Goal: Information Seeking & Learning: Find specific fact

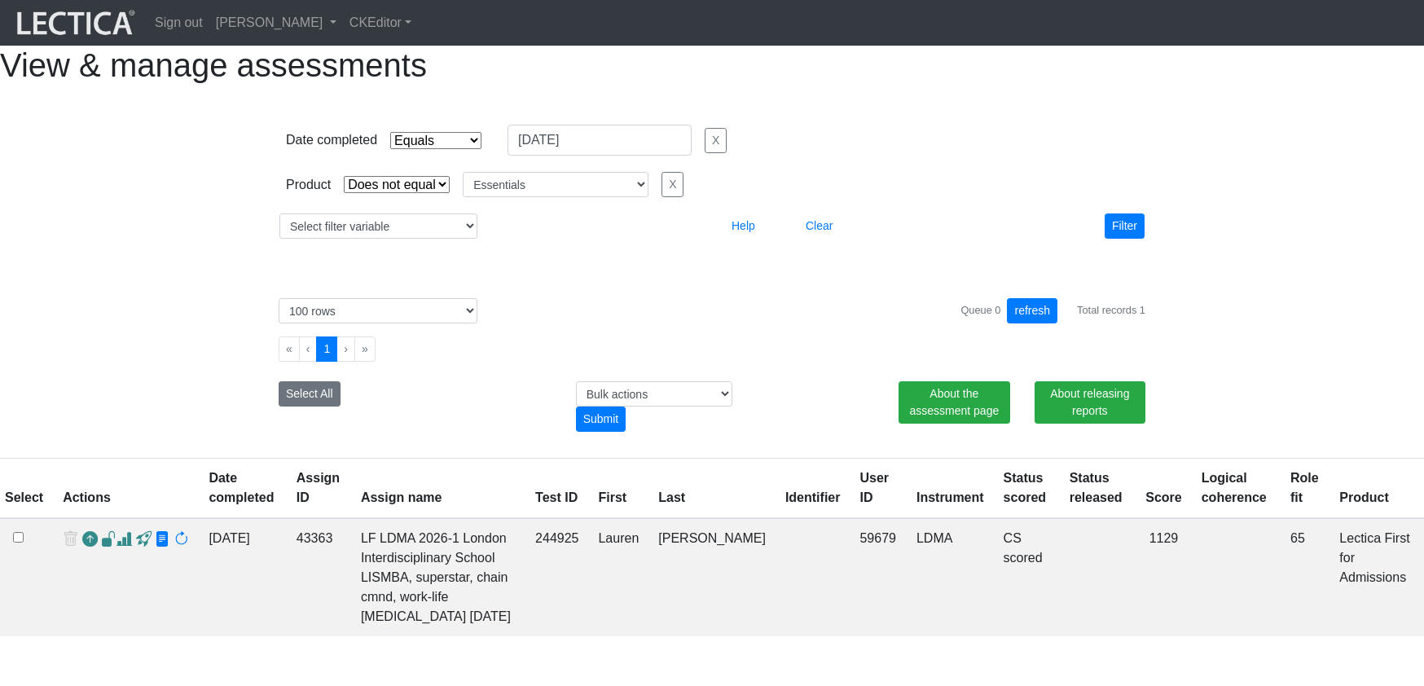
select select "contains"
select select "not_iexact"
select select "Essentials"
select select "100"
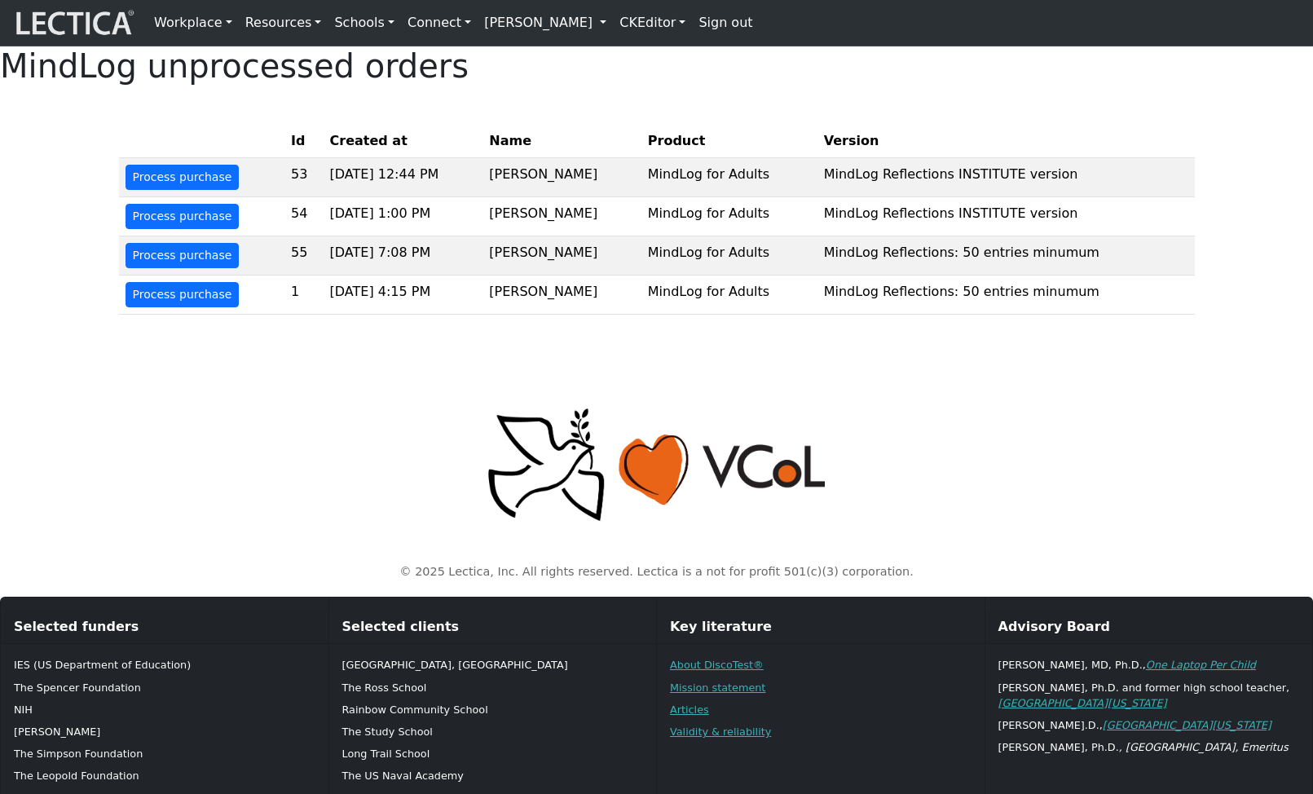
click at [593, 20] on link "[PERSON_NAME]" at bounding box center [544, 23] width 135 height 33
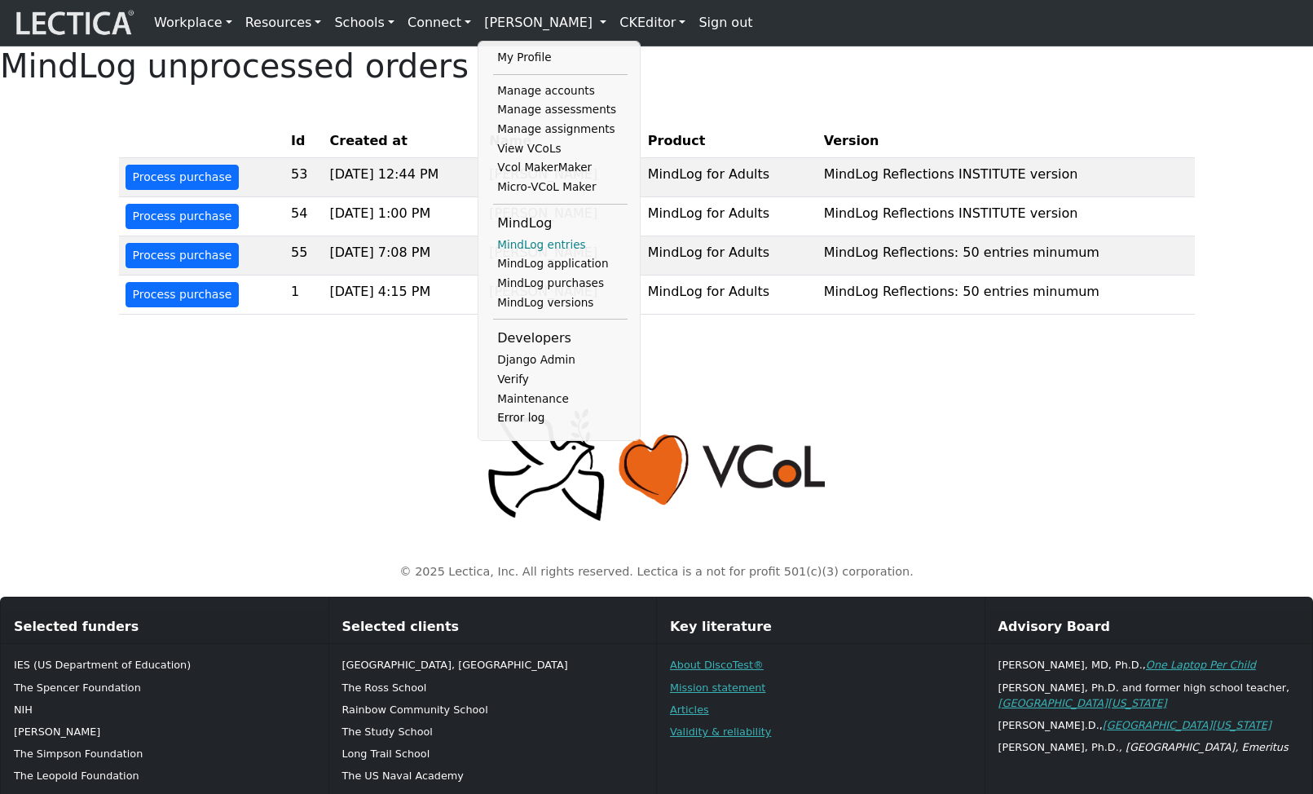
click at [530, 251] on link "MindLog entries" at bounding box center [560, 245] width 134 height 20
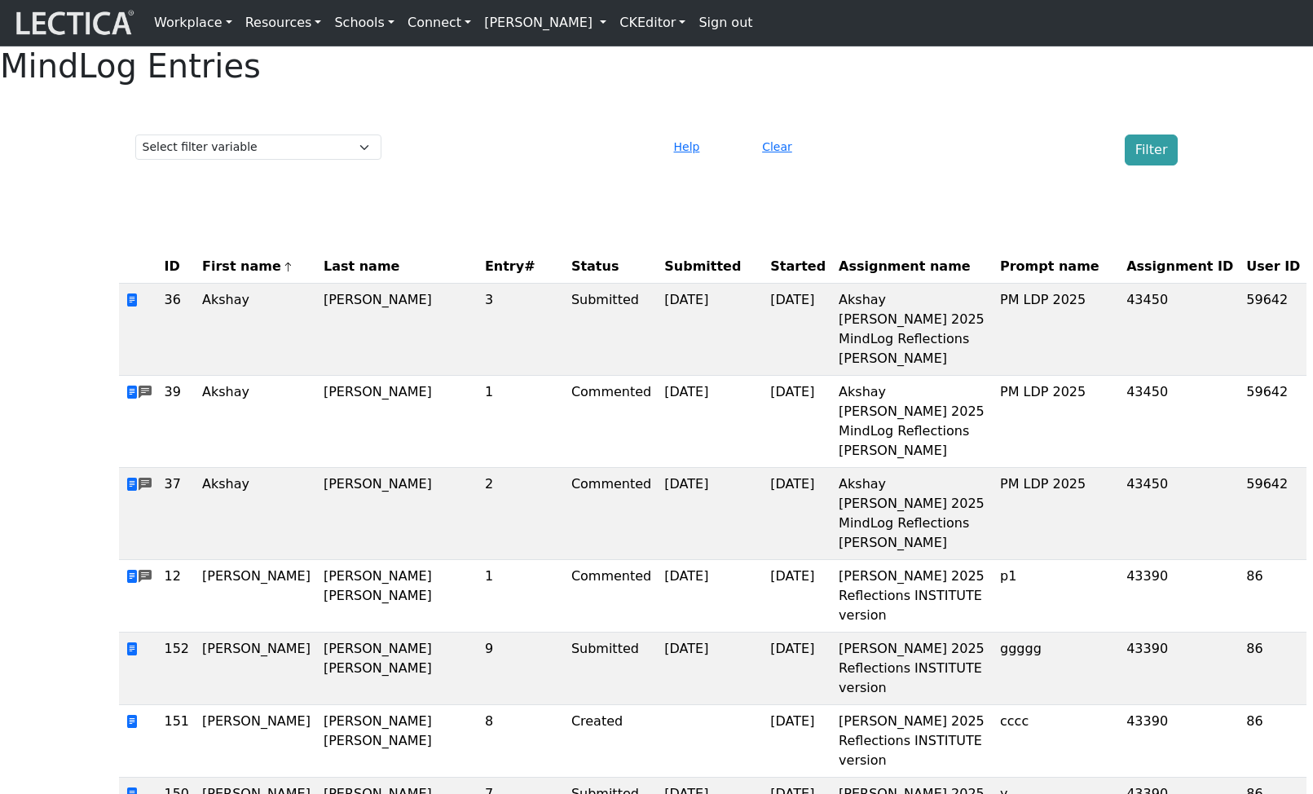
click at [1126, 276] on span "Assignment ID" at bounding box center [1179, 267] width 107 height 20
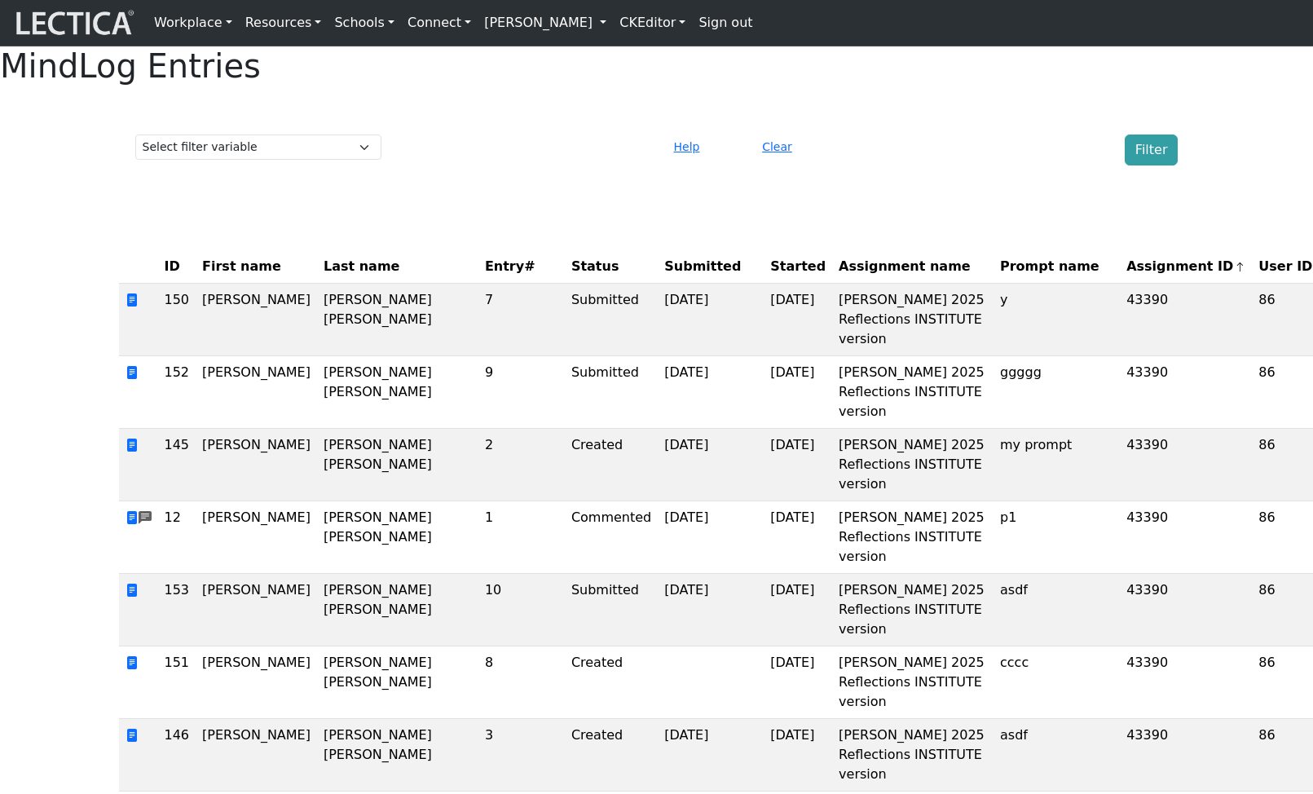
click at [1126, 276] on span "Assignment ID" at bounding box center [1185, 267] width 119 height 20
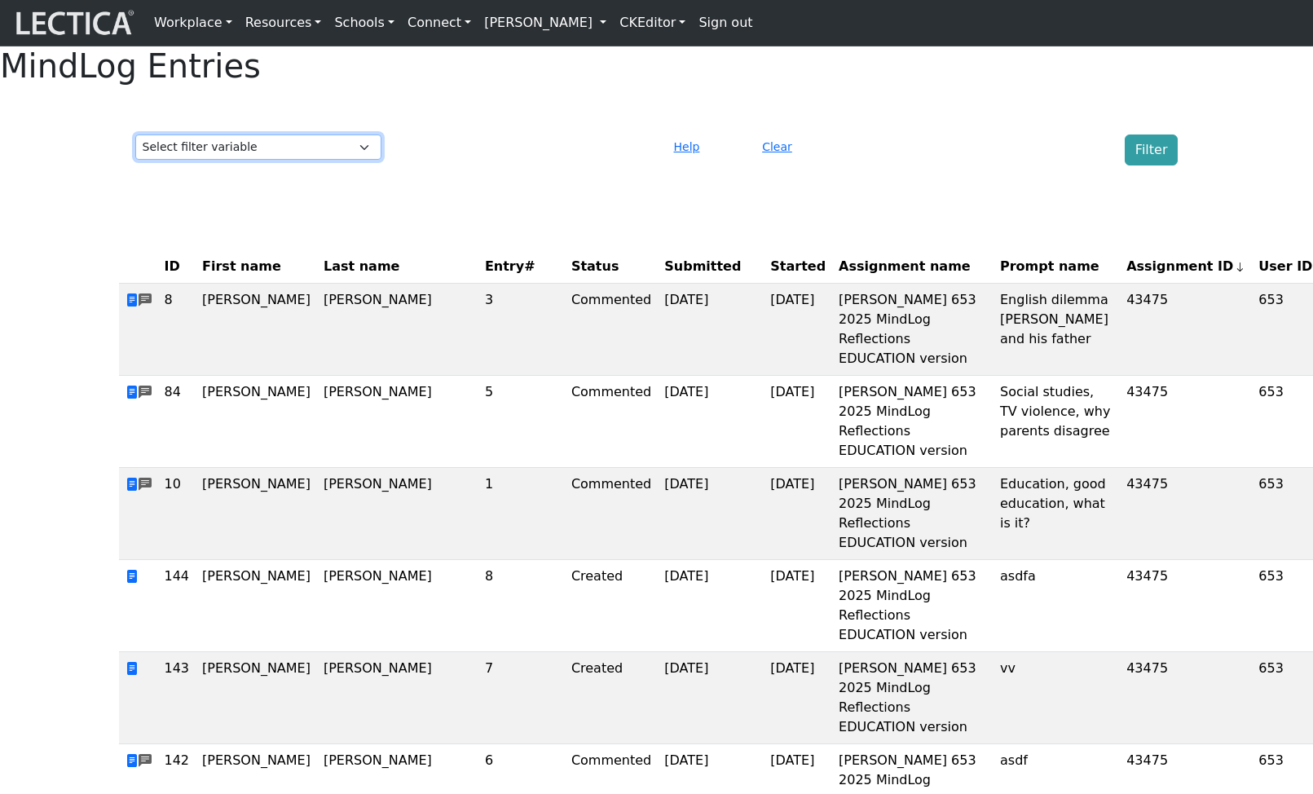
click at [351, 160] on select "Select filter variable Assignment ID Assignment name Date commented Date scored…" at bounding box center [258, 146] width 246 height 25
select select "purchase__assignment__id"
click at [135, 160] on select "Select filter variable Assignment ID Assignment name Date commented Date scored…" at bounding box center [258, 146] width 246 height 25
select select
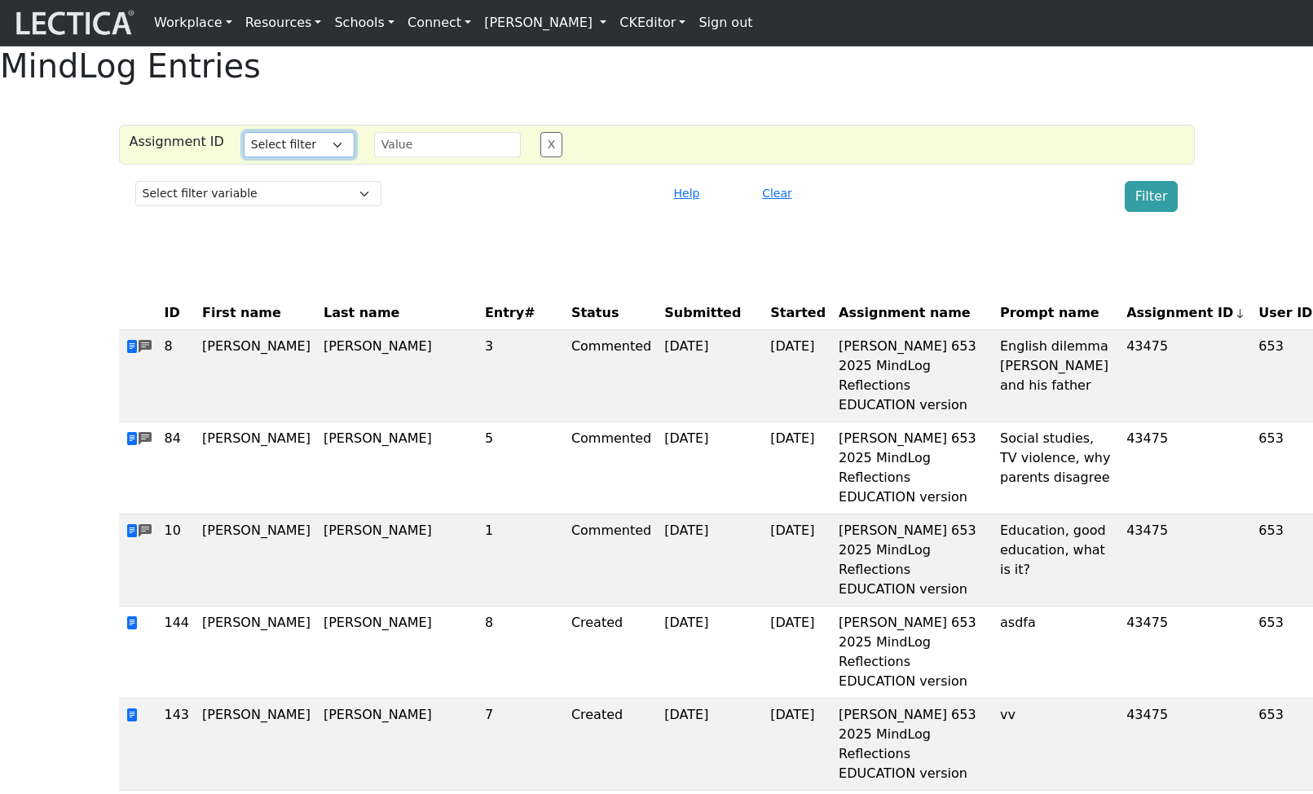
click at [258, 157] on select "Select filter Equals List Greater than Less than" at bounding box center [299, 144] width 111 height 25
select select "equal"
click at [244, 157] on select "Select filter Equals List Greater than Less than" at bounding box center [299, 144] width 111 height 25
click at [1119, 407] on td "43475" at bounding box center [1185, 376] width 132 height 92
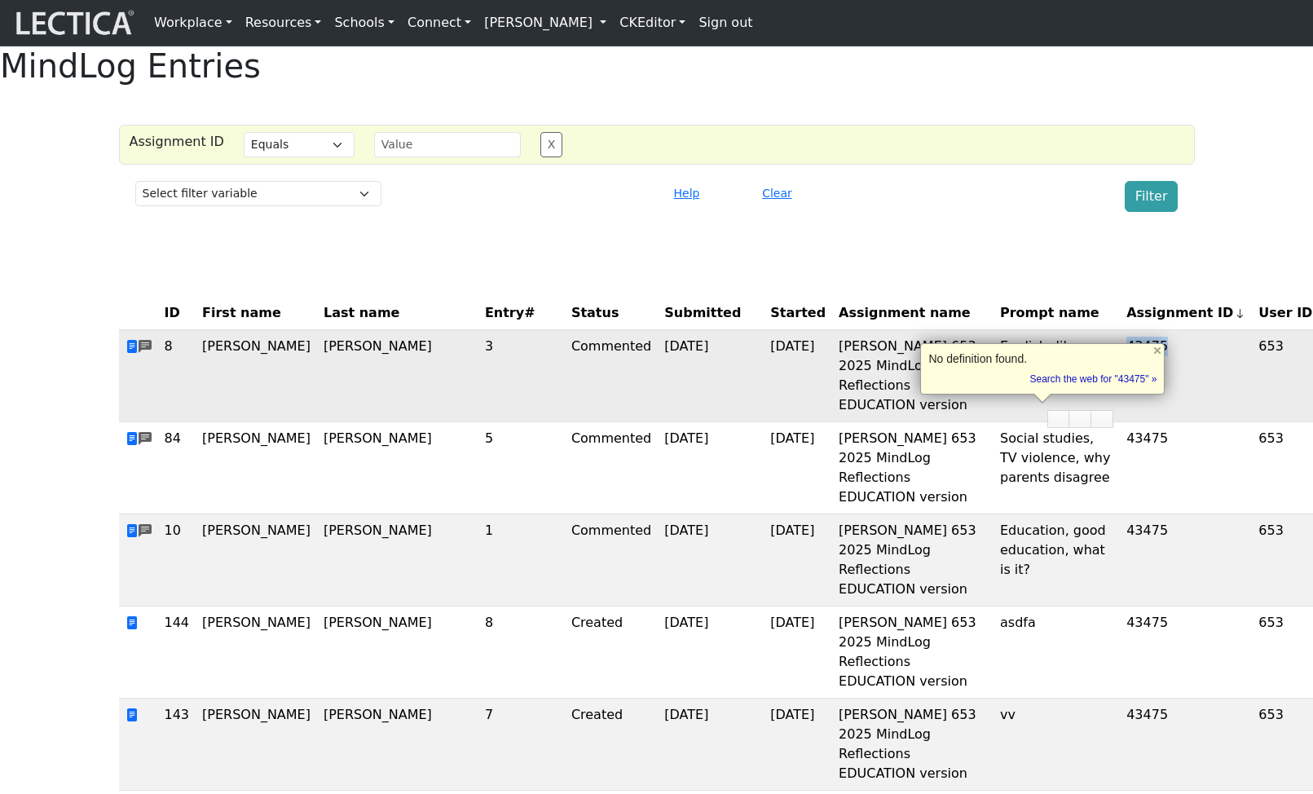
copy td "43475"
click at [407, 157] on input "text" at bounding box center [447, 144] width 147 height 25
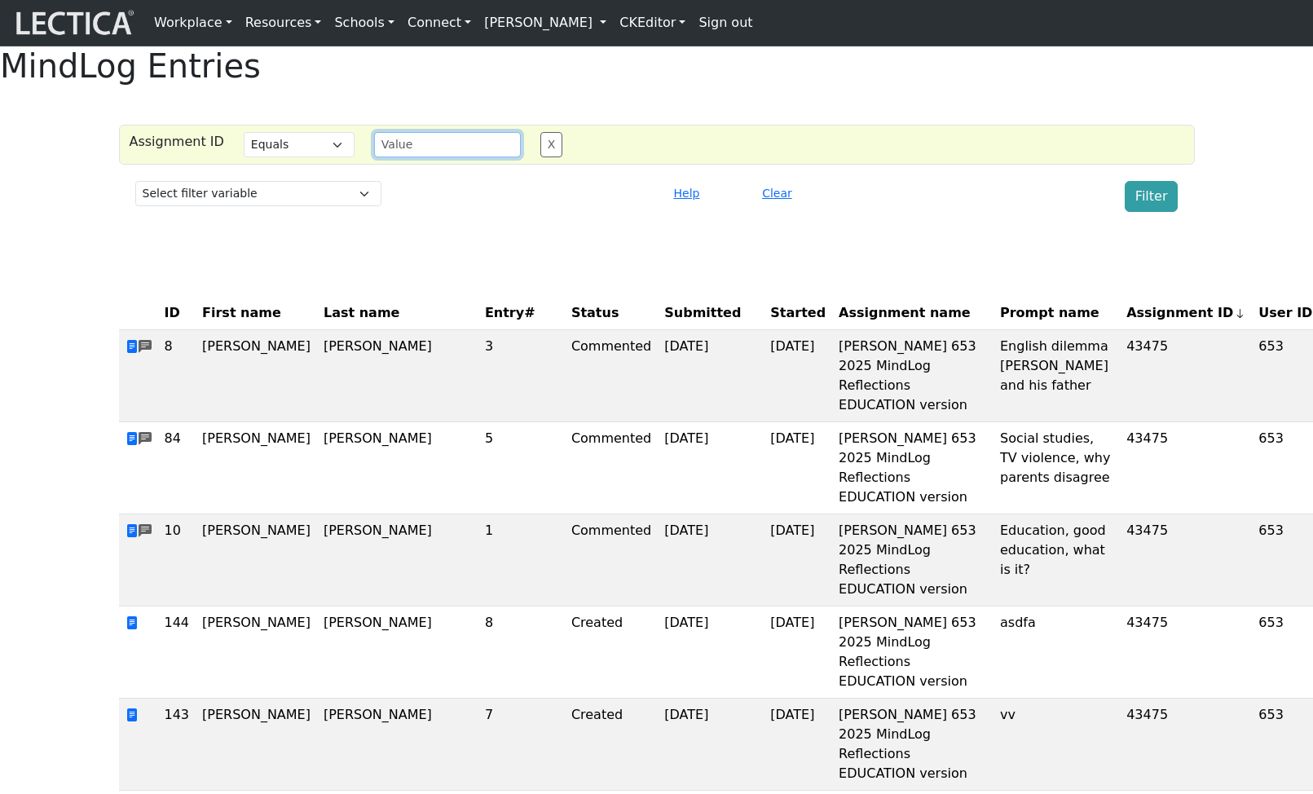
paste input "43475"
type input "43475"
click at [1164, 212] on button "Filter" at bounding box center [1151, 196] width 54 height 31
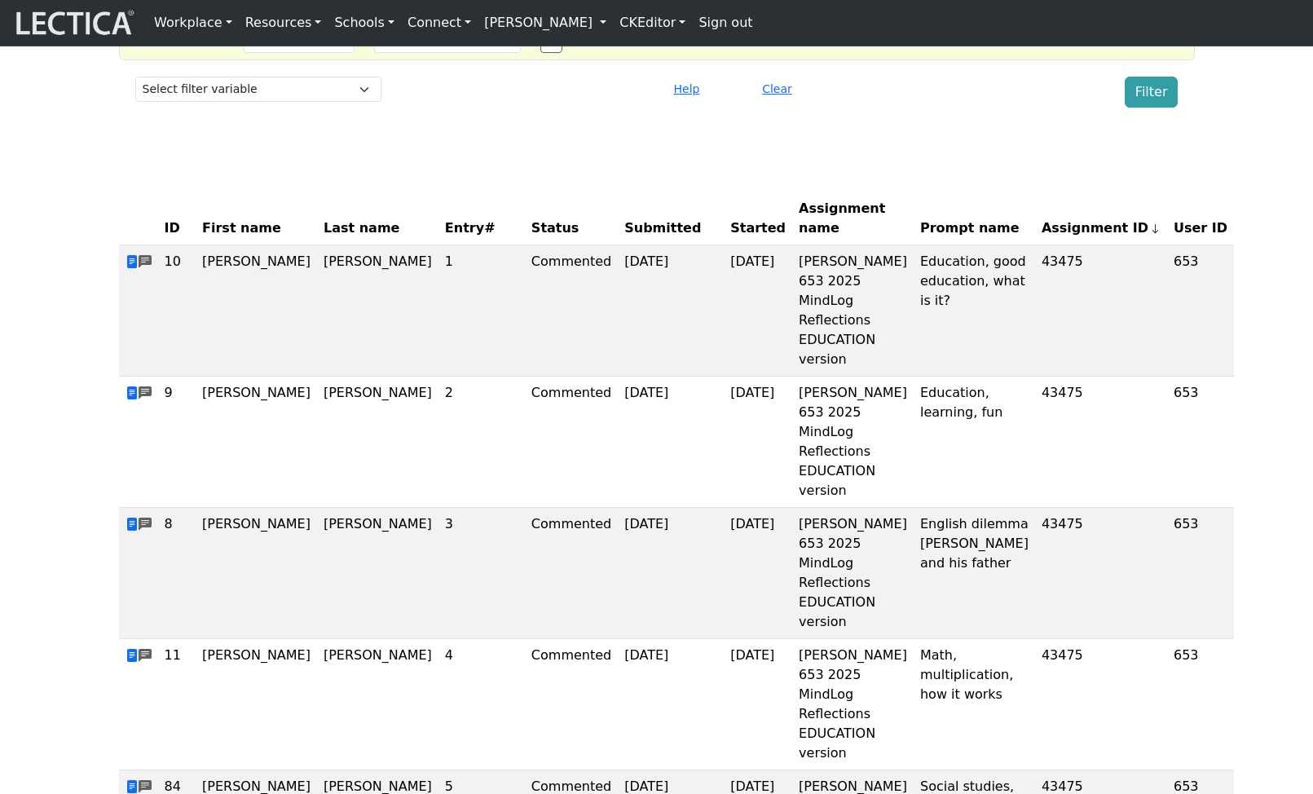
scroll to position [100, 0]
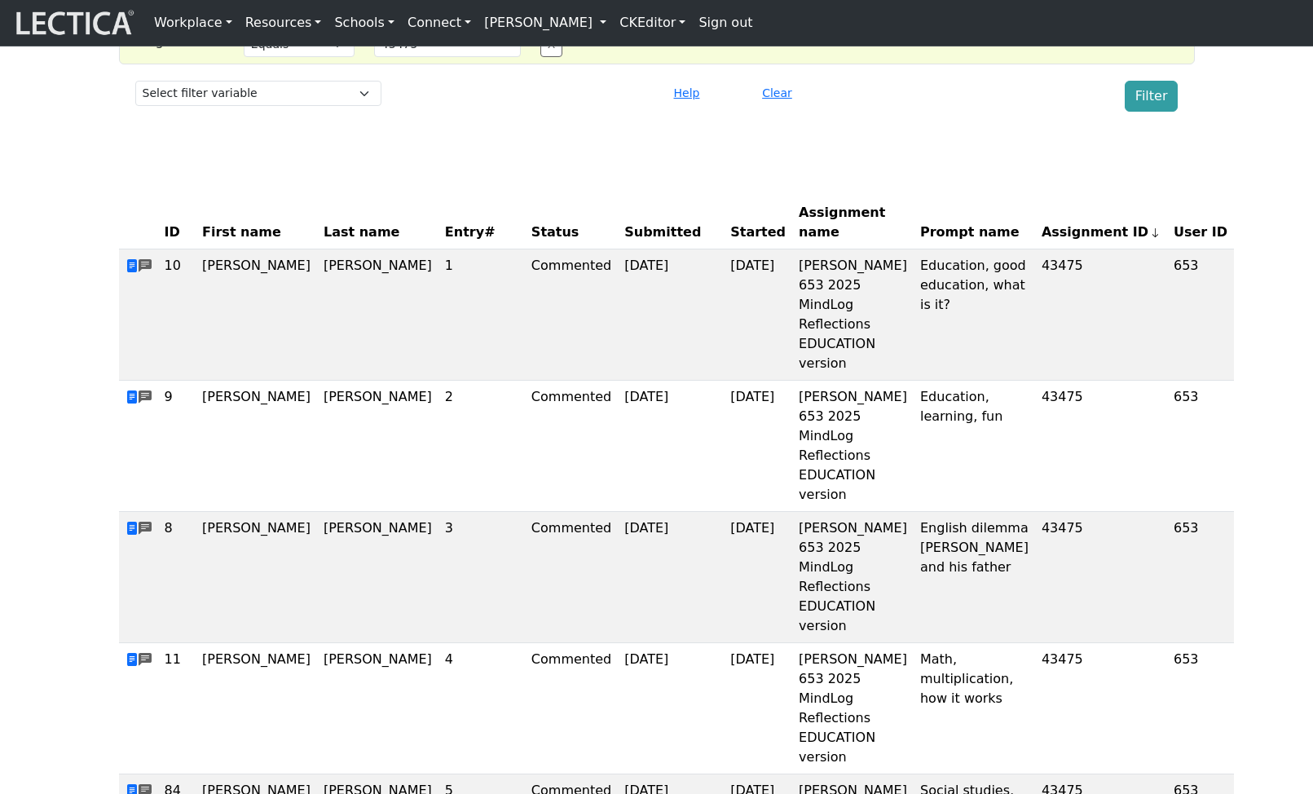
click at [445, 242] on span "Entry#" at bounding box center [481, 232] width 73 height 20
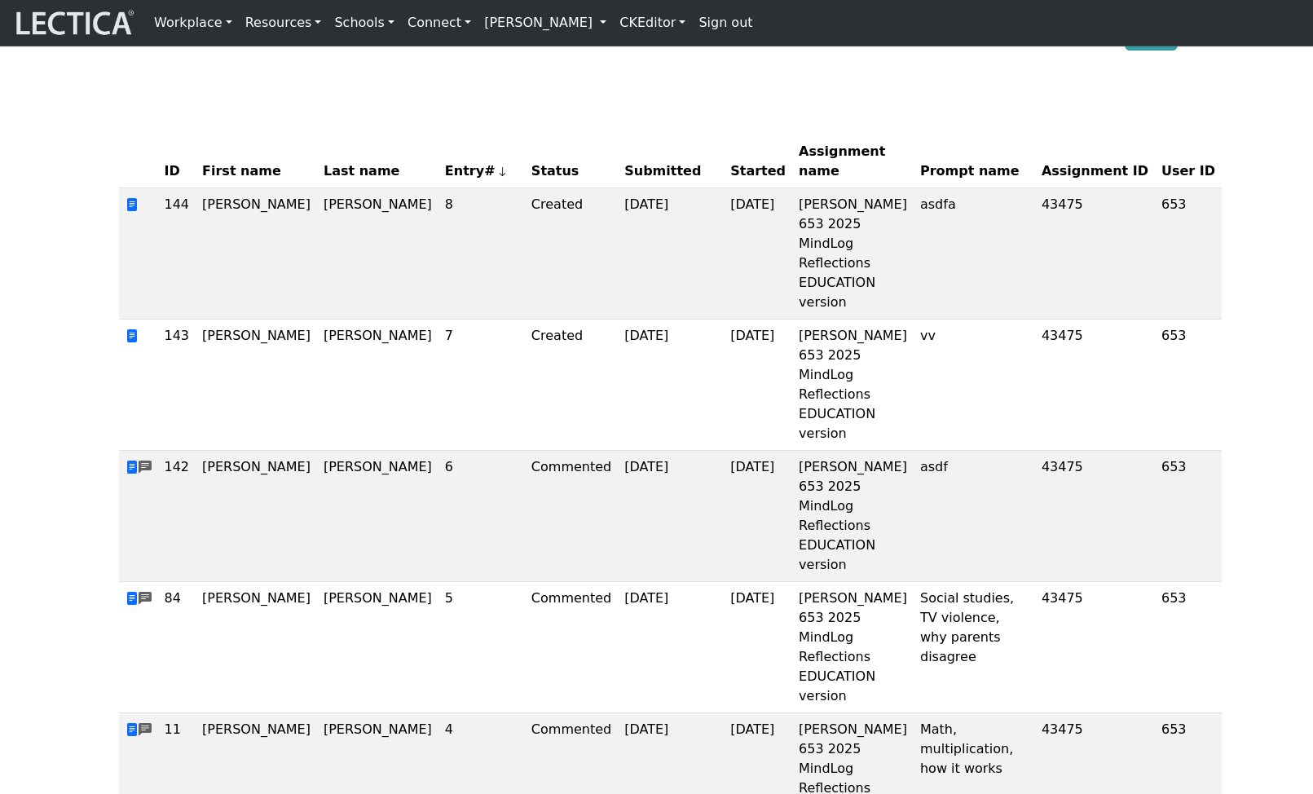
scroll to position [148, 0]
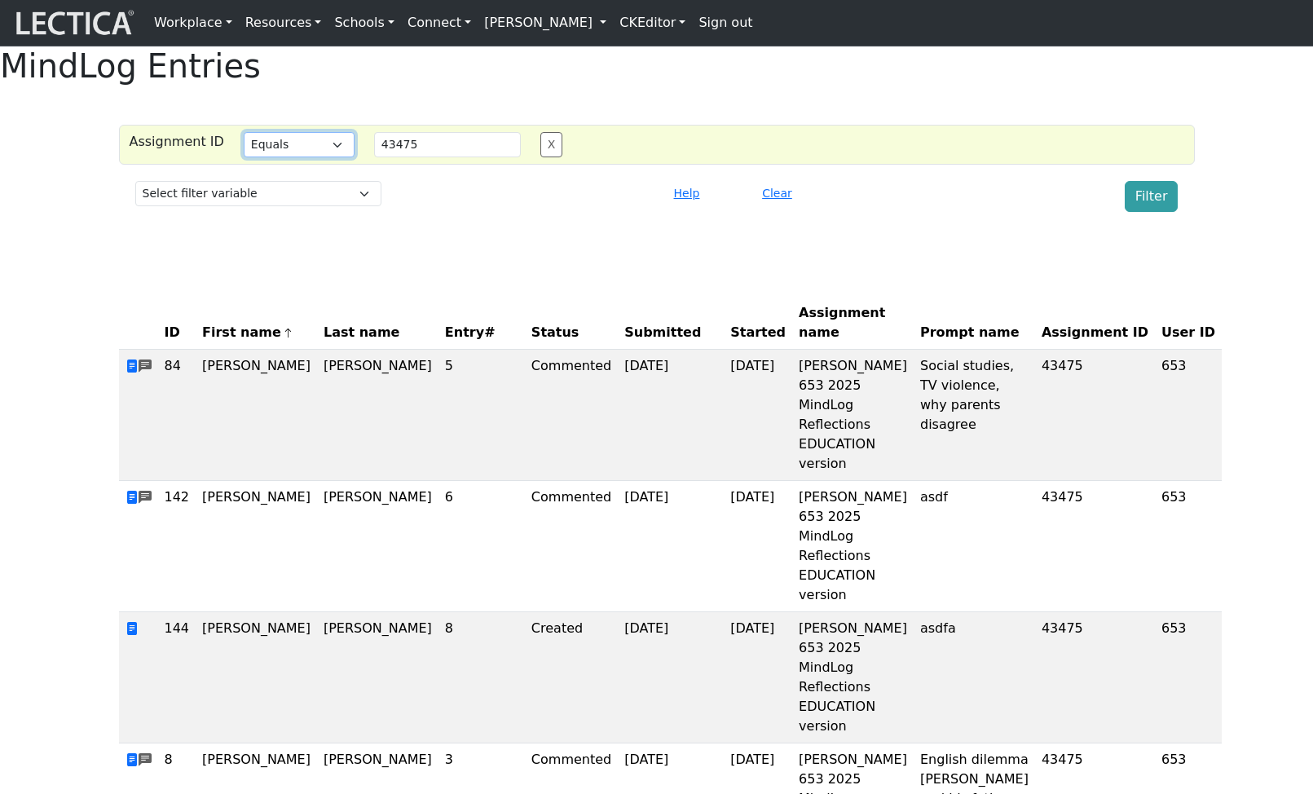
click at [304, 157] on select "Select filter Equals List Greater than Less than" at bounding box center [299, 144] width 111 height 25
click at [477, 212] on div at bounding box center [524, 196] width 266 height 31
click at [306, 157] on select "Select filter Equals List Greater than Less than" at bounding box center [299, 144] width 111 height 25
click at [311, 157] on select "Select filter Equals List Greater than Less than" at bounding box center [299, 144] width 111 height 25
click at [244, 157] on select "Select filter Equals List Greater than Less than" at bounding box center [299, 144] width 111 height 25
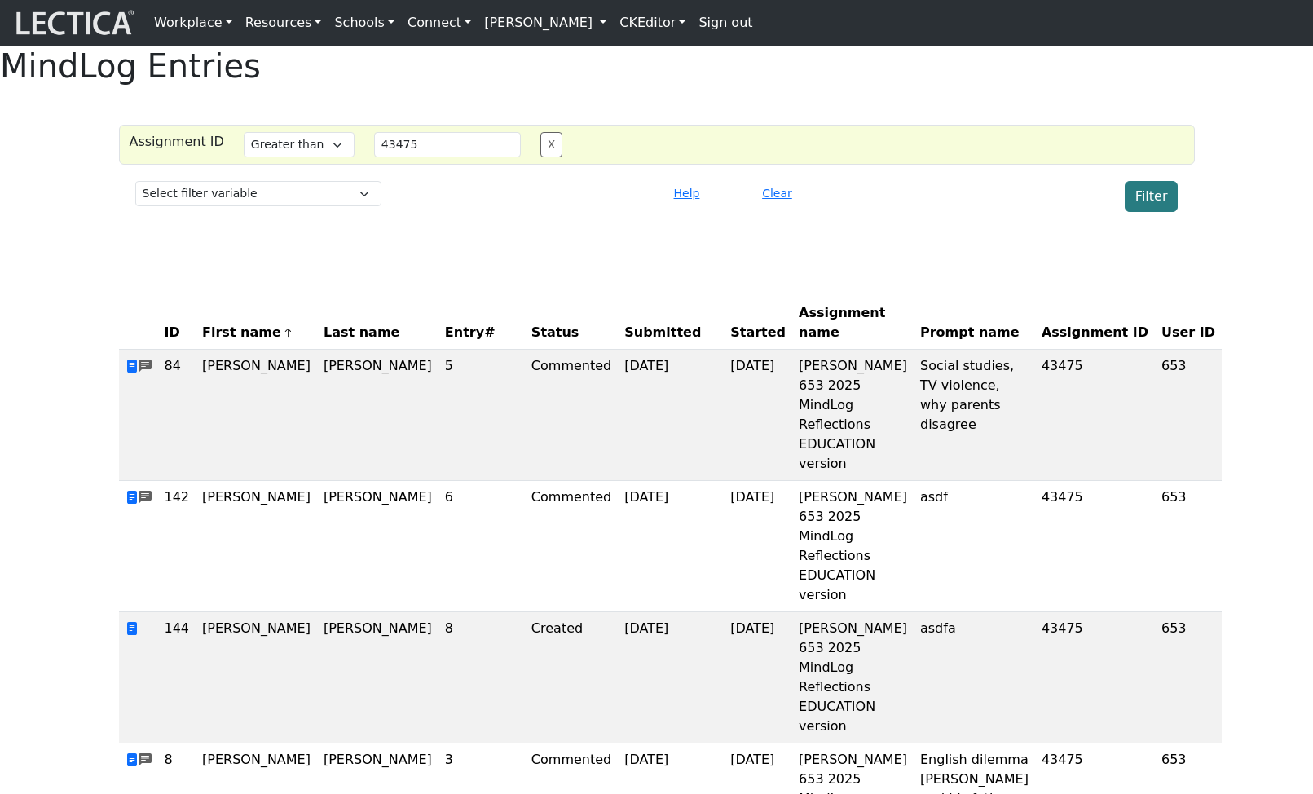
click at [1148, 212] on button "Filter" at bounding box center [1151, 196] width 54 height 31
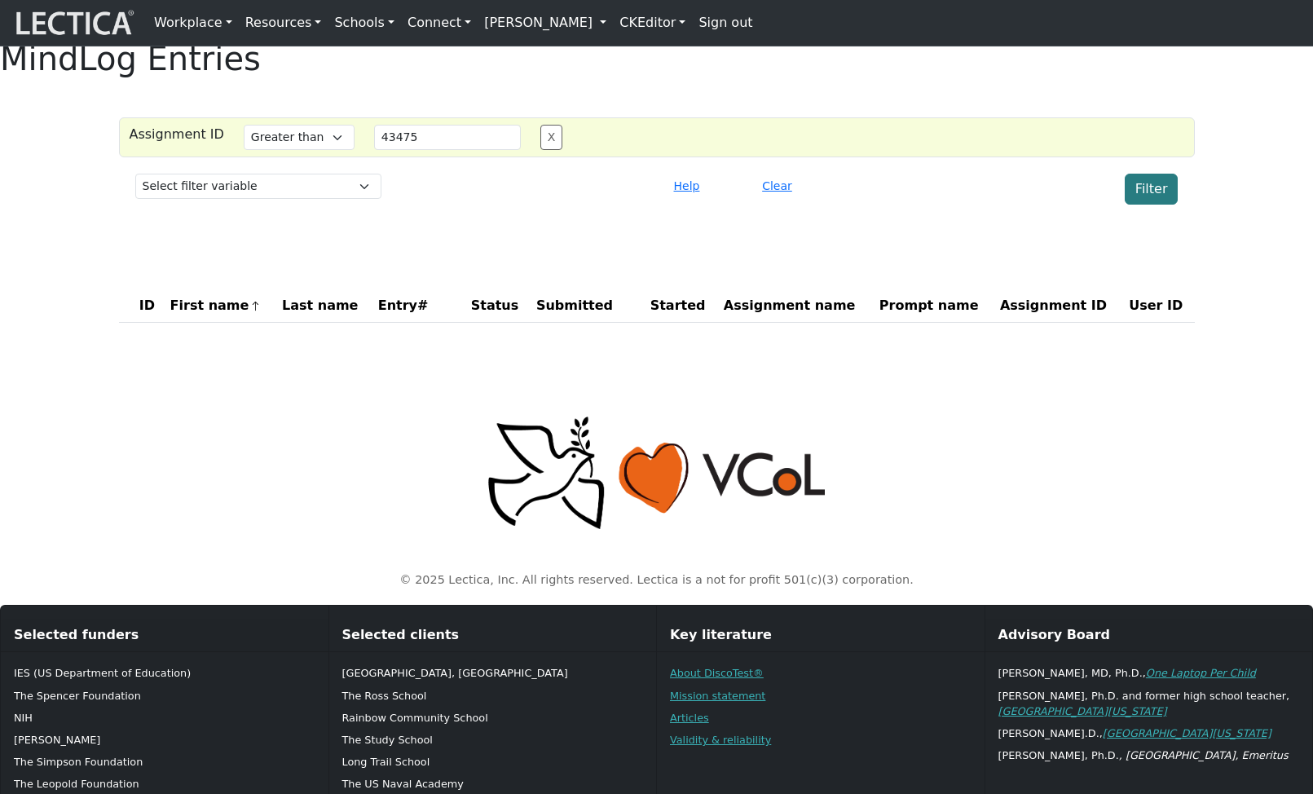
scroll to position [6, 0]
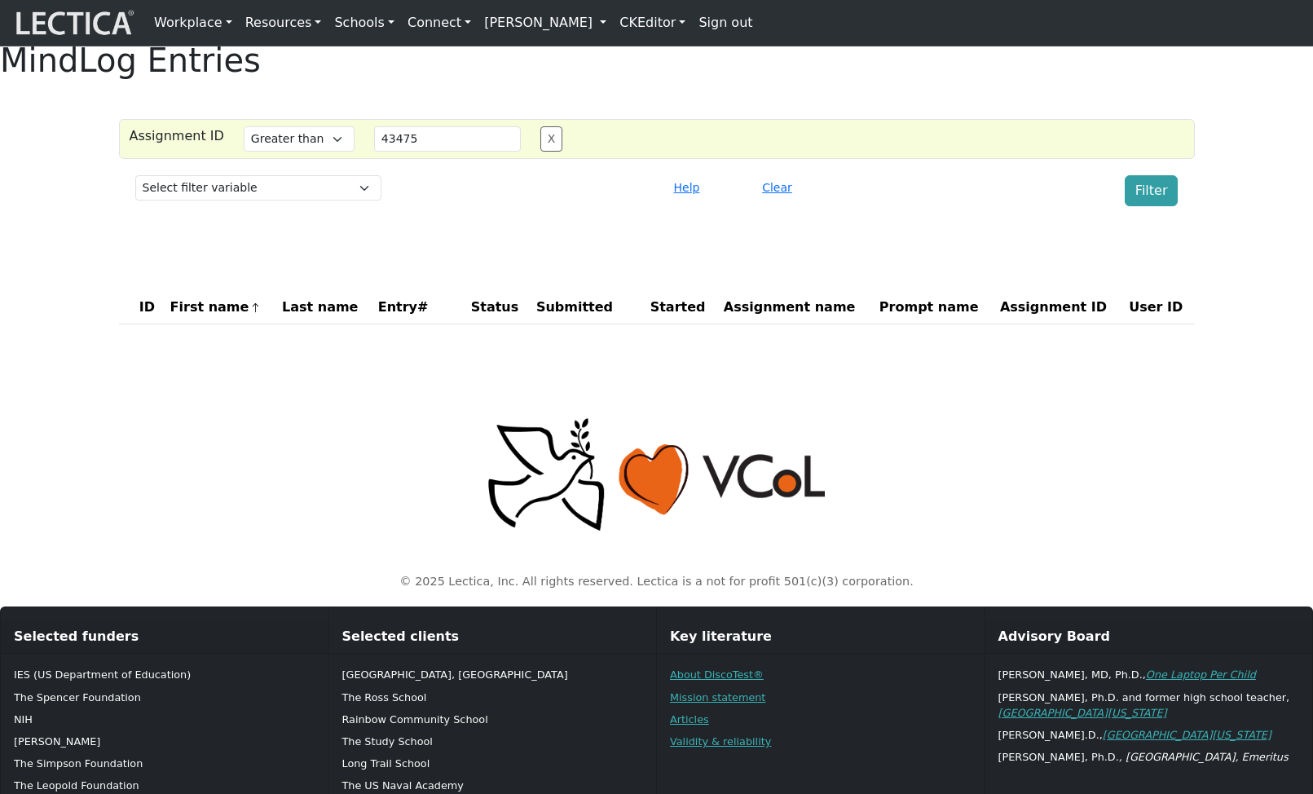
click at [284, 152] on div "Select filter Equals List Greater than Less than" at bounding box center [299, 138] width 130 height 25
click at [287, 152] on select "Select filter Equals List Greater than Less than" at bounding box center [299, 138] width 111 height 25
select select "lt"
click at [244, 152] on select "Select filter Equals List Greater than Less than" at bounding box center [299, 138] width 111 height 25
click at [1164, 206] on button "Filter" at bounding box center [1151, 190] width 54 height 31
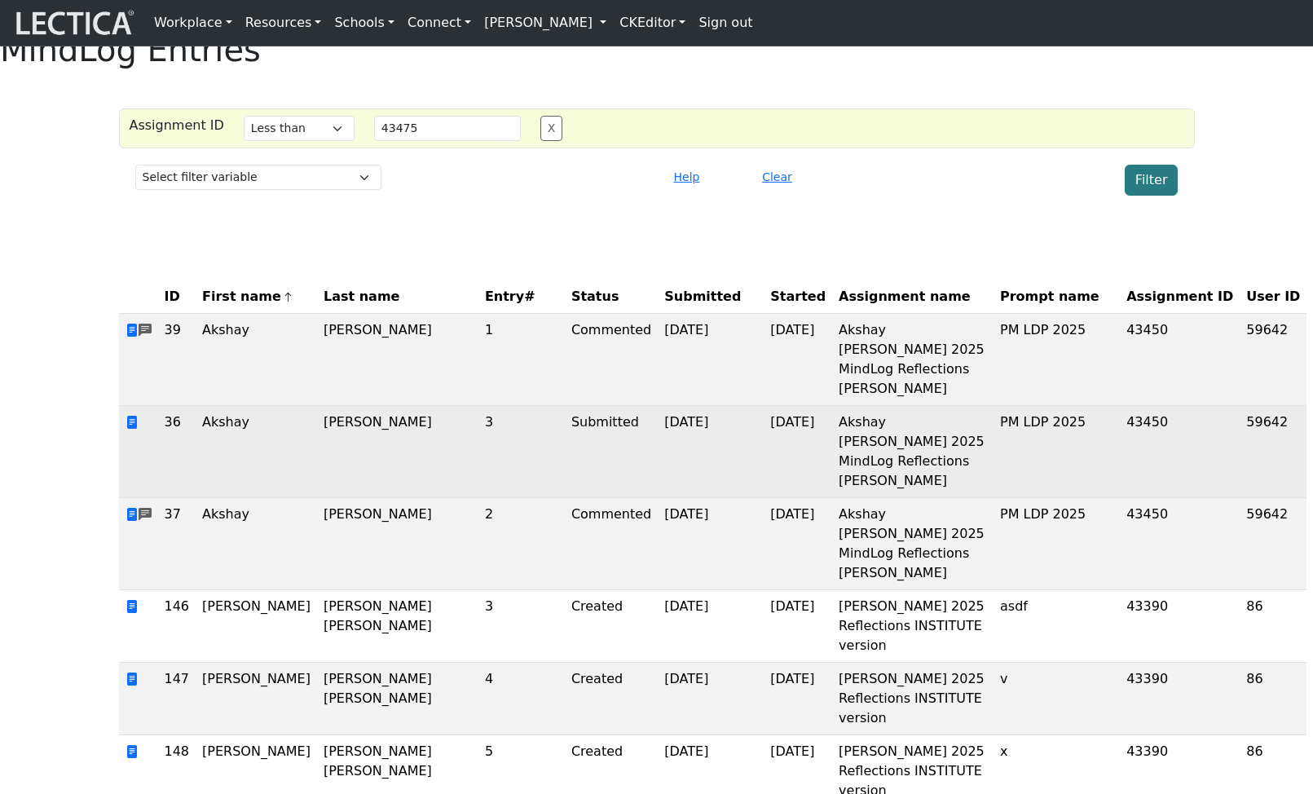
scroll to position [24, 0]
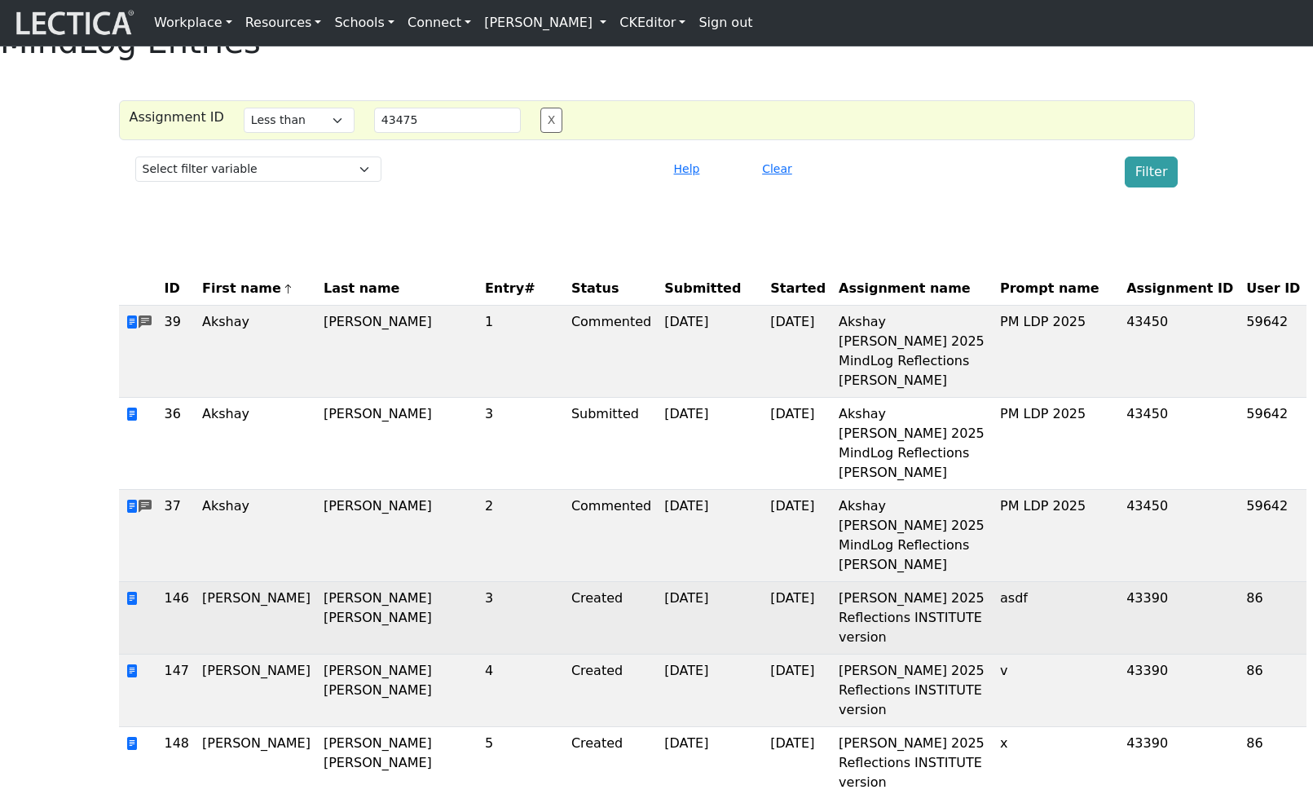
click at [1119, 653] on td "43390" at bounding box center [1179, 618] width 120 height 73
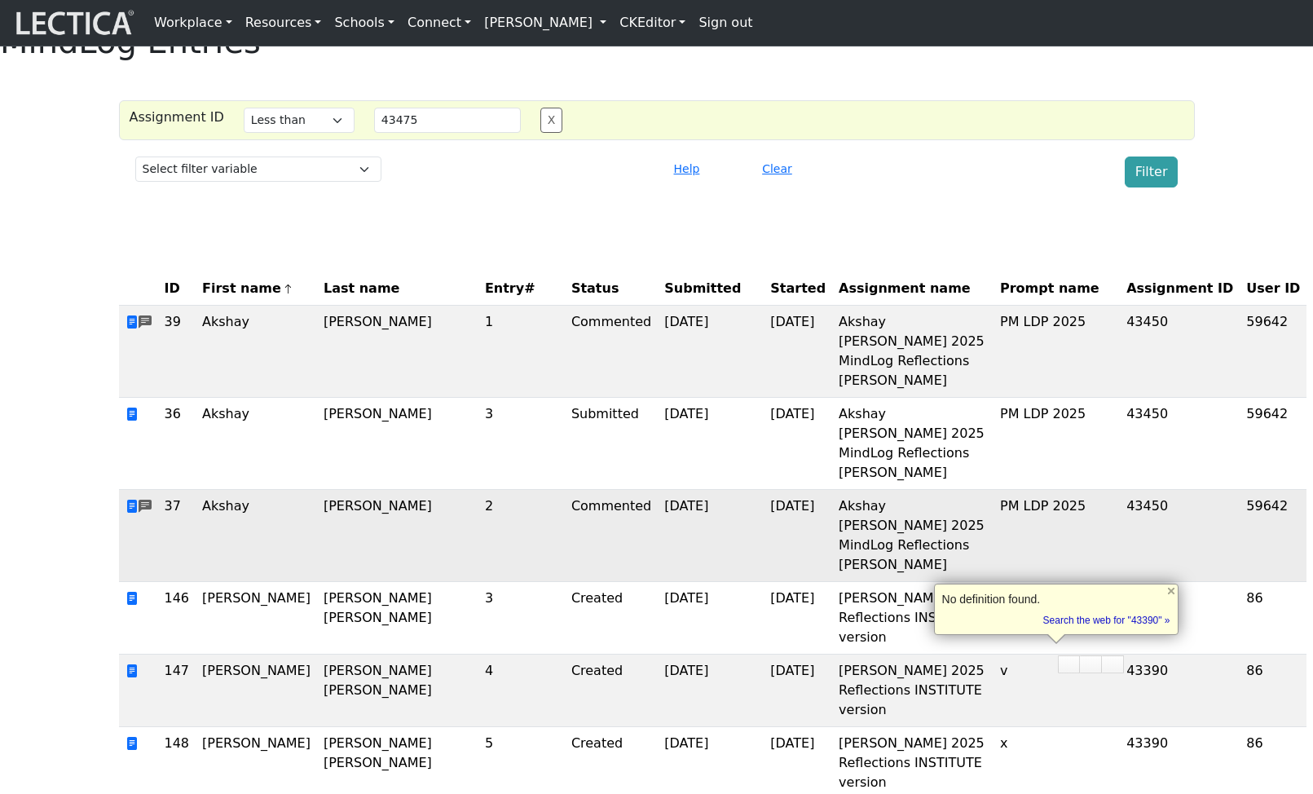
click at [1119, 564] on td "43450" at bounding box center [1179, 536] width 120 height 92
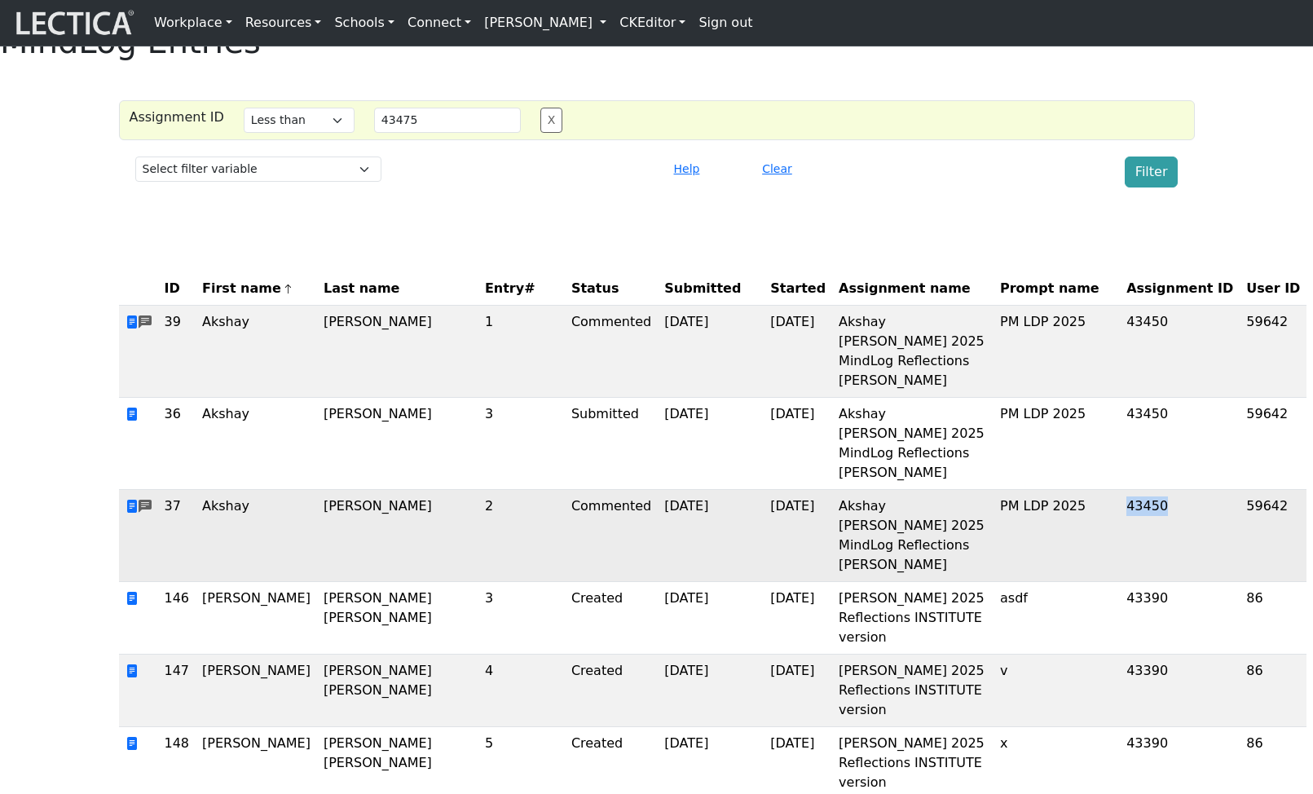
click at [1119, 564] on td "43450" at bounding box center [1179, 536] width 120 height 92
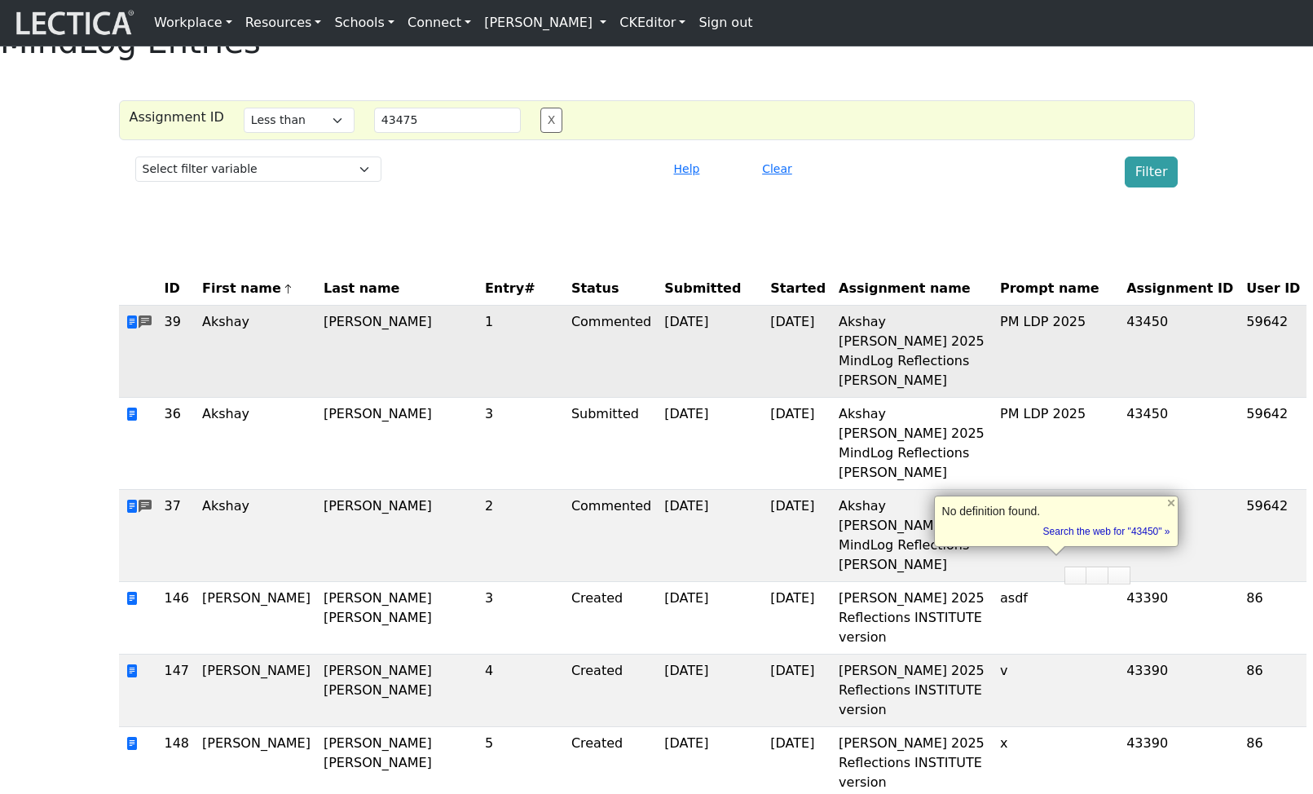
copy td "43450"
click at [420, 133] on input "43475" at bounding box center [447, 120] width 147 height 25
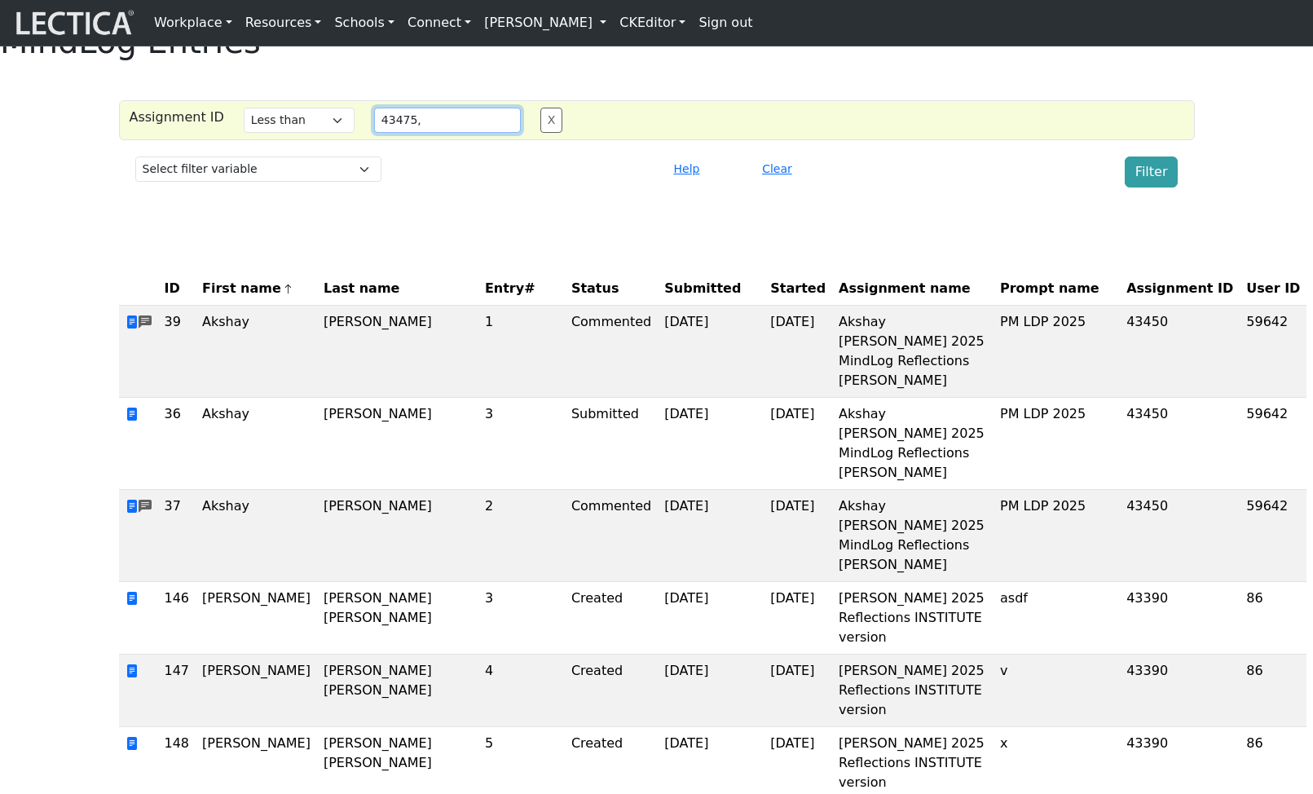
paste input "43450"
type input "43475, 43450"
click at [321, 133] on select "Select filter Equals List Greater than Less than" at bounding box center [299, 120] width 111 height 25
select select "in"
click at [244, 133] on select "Select filter Equals List Greater than Less than" at bounding box center [299, 120] width 111 height 25
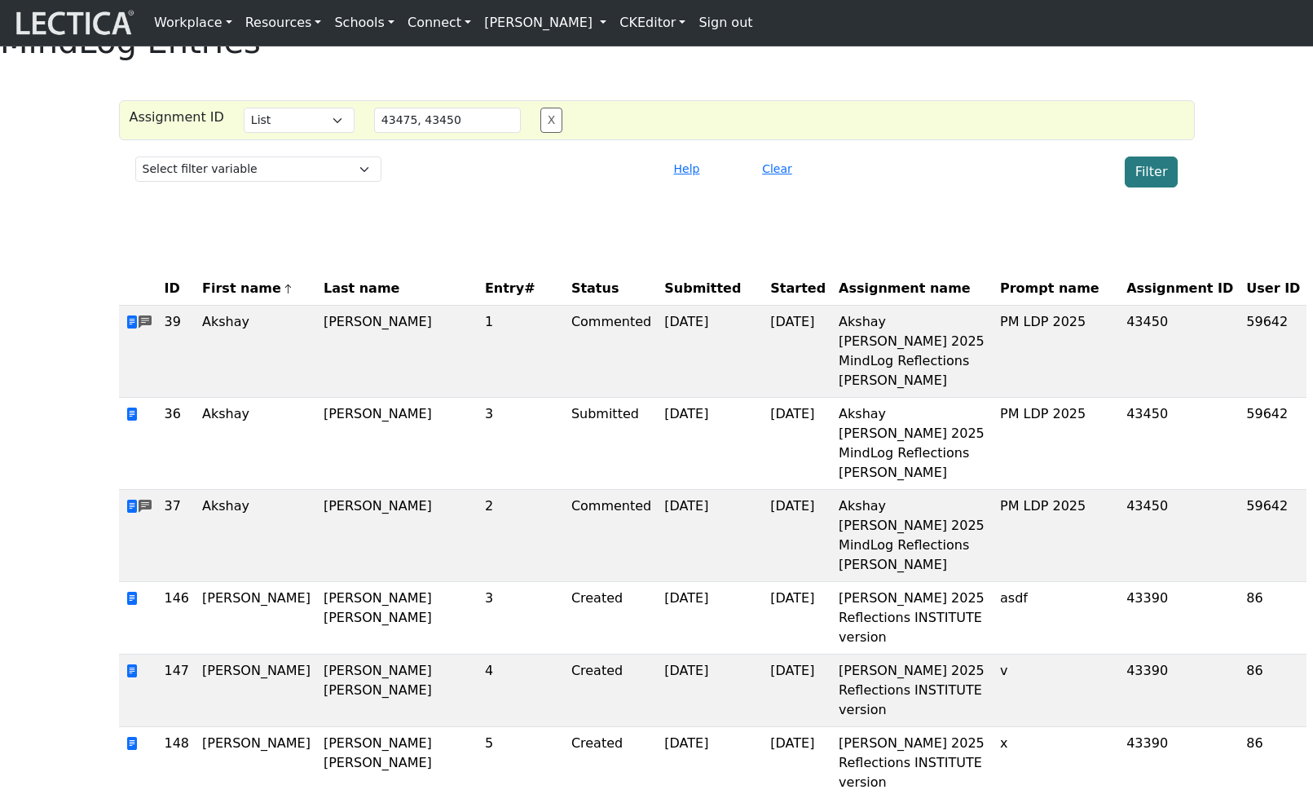
drag, startPoint x: 1152, startPoint y: 211, endPoint x: 1123, endPoint y: 213, distance: 29.4
click at [1152, 187] on button "Filter" at bounding box center [1151, 171] width 54 height 31
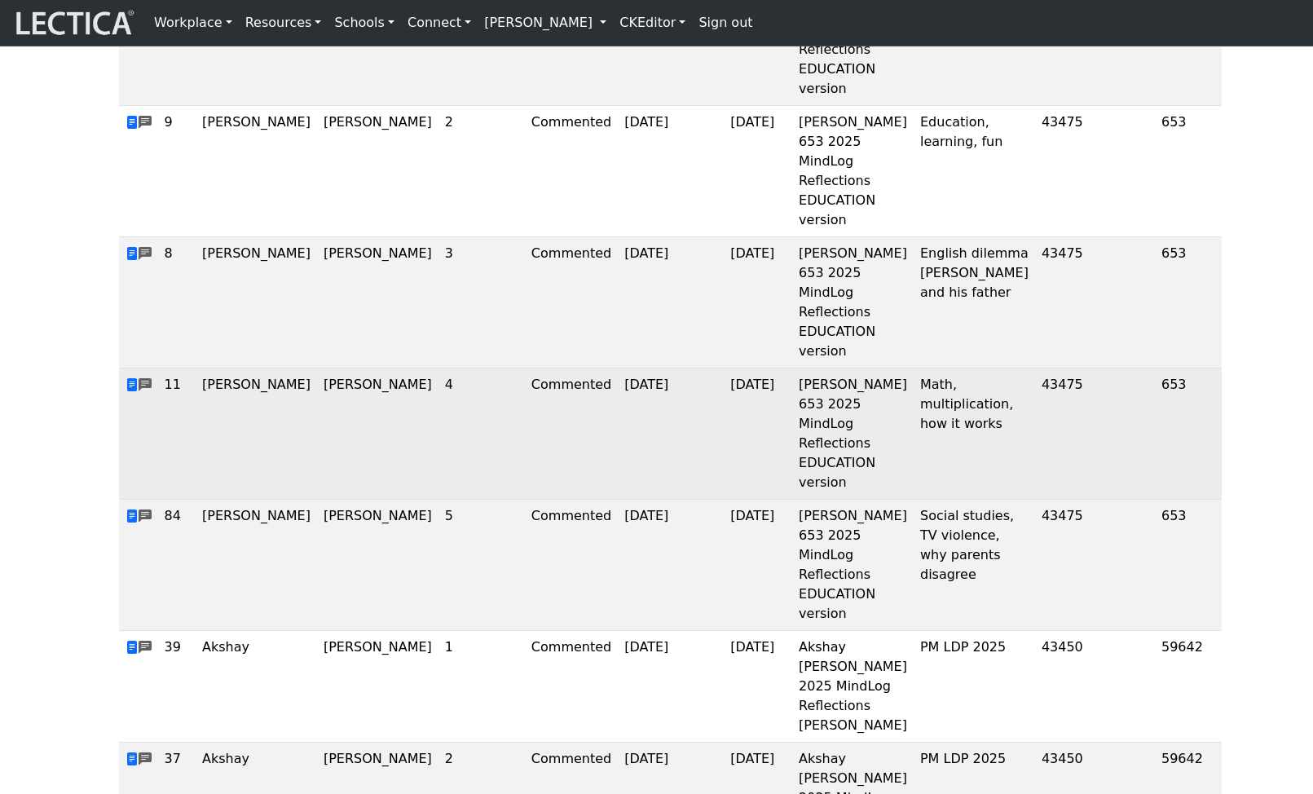
scroll to position [0, 0]
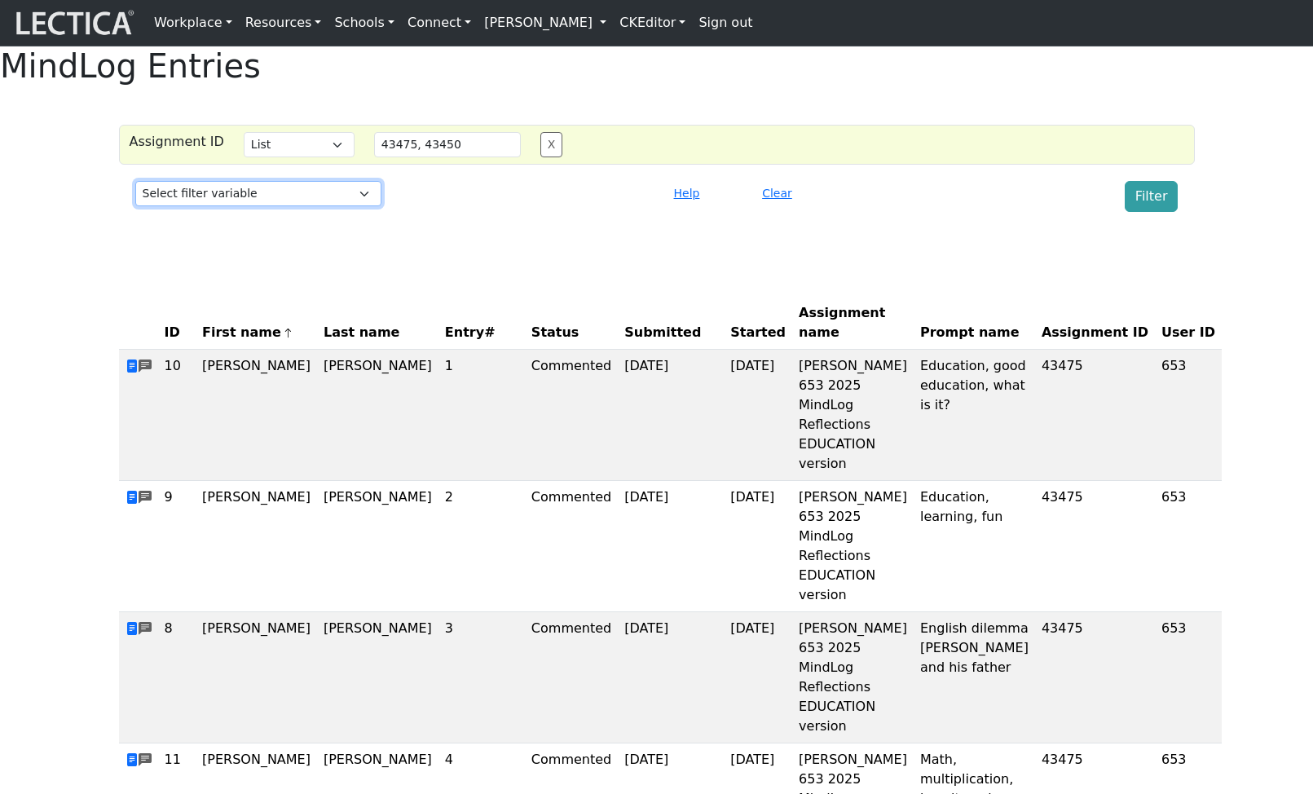
click at [297, 206] on select "Select filter variable Assignment ID Assignment name Date commented Date scored…" at bounding box center [258, 193] width 246 height 25
select select "purchase__assignment__name"
click at [135, 206] on select "Select filter variable Assignment ID Assignment name Date commented Date scored…" at bounding box center [258, 193] width 246 height 25
select select
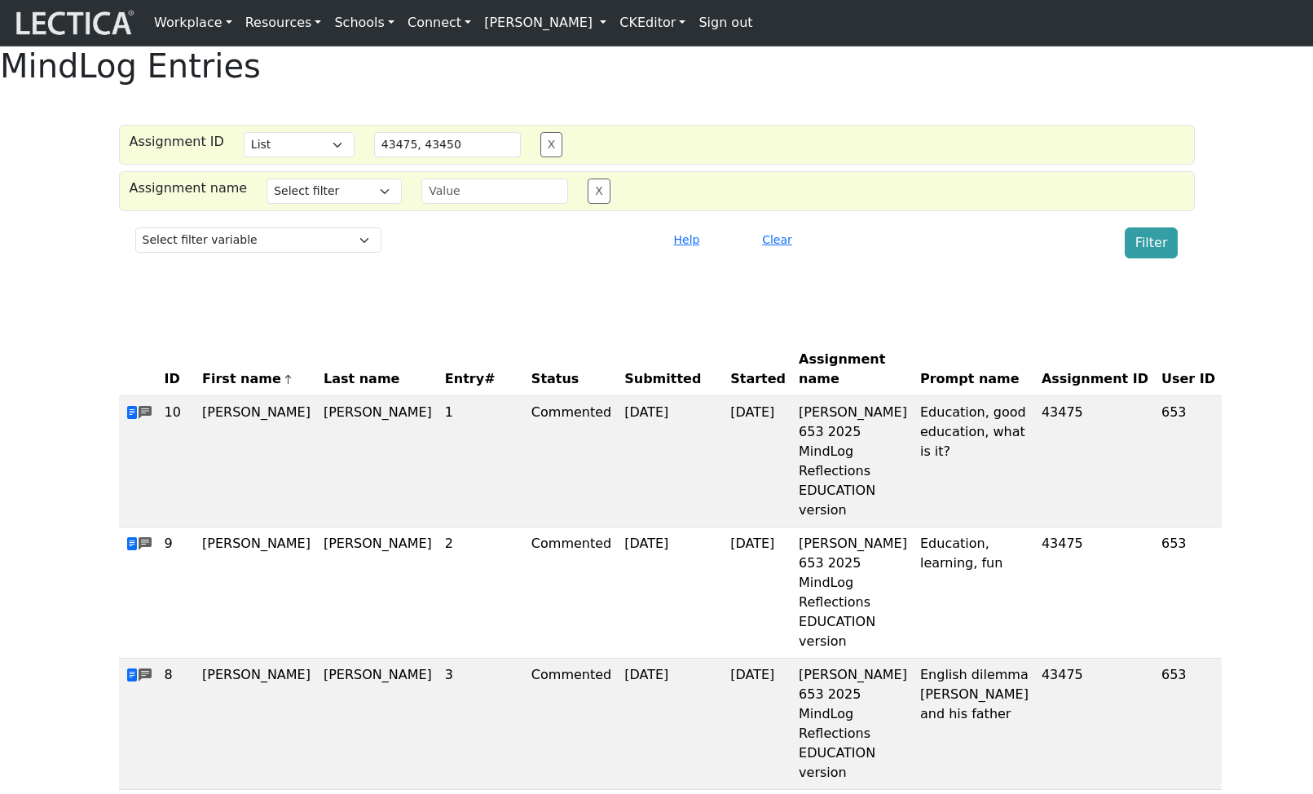
click at [547, 157] on button "X" at bounding box center [551, 144] width 23 height 25
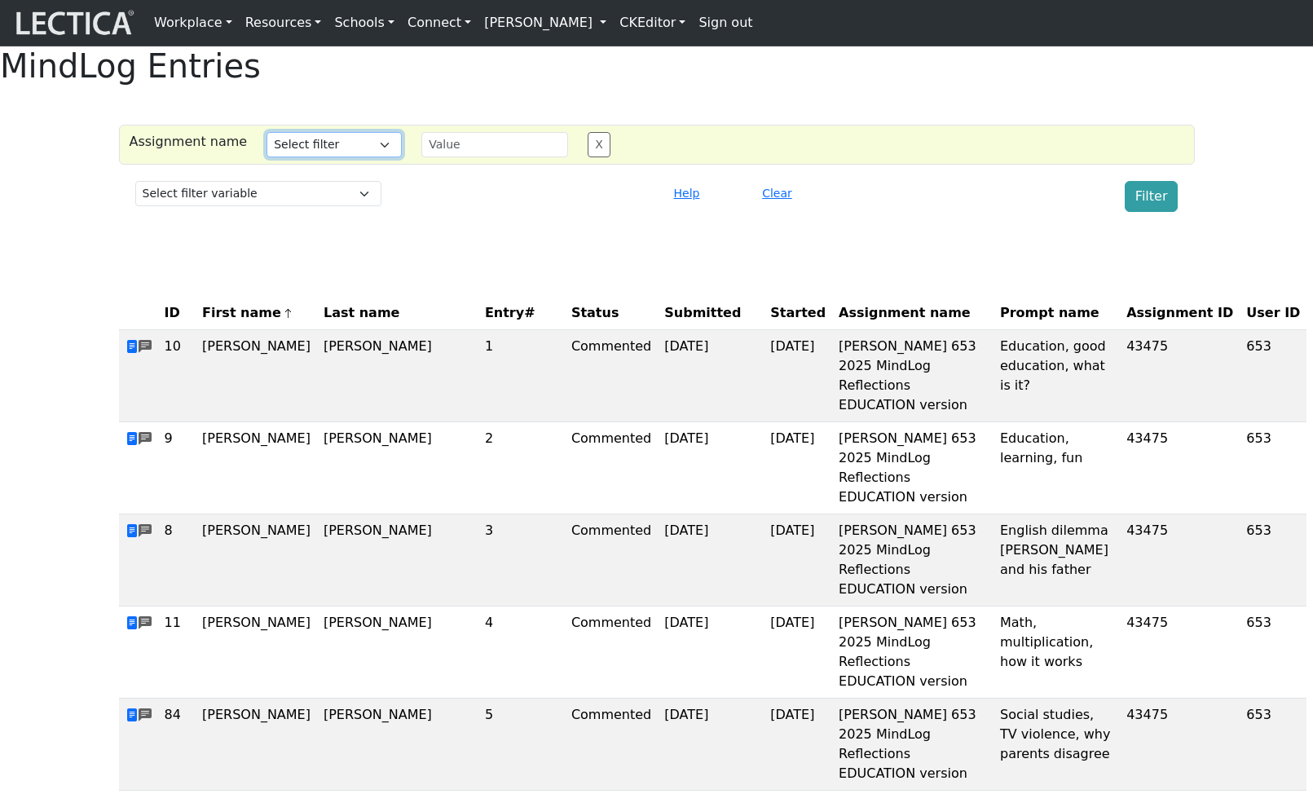
click at [362, 157] on select "Select filter Equals Does not equal Contains Does not contain Starts with Ends …" at bounding box center [333, 144] width 135 height 25
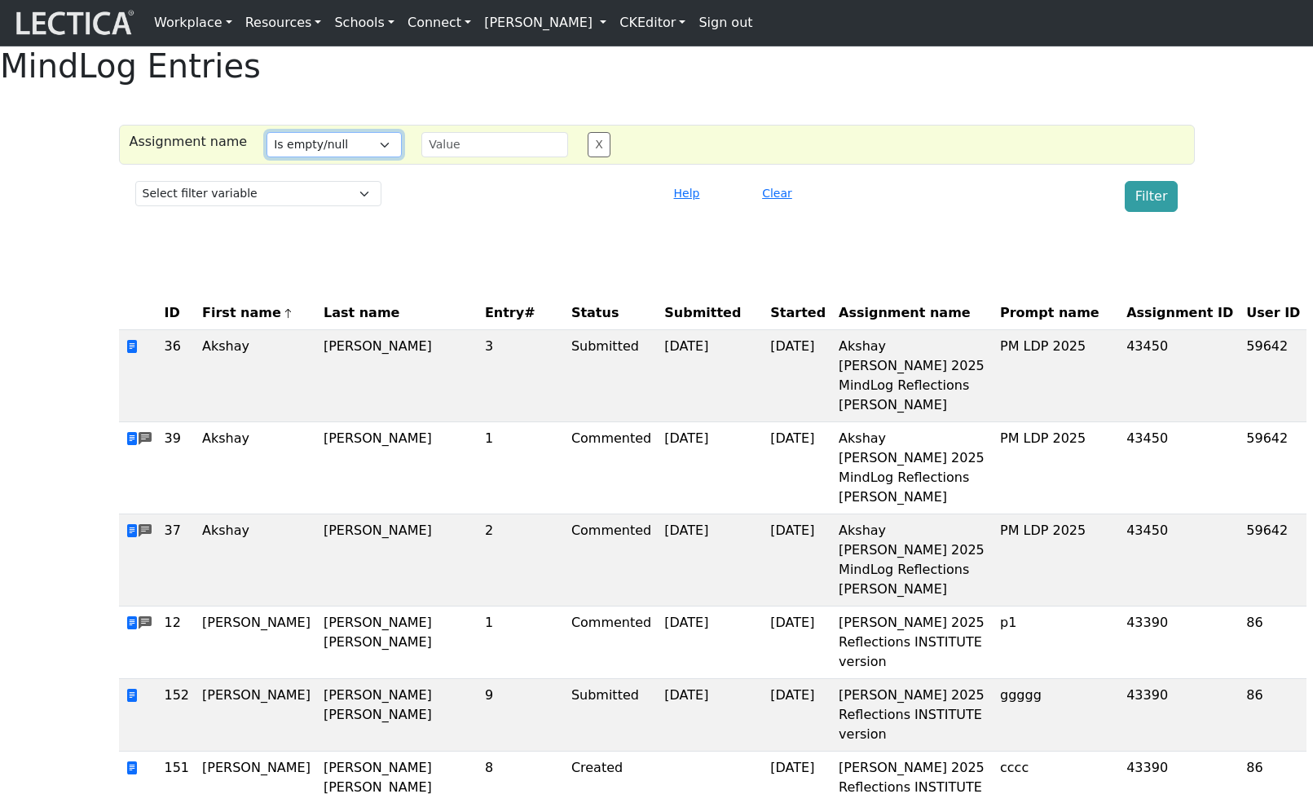
click at [266, 157] on select "Select filter Equals Does not equal Contains Does not contain Starts with Ends …" at bounding box center [333, 144] width 135 height 25
click at [1161, 212] on button "Filter" at bounding box center [1151, 196] width 54 height 31
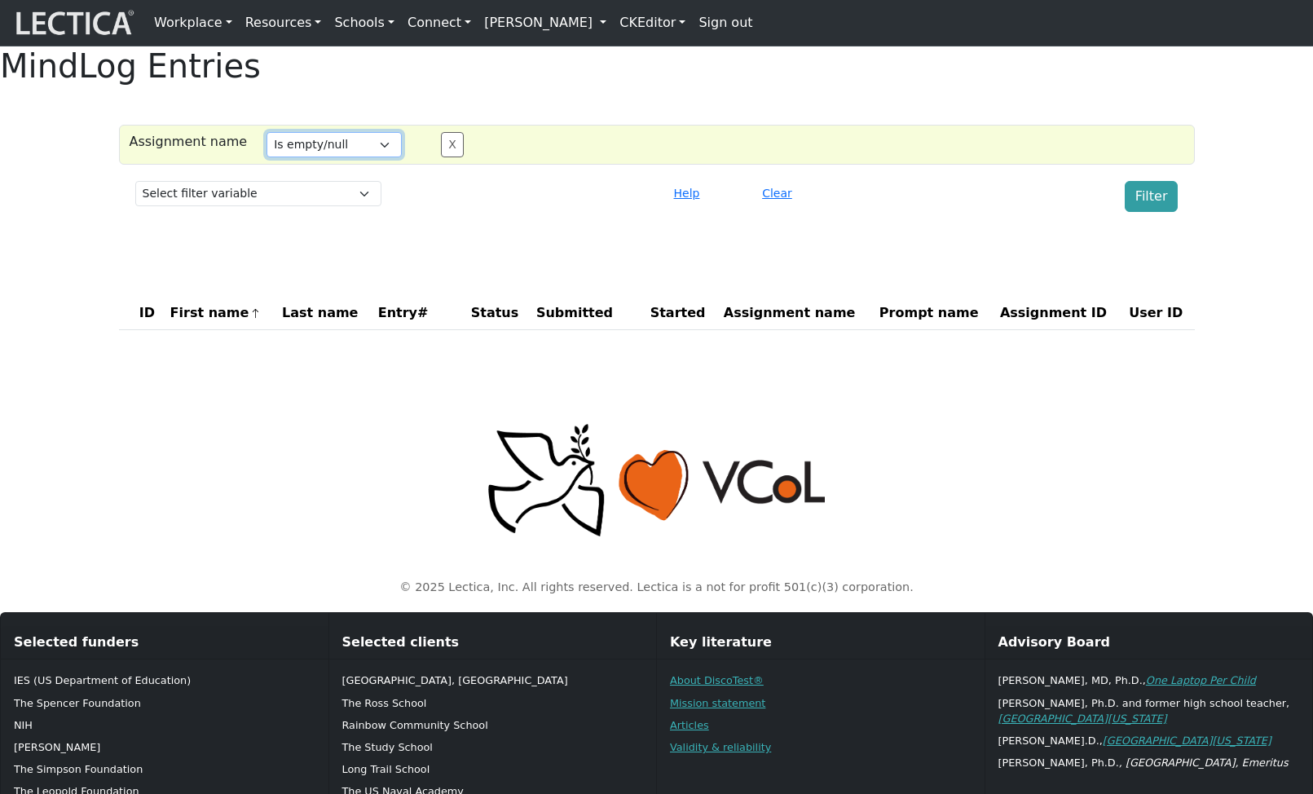
click at [365, 157] on select "Select filter Equals Does not equal Contains Does not contain Starts with Ends …" at bounding box center [333, 144] width 135 height 25
select select "iregex"
click at [266, 157] on select "Select filter Equals Does not equal Contains Does not contain Starts with Ends …" at bounding box center [333, 144] width 135 height 25
click at [460, 157] on input "text" at bounding box center [494, 144] width 147 height 25
click at [1152, 212] on button "Filter" at bounding box center [1151, 196] width 54 height 31
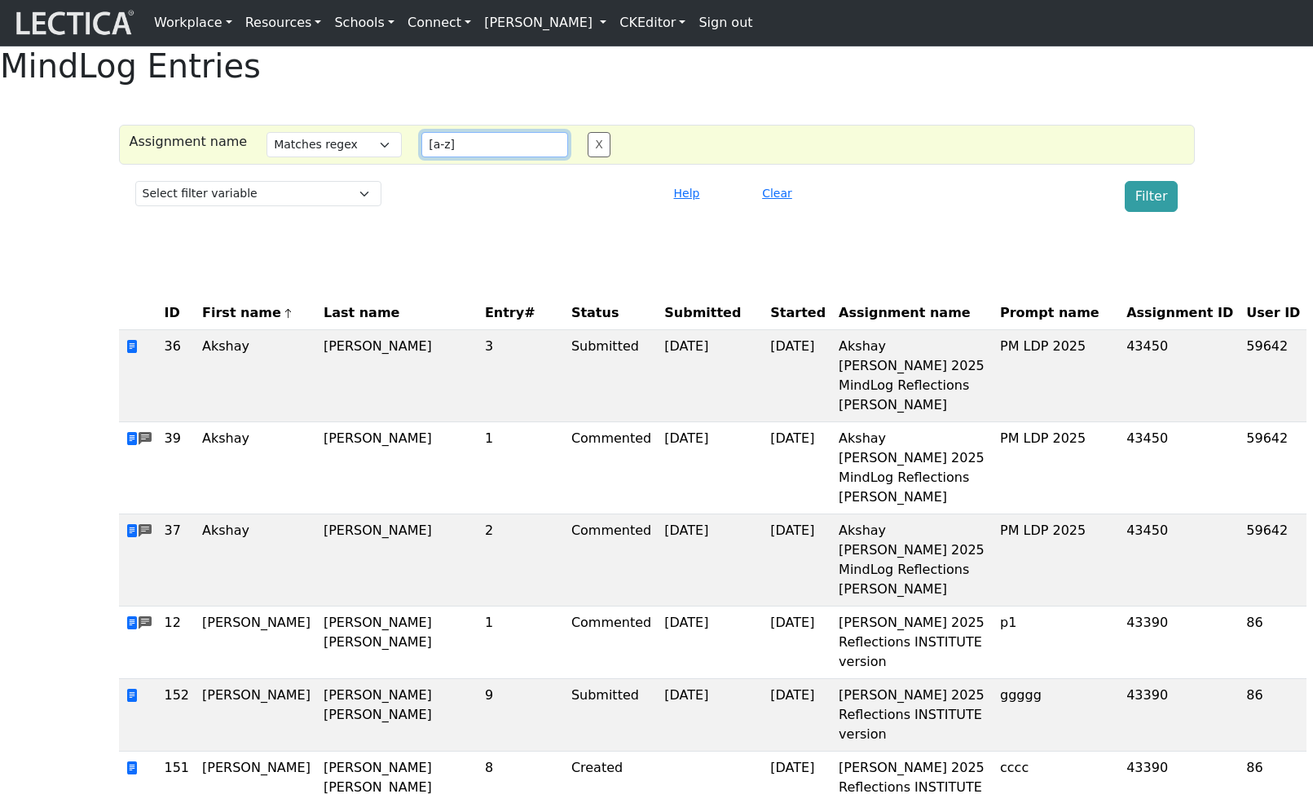
click at [476, 157] on input "[a-z]" at bounding box center [494, 144] width 147 height 25
type input "mais*"
click at [1158, 212] on button "Filter" at bounding box center [1151, 196] width 54 height 31
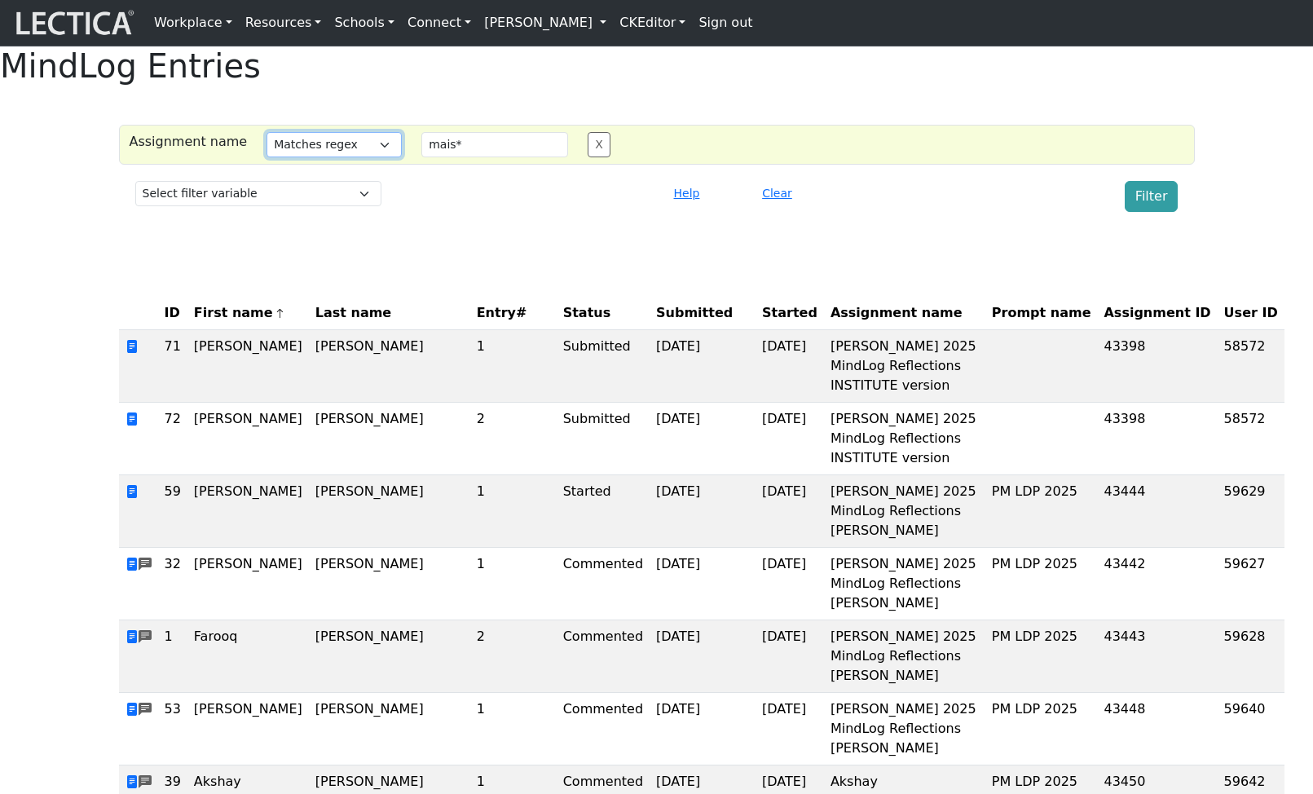
click at [295, 157] on select "Select filter Equals Does not equal Contains Does not contain Starts with Ends …" at bounding box center [333, 144] width 135 height 25
select select "iendswith"
click at [266, 157] on select "Select filter Equals Does not equal Contains Does not contain Starts with Ends …" at bounding box center [333, 144] width 135 height 25
click at [513, 157] on input "mais*" at bounding box center [494, 144] width 147 height 25
click at [465, 157] on input "mais*" at bounding box center [494, 144] width 147 height 25
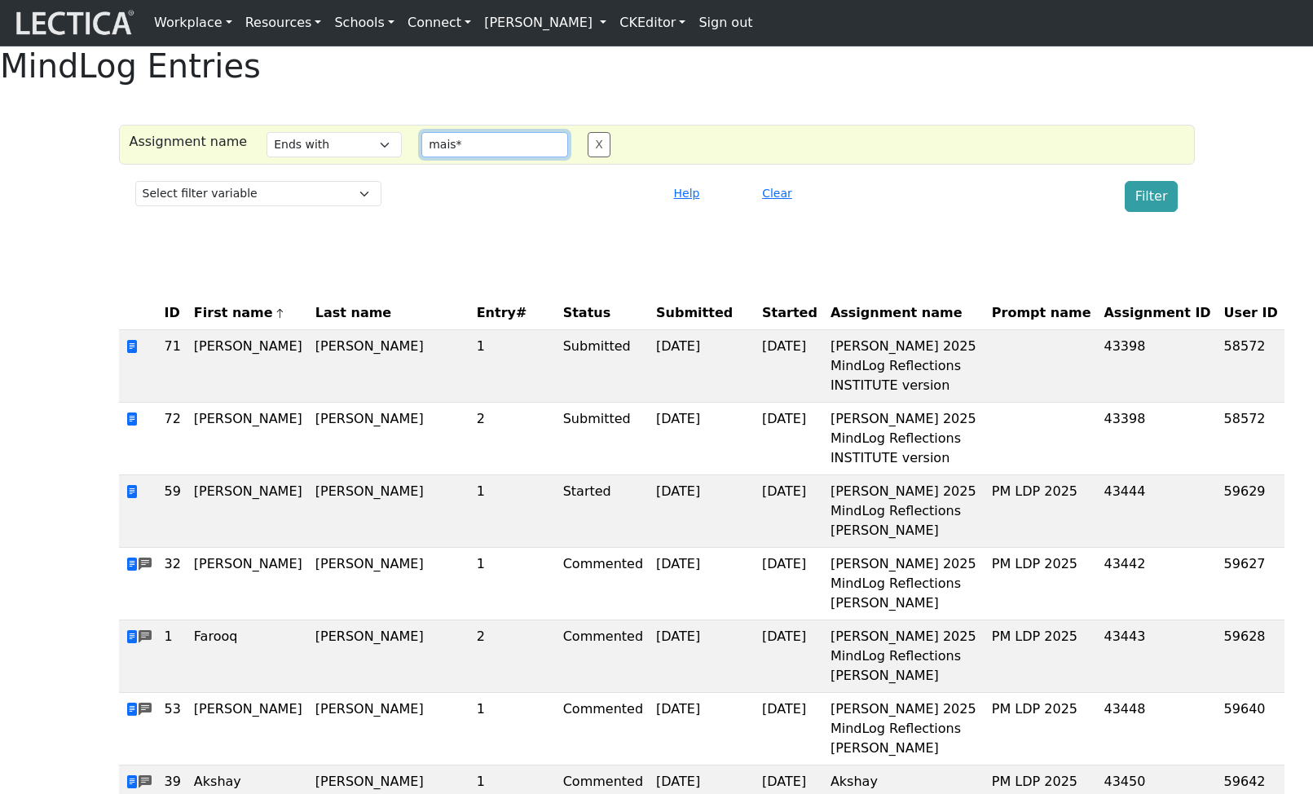
click at [465, 157] on input "mais*" at bounding box center [494, 144] width 147 height 25
type input "version"
click at [1146, 212] on button "Filter" at bounding box center [1151, 196] width 54 height 31
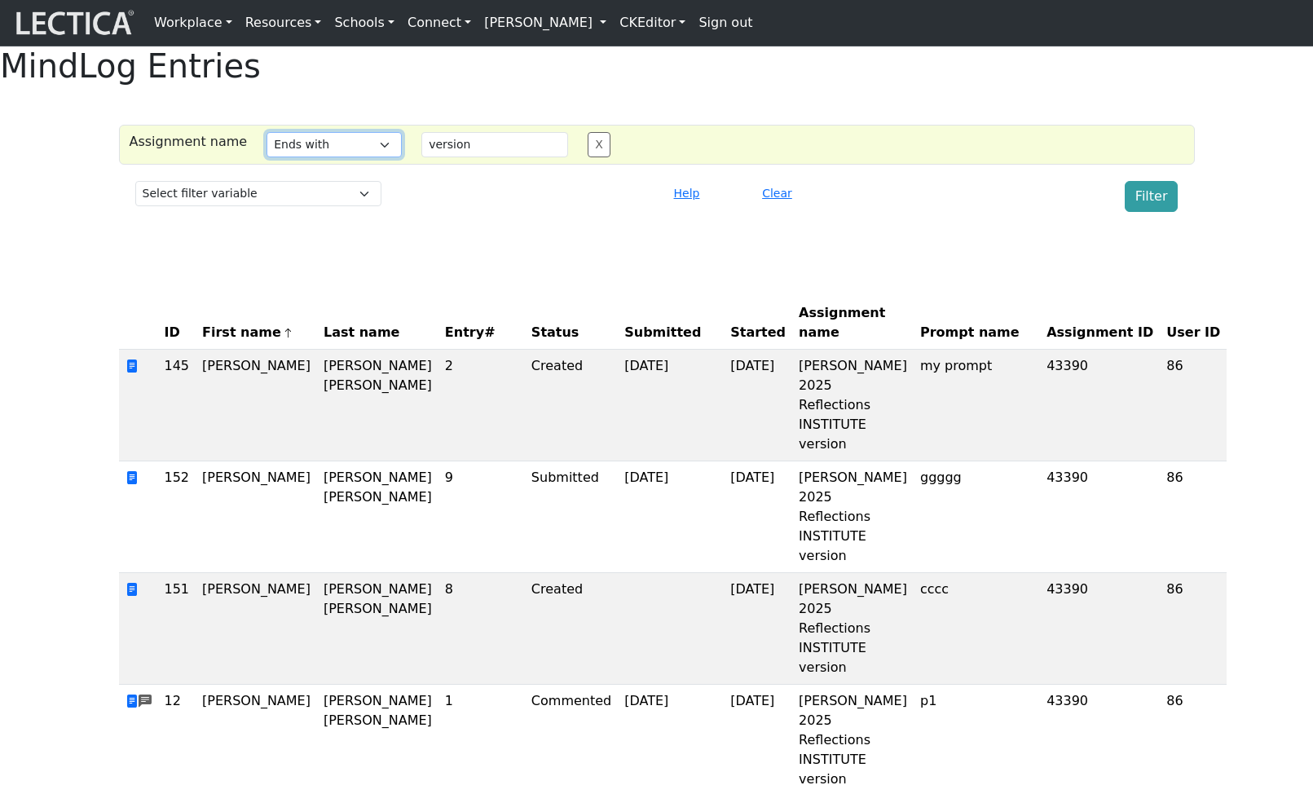
click at [319, 157] on select "Select filter Equals Does not equal Contains Does not contain Starts with Ends …" at bounding box center [333, 144] width 135 height 25
select select "istartswith"
click at [266, 157] on select "Select filter Equals Does not equal Contains Does not contain Starts with Ends …" at bounding box center [333, 144] width 135 height 25
click at [462, 157] on input "version" at bounding box center [494, 144] width 147 height 25
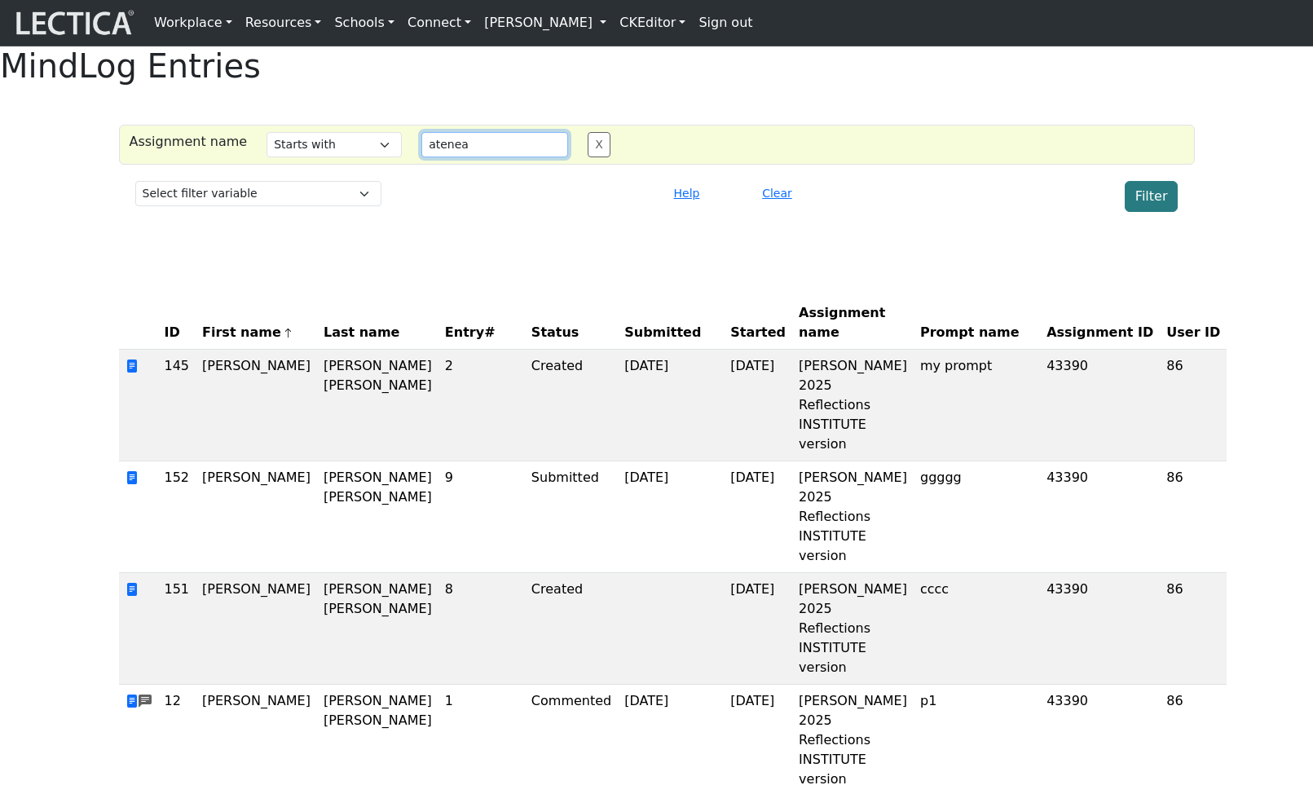
type input "atenea"
click at [1154, 212] on button "Filter" at bounding box center [1151, 196] width 54 height 31
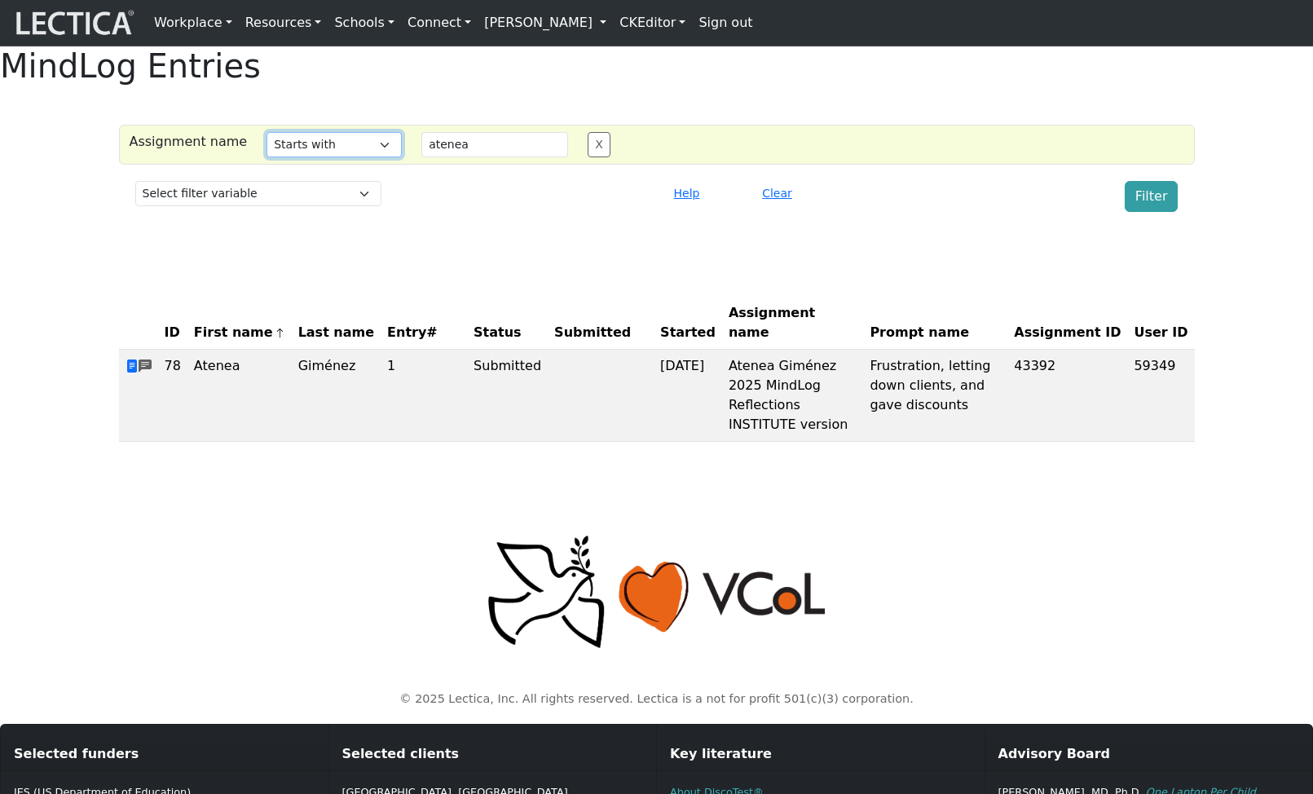
click at [345, 157] on select "Select filter Equals Does not equal Contains Does not contain Starts with Ends …" at bounding box center [333, 144] width 135 height 25
click at [266, 157] on select "Select filter Equals Does not equal Contains Does not contain Starts with Ends …" at bounding box center [333, 144] width 135 height 25
click at [1157, 212] on button "Filter" at bounding box center [1151, 196] width 54 height 31
click at [323, 157] on select "Select filter Equals Does not equal Contains Does not contain Starts with Ends …" at bounding box center [333, 144] width 135 height 25
select select "not_icontains"
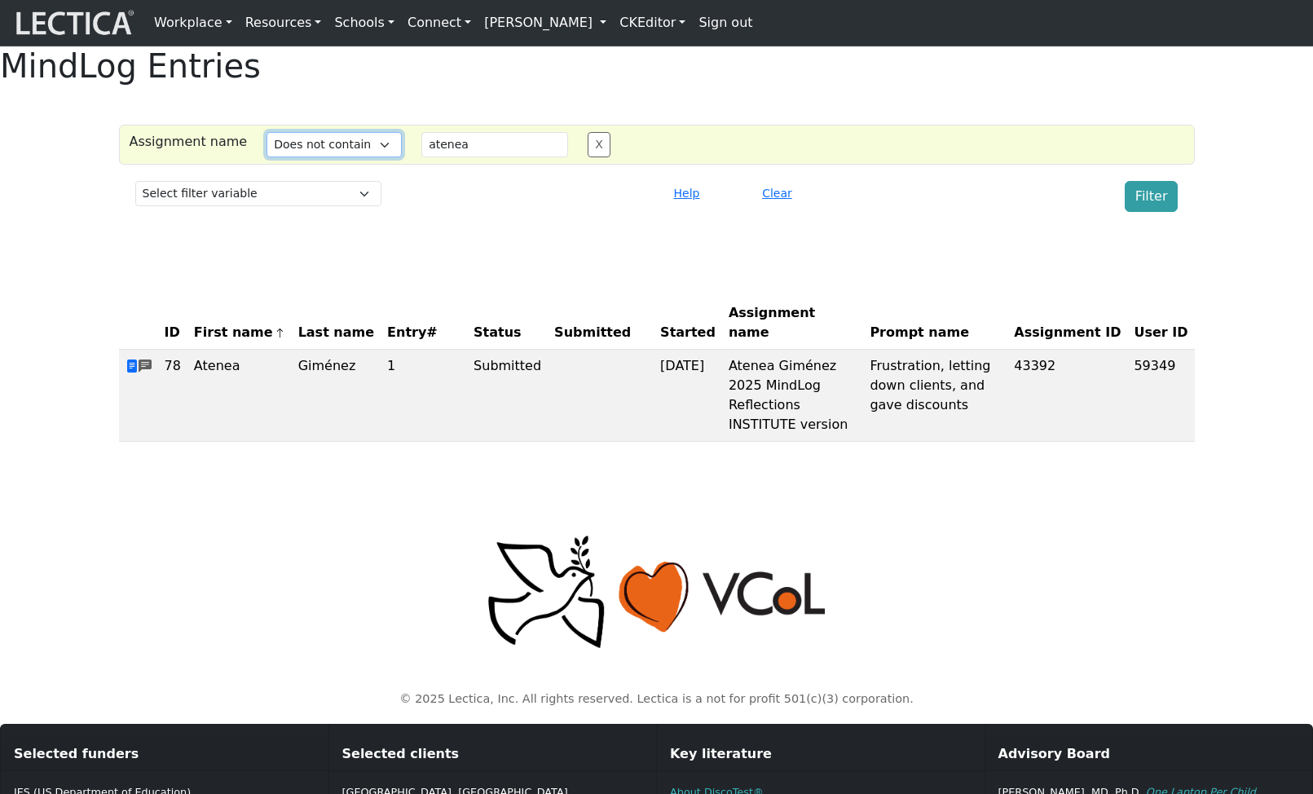
click at [266, 157] on select "Select filter Equals Does not equal Contains Does not contain Starts with Ends …" at bounding box center [333, 144] width 135 height 25
click at [1149, 212] on button "Filter" at bounding box center [1151, 196] width 54 height 31
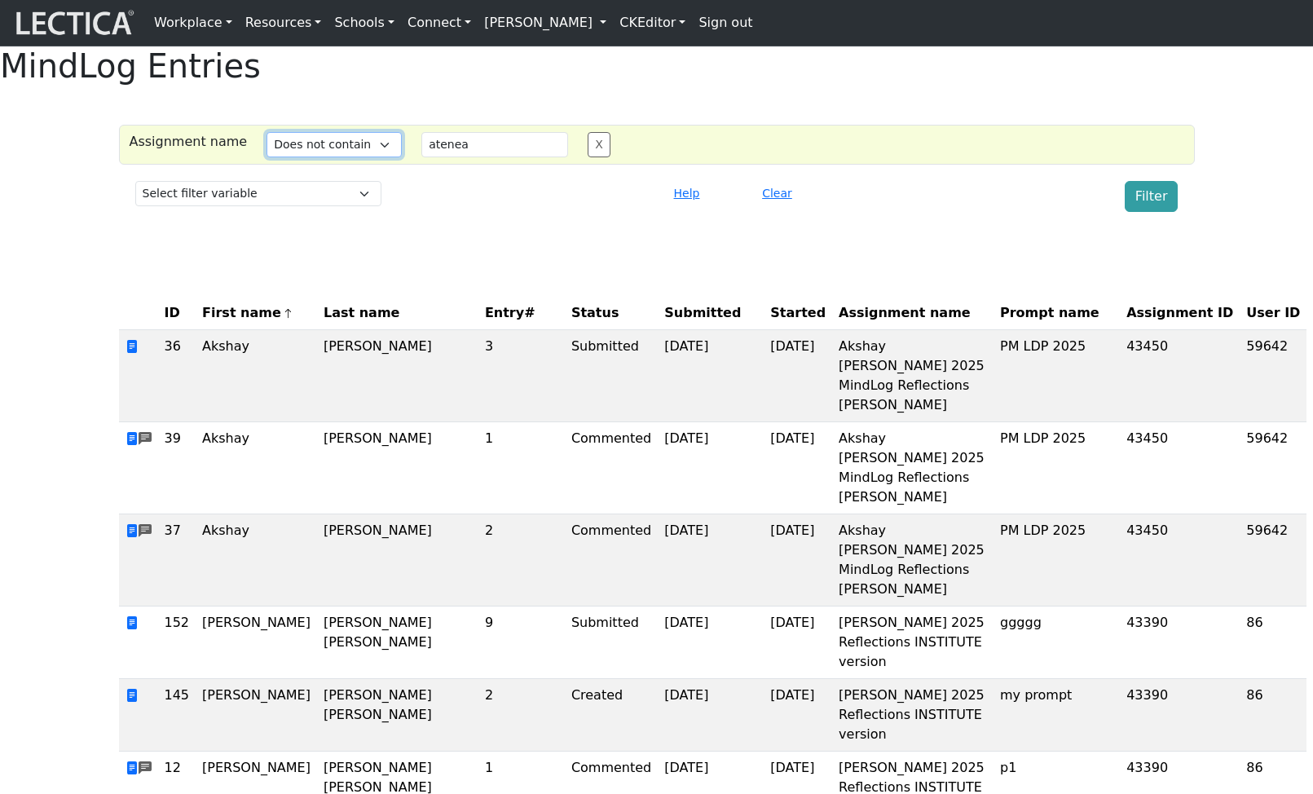
click at [319, 157] on select "Select filter Equals Does not equal Contains Does not contain Starts with Ends …" at bounding box center [333, 144] width 135 height 25
click at [266, 157] on select "Select filter Equals Does not equal Contains Does not contain Starts with Ends …" at bounding box center [333, 144] width 135 height 25
click at [318, 157] on select "Select filter Equals Does not equal Contains Does not contain Starts with Ends …" at bounding box center [333, 144] width 135 height 25
select select "iexact"
click at [266, 157] on select "Select filter Equals Does not equal Contains Does not contain Starts with Ends …" at bounding box center [333, 144] width 135 height 25
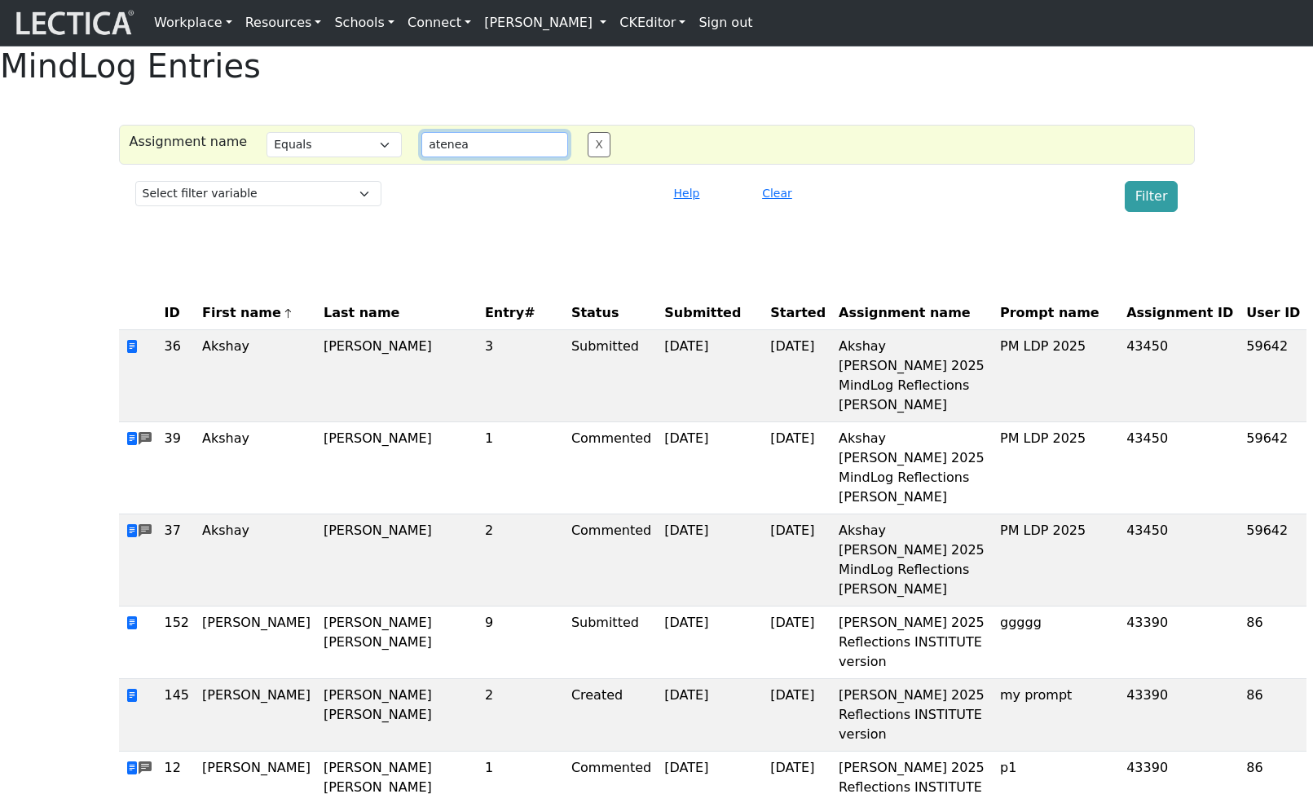
click at [458, 157] on input "atenea" at bounding box center [494, 144] width 147 height 25
type input "a"
click at [832, 419] on td "Akshay Tilak 2025 MindLog Reflections BULK Maisano" at bounding box center [912, 376] width 161 height 92
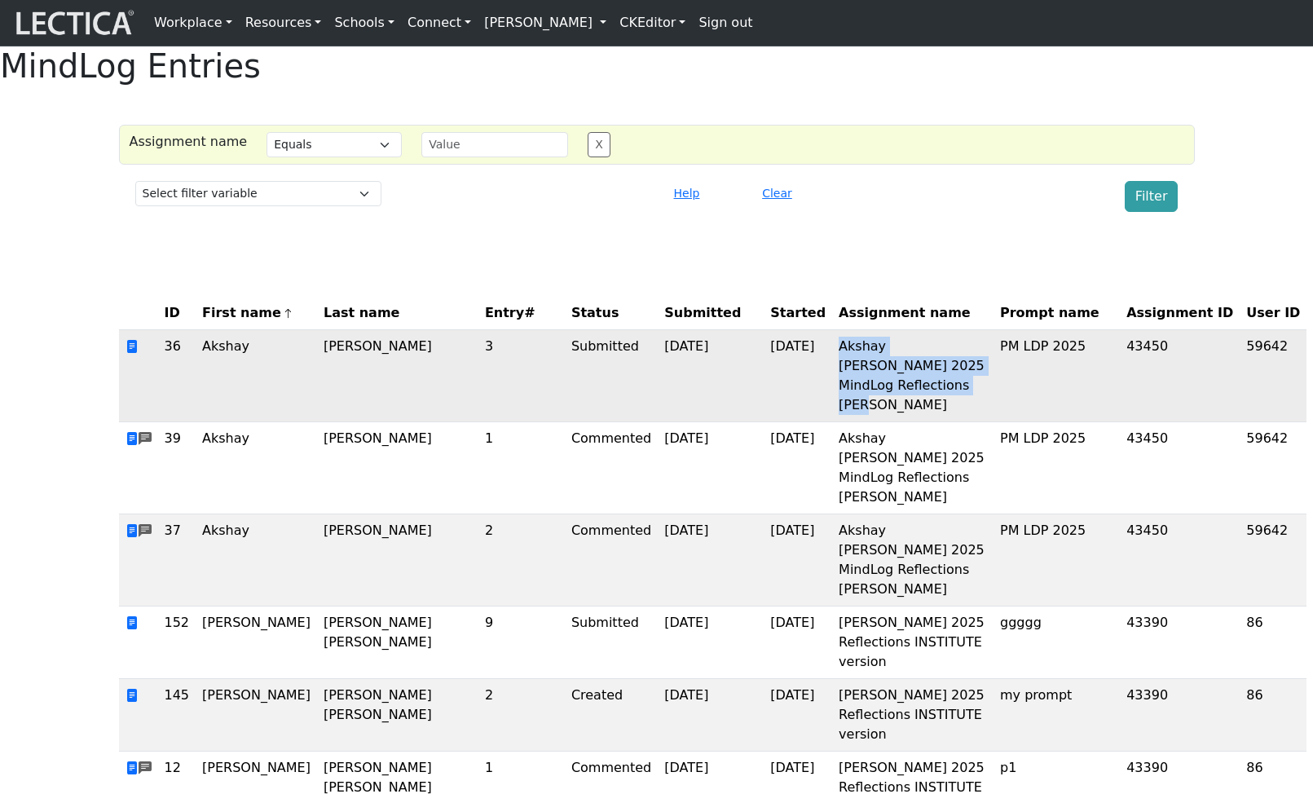
drag, startPoint x: 779, startPoint y: 419, endPoint x: 790, endPoint y: 460, distance: 42.3
click at [832, 422] on td "Akshay Tilak 2025 MindLog Reflections BULK Maisano" at bounding box center [912, 376] width 161 height 92
copy td "Akshay Tilak 2025 MindLog Reflections BULK Maisano"
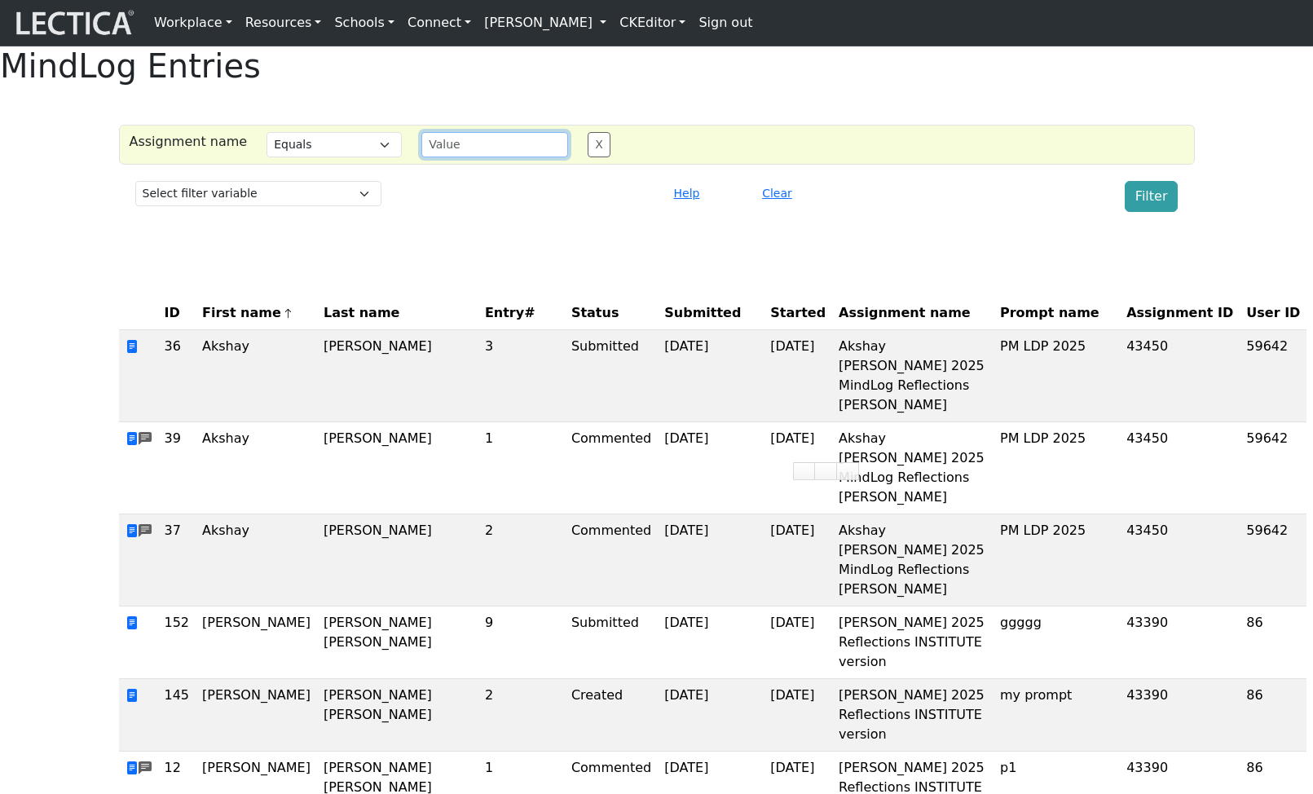
click at [469, 157] on input "text" at bounding box center [494, 144] width 147 height 25
paste input "Akshay Tilak 2025 MindLog Reflections BULK Maisano"
type input "Akshay Tilak 2025 MindLog Reflections BULK Maisano"
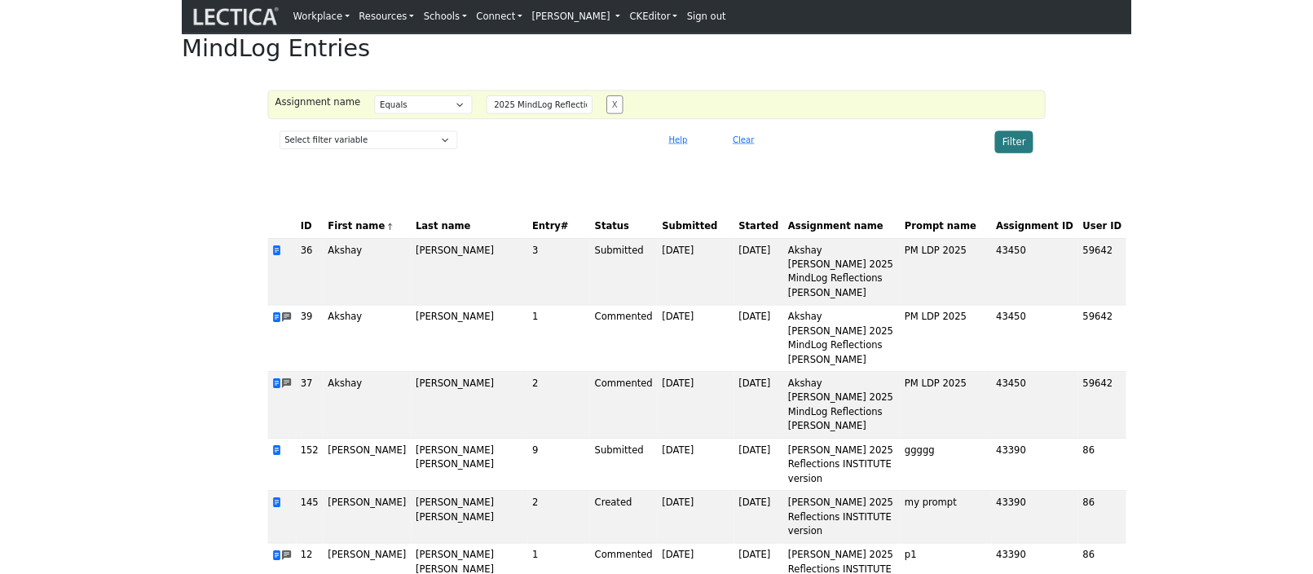
scroll to position [0, 0]
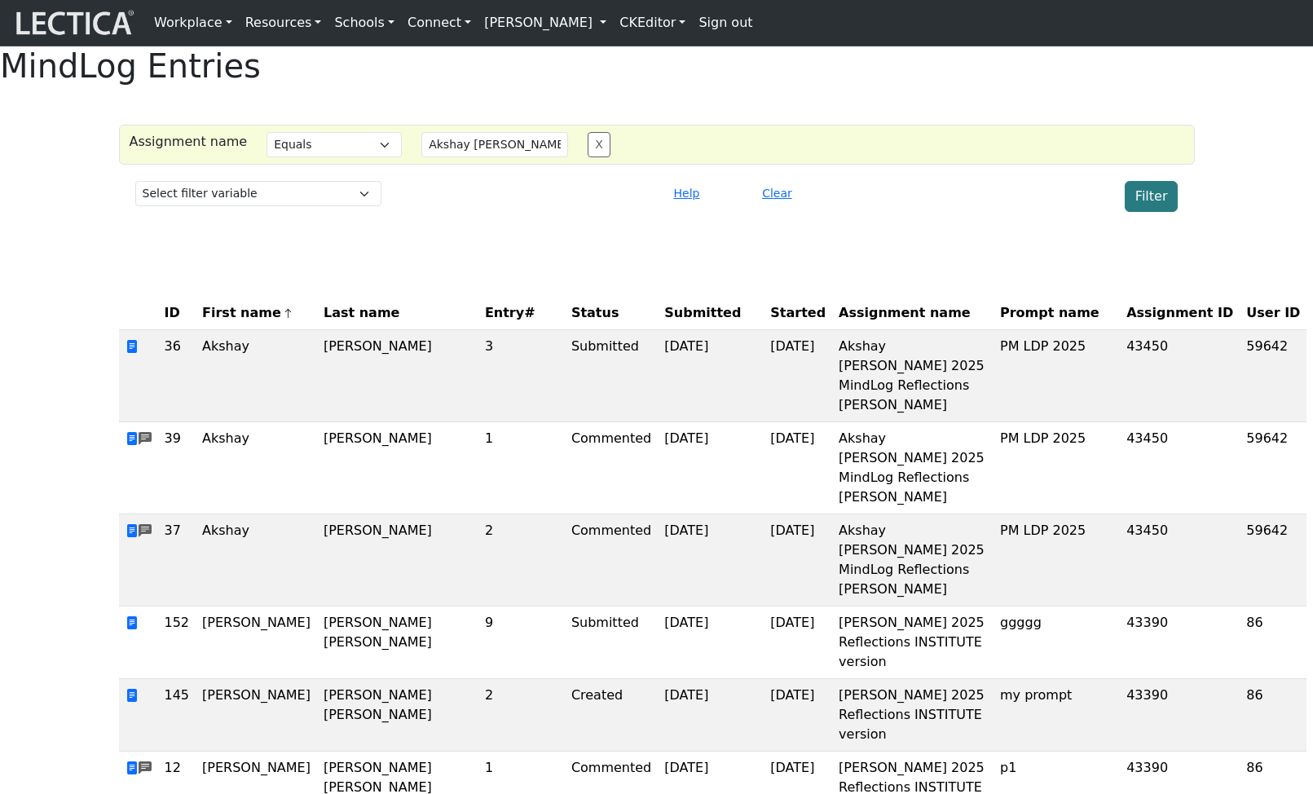
click at [1144, 212] on button "Filter" at bounding box center [1151, 196] width 54 height 31
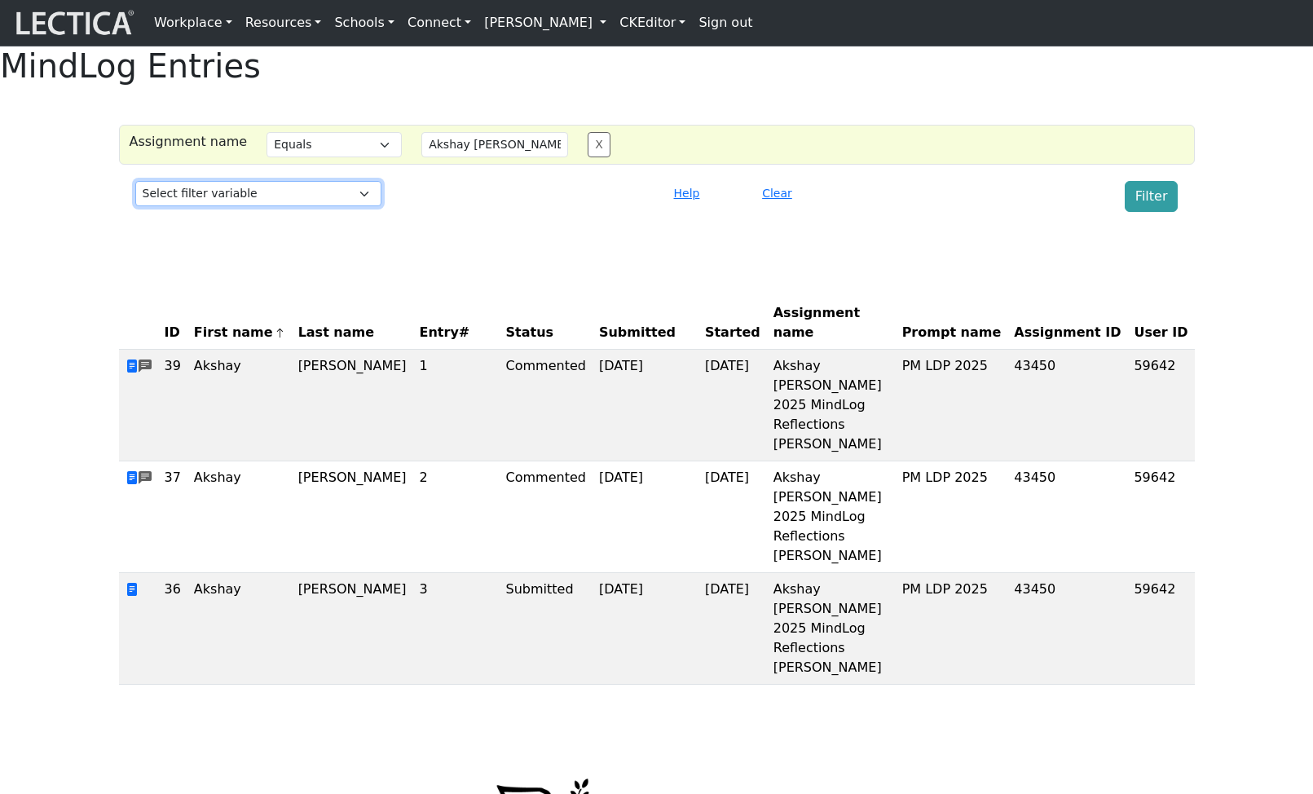
click at [263, 206] on select "Select filter variable Assignment ID Assignment name Date commented Date scored…" at bounding box center [258, 193] width 246 height 25
select select "comment__created_at"
click at [135, 206] on select "Select filter variable Assignment ID Assignment name Date commented Date scored…" at bounding box center [258, 193] width 246 height 25
select select
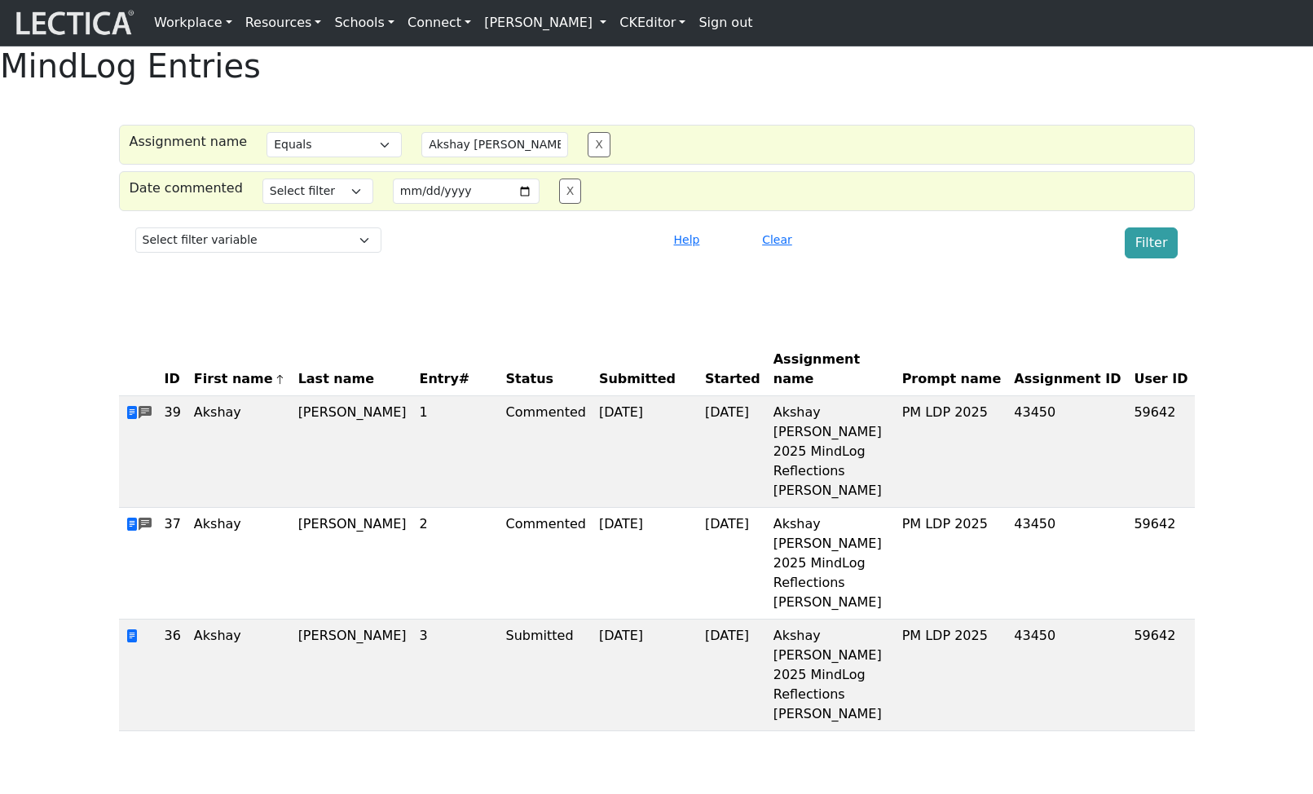
click at [587, 157] on button "X" at bounding box center [598, 144] width 23 height 25
select select
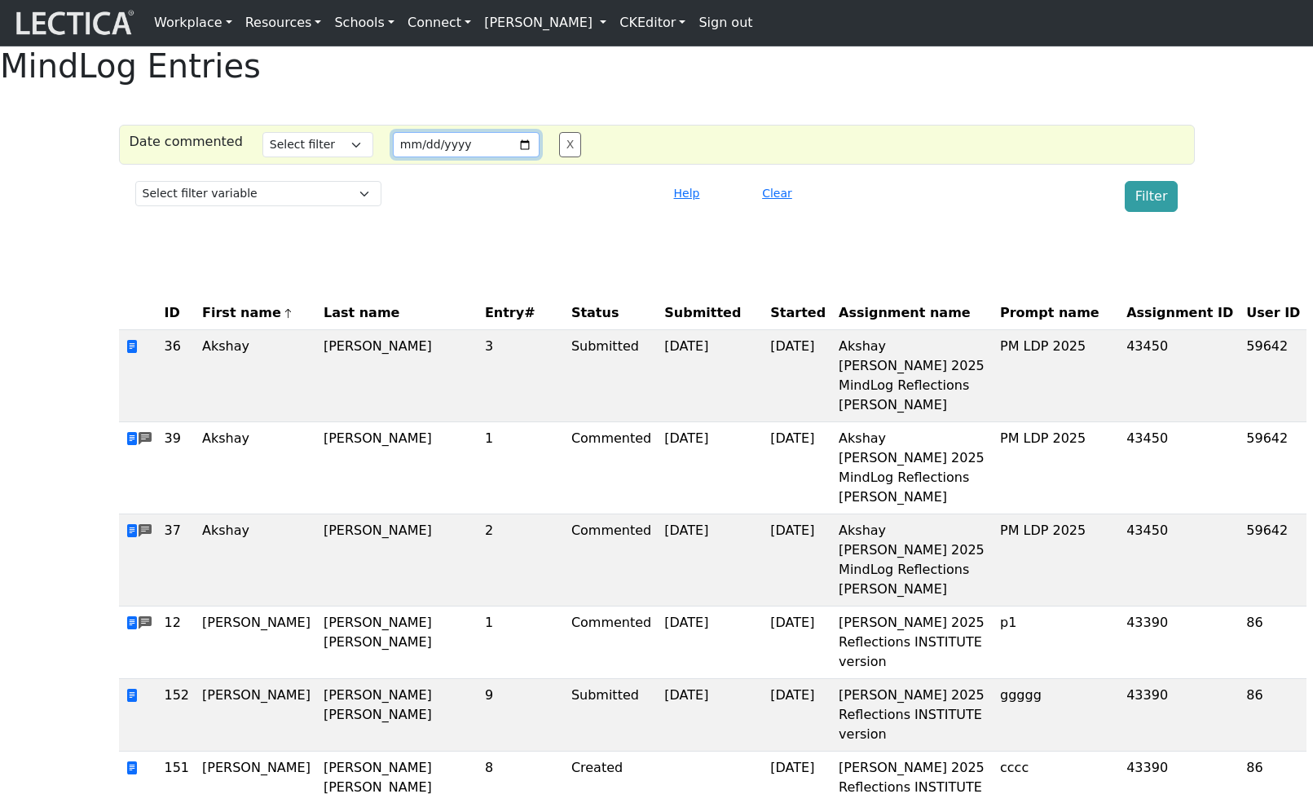
click at [507, 157] on input "date" at bounding box center [466, 144] width 147 height 25
click at [509, 157] on input "2025-09-29" at bounding box center [466, 144] width 147 height 25
type input "2025-09-02"
click at [331, 157] on select "Select filter Equals Greater than Less than" at bounding box center [317, 144] width 111 height 25
select select "iexact"
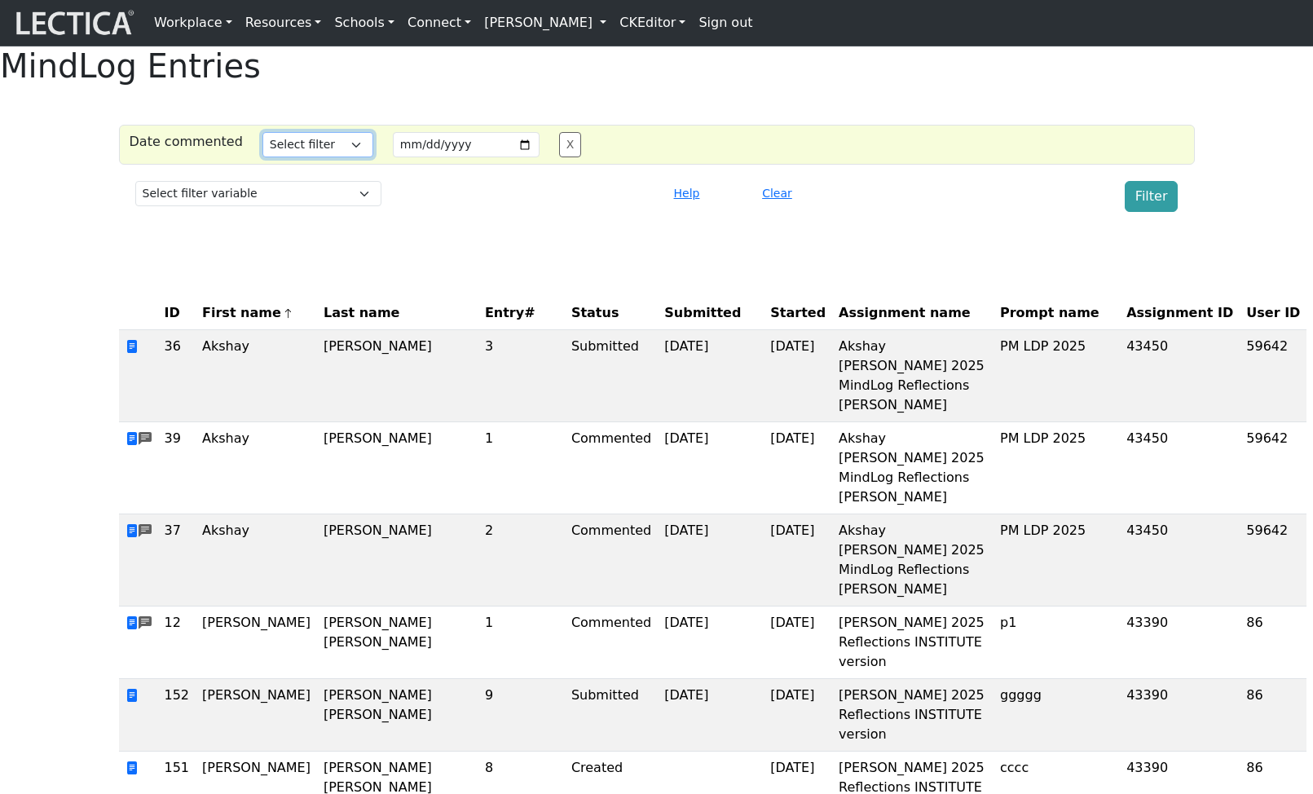
click at [262, 157] on select "Select filter Equals Greater than Less than" at bounding box center [317, 144] width 111 height 25
click at [1144, 212] on button "Filter" at bounding box center [1151, 196] width 54 height 31
click at [512, 157] on input "2025-09-02" at bounding box center [466, 144] width 147 height 25
type input "2025-09-03"
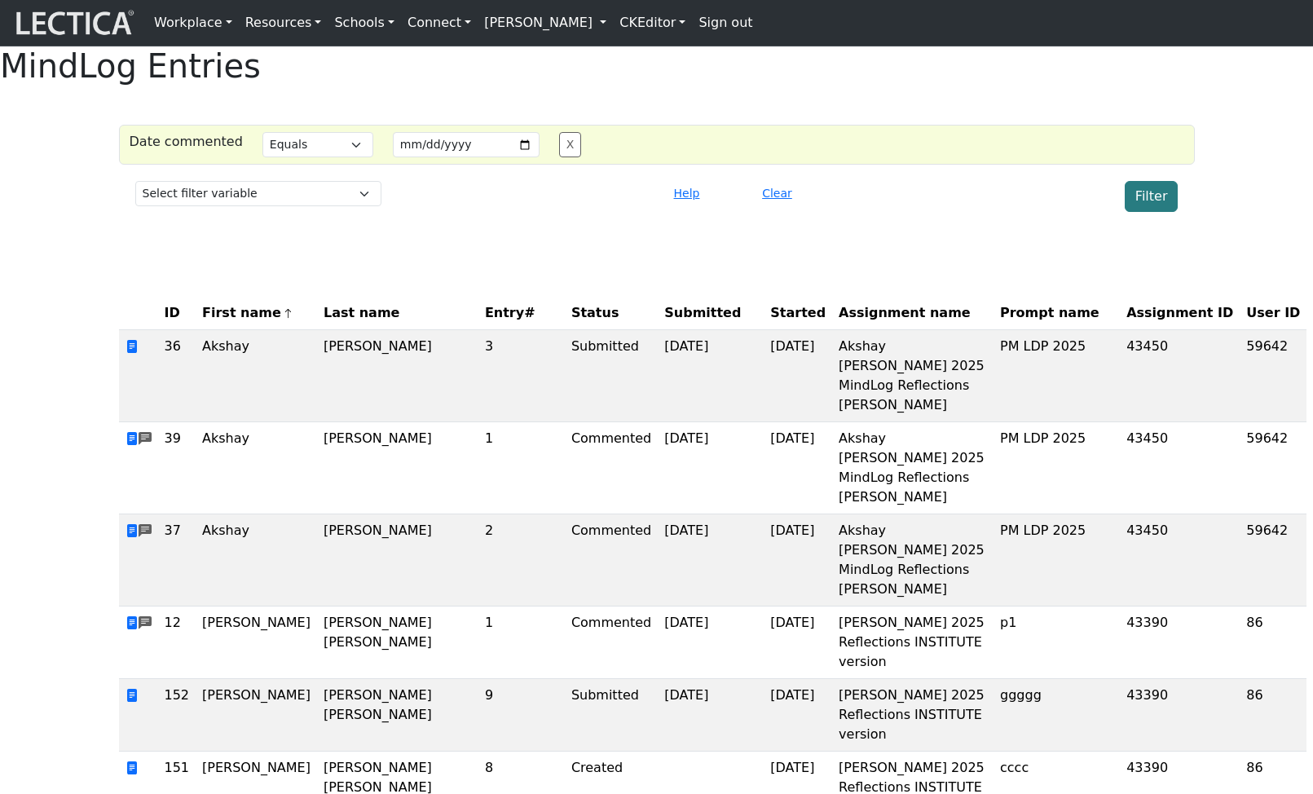
click at [1143, 212] on button "Filter" at bounding box center [1151, 196] width 54 height 31
click at [851, 218] on div "Select filter variable Assignment ID Assignment name Date commented Date scored…" at bounding box center [657, 196] width 1056 height 44
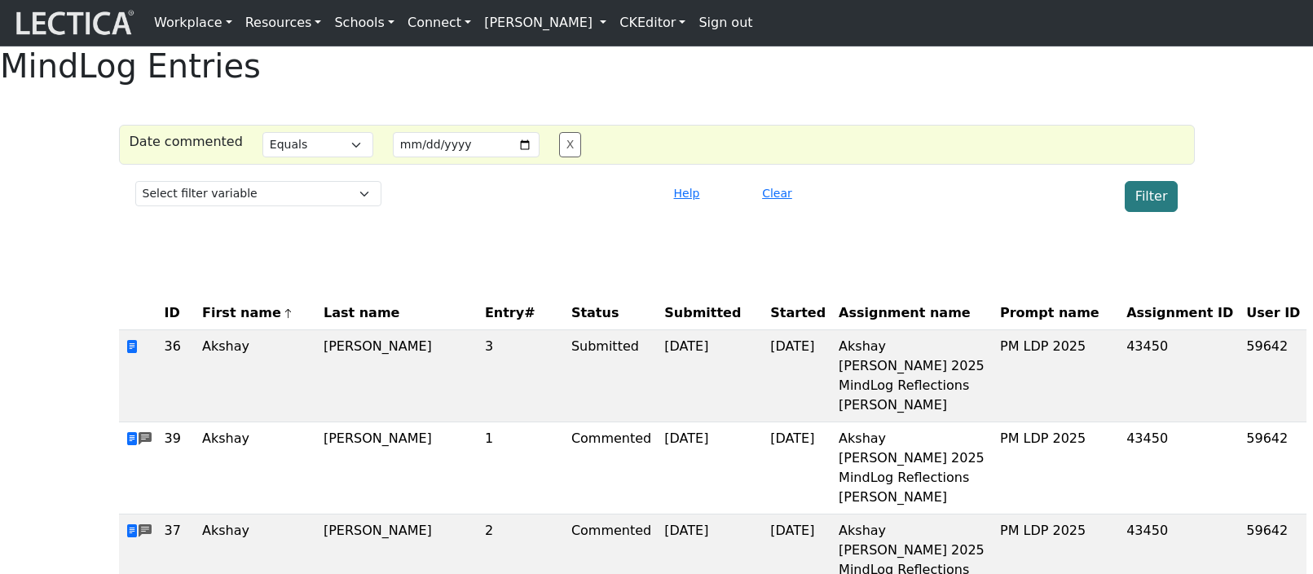
click at [1161, 212] on button "Filter" at bounding box center [1151, 196] width 54 height 31
click at [321, 157] on select "Select filter Equals Greater than Less than" at bounding box center [317, 144] width 111 height 25
click at [262, 157] on select "Select filter Equals Greater than Less than" at bounding box center [317, 144] width 111 height 25
click at [1135, 212] on button "Filter" at bounding box center [1151, 196] width 54 height 31
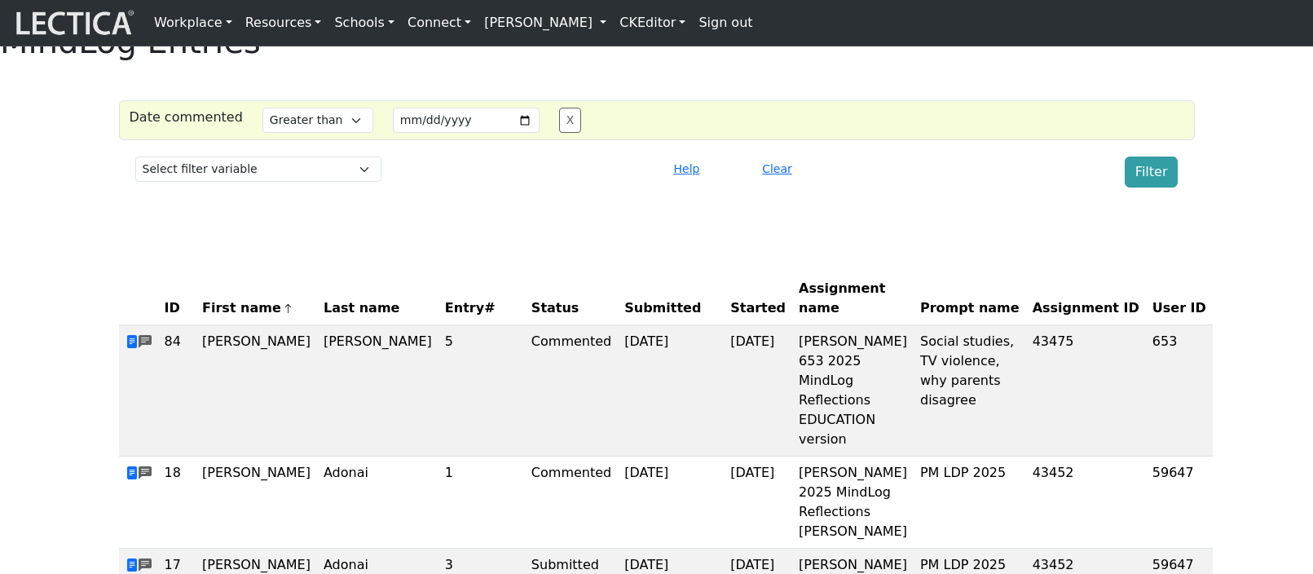
scroll to position [23, 0]
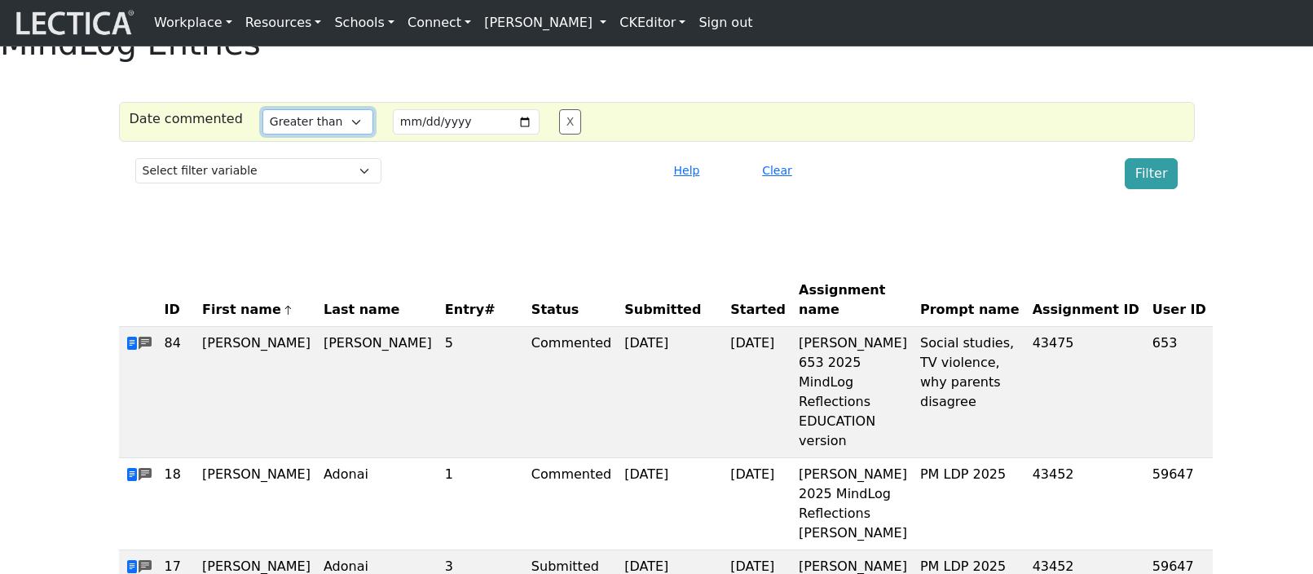
click at [328, 134] on select "Select filter Equals Greater than Less than" at bounding box center [317, 121] width 111 height 25
select select "lt"
click at [262, 134] on select "Select filter Equals Greater than Less than" at bounding box center [317, 121] width 111 height 25
click at [1157, 189] on button "Filter" at bounding box center [1151, 173] width 54 height 31
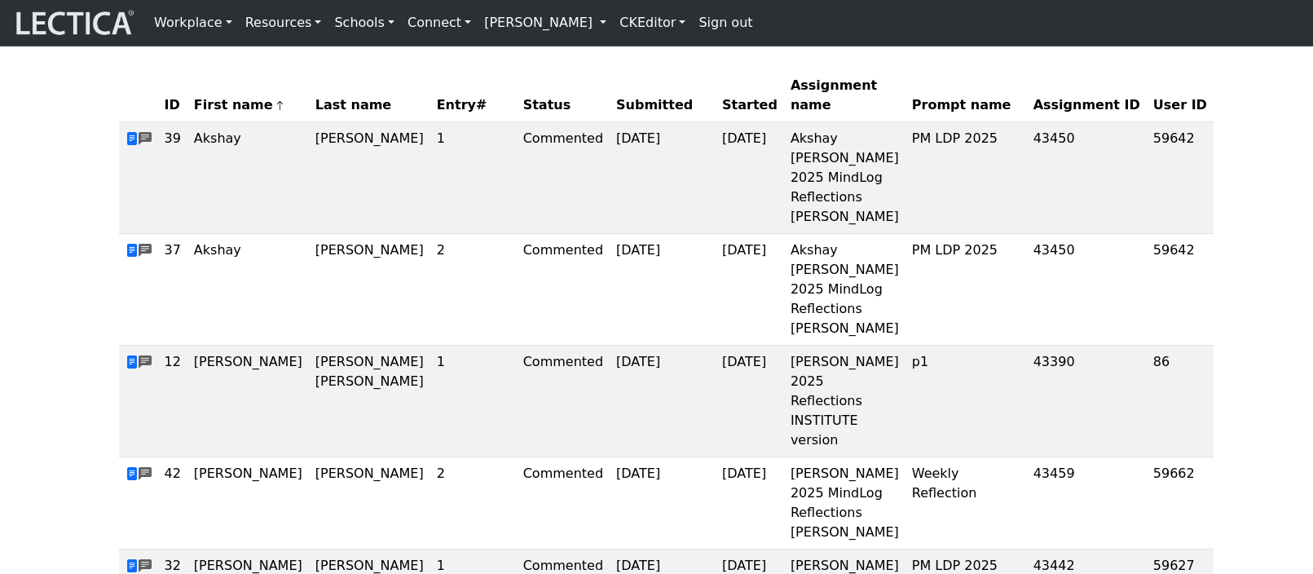
scroll to position [0, 0]
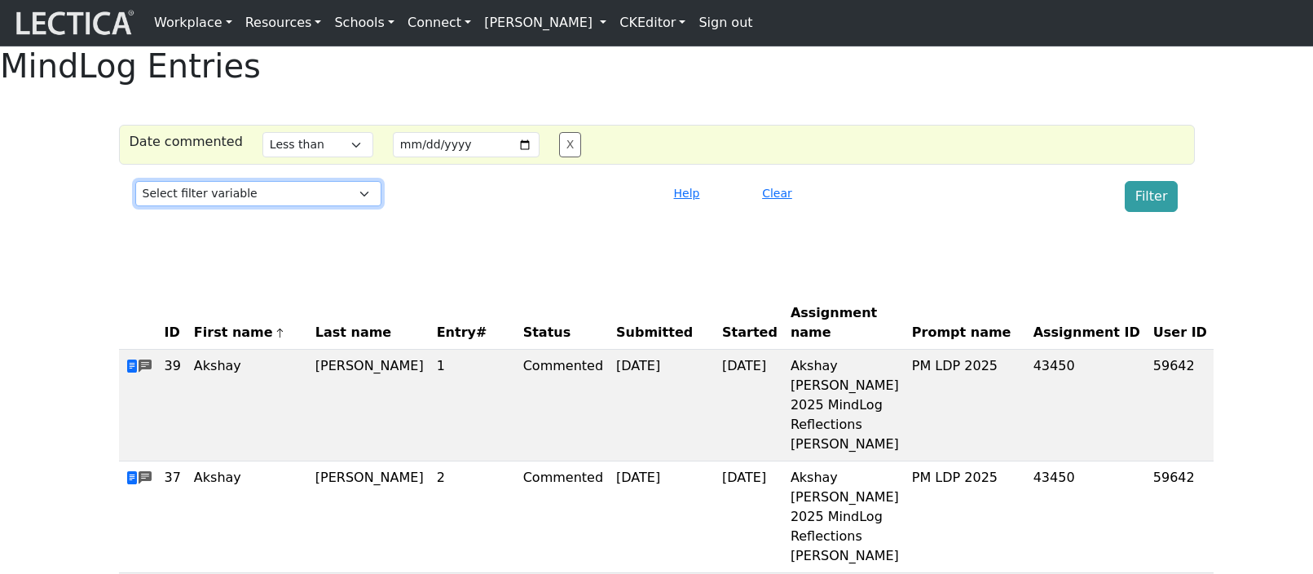
click at [287, 206] on select "Select filter variable Assignment ID Assignment name Date commented Date scored…" at bounding box center [258, 193] width 246 height 25
select select "scored_at"
click at [135, 206] on select "Select filter variable Assignment ID Assignment name Date commented Date scored…" at bounding box center [258, 193] width 246 height 25
select select
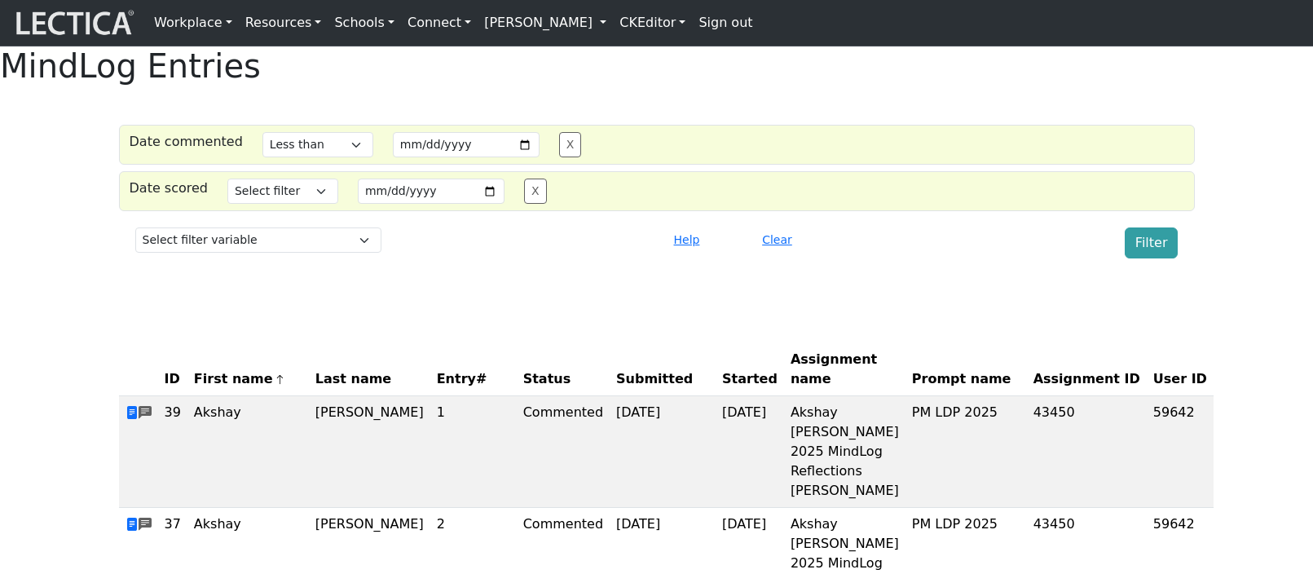
click at [560, 157] on button "X" at bounding box center [570, 144] width 23 height 25
select select
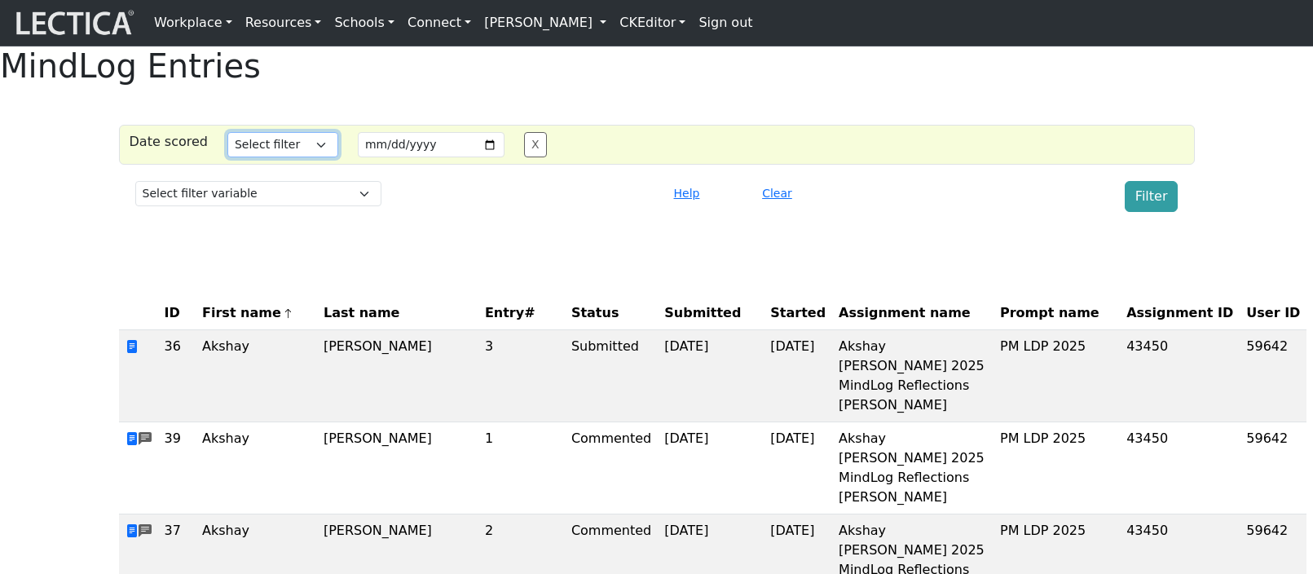
click at [291, 157] on select "Select filter Equals Greater than Less than" at bounding box center [282, 144] width 111 height 25
select select "iexact"
click at [227, 157] on select "Select filter Equals Greater than Less than" at bounding box center [282, 144] width 111 height 25
click at [389, 157] on input "date" at bounding box center [431, 144] width 147 height 25
click at [475, 157] on input "date" at bounding box center [431, 144] width 147 height 25
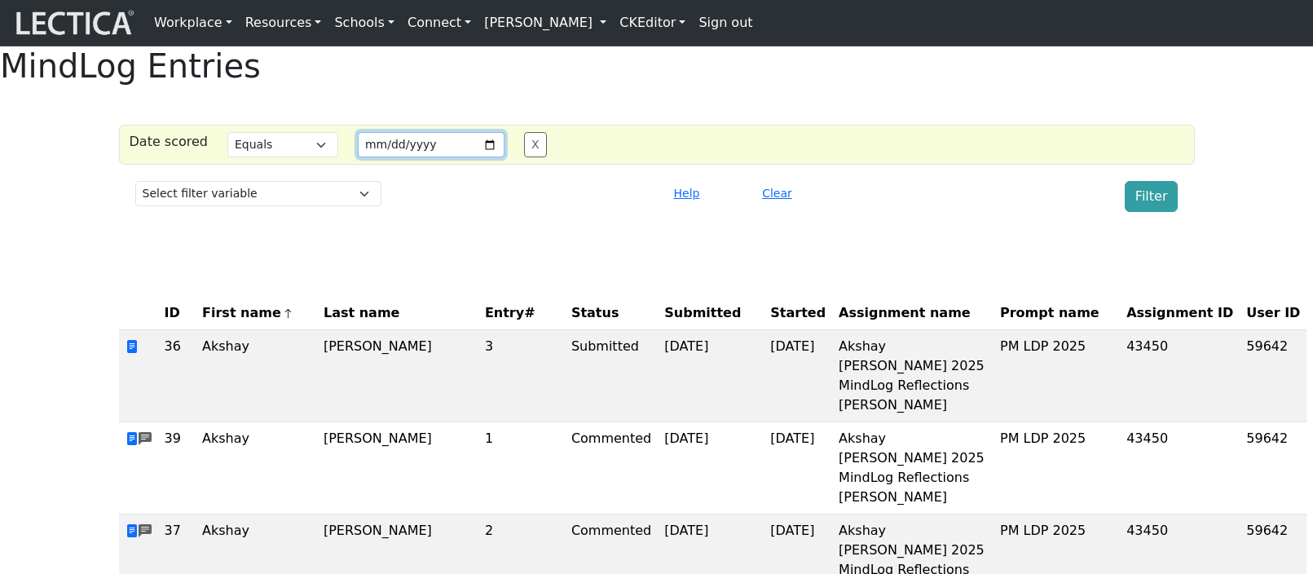
click at [480, 157] on input "2025-09-28" at bounding box center [431, 144] width 147 height 25
type input "2025-09-15"
click at [1151, 212] on button "Filter" at bounding box center [1151, 196] width 54 height 31
click at [285, 157] on select "Select filter Equals Greater than Less than" at bounding box center [282, 144] width 111 height 25
select select "gt"
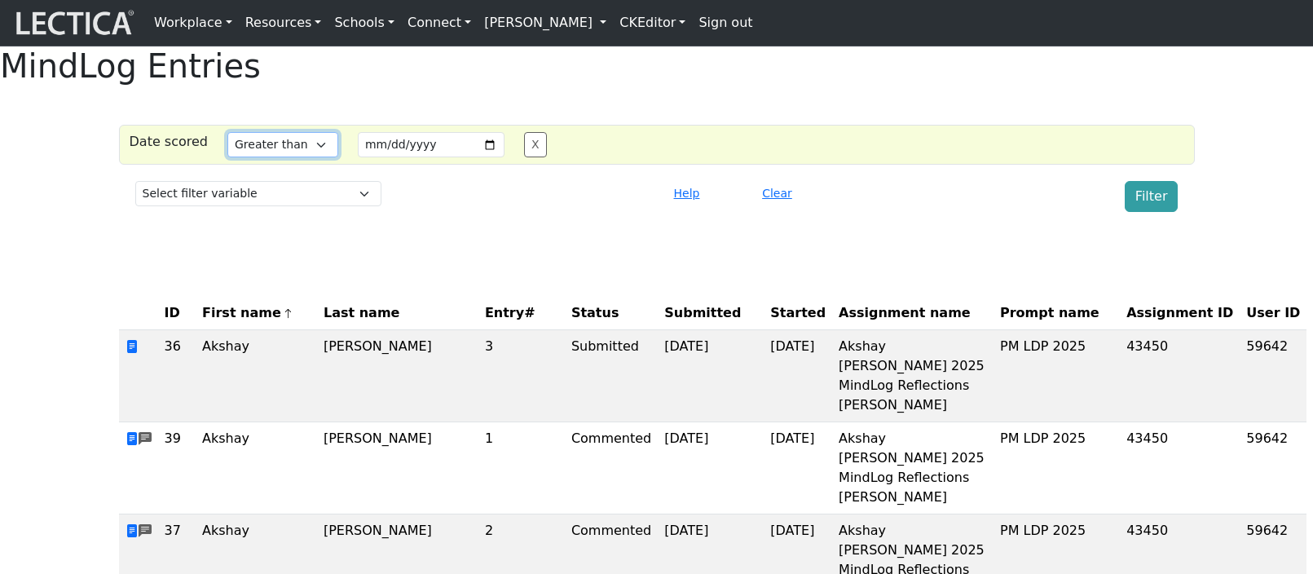
click at [227, 157] on select "Select filter Equals Greater than Less than" at bounding box center [282, 144] width 111 height 25
click at [1150, 212] on button "Filter" at bounding box center [1151, 196] width 54 height 31
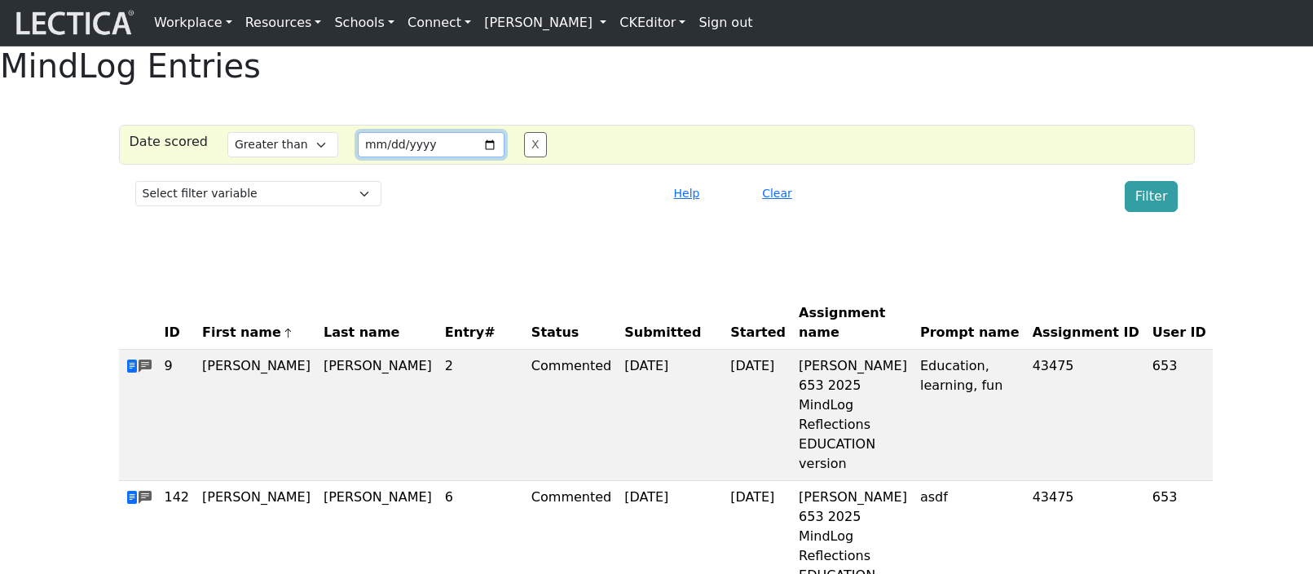
click at [477, 157] on input "2025-09-15" at bounding box center [431, 144] width 147 height 25
type input "2025-09-14"
click at [1158, 212] on button "Filter" at bounding box center [1151, 196] width 54 height 31
click at [293, 157] on select "Select filter Equals Greater than Less than" at bounding box center [282, 144] width 111 height 25
select select "lt"
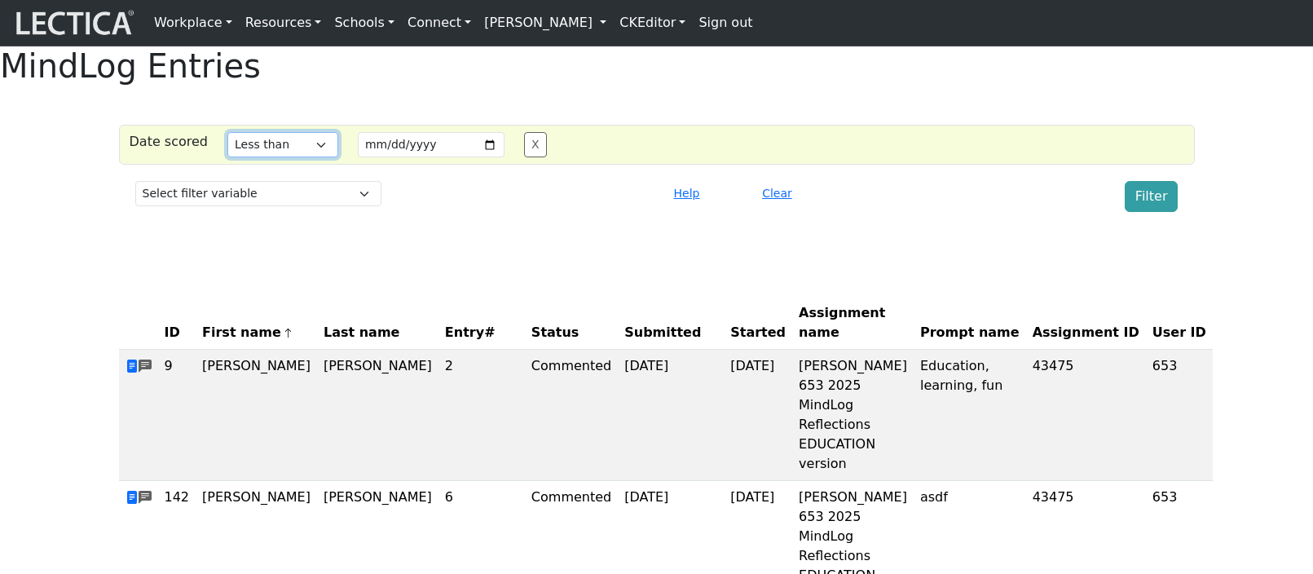
click at [227, 157] on select "Select filter Equals Greater than Less than" at bounding box center [282, 144] width 111 height 25
click at [1151, 212] on button "Filter" at bounding box center [1151, 196] width 54 height 31
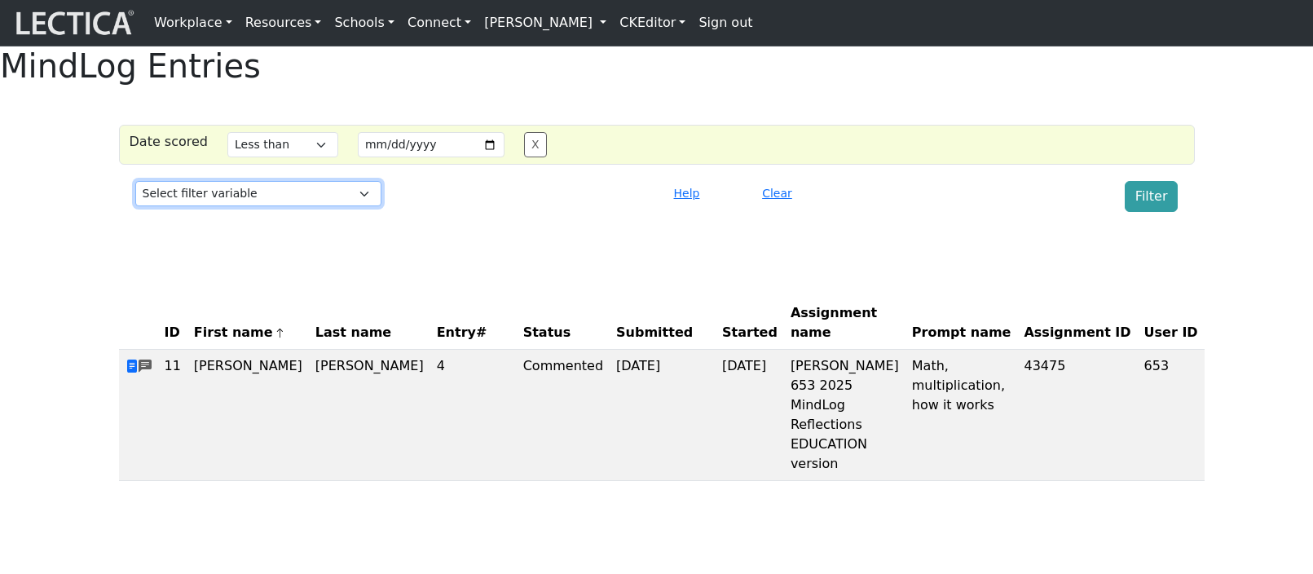
click at [288, 206] on select "Select filter variable Assignment ID Assignment name Date commented Date scored…" at bounding box center [258, 193] width 246 height 25
select select "started_at"
click at [135, 206] on select "Select filter variable Assignment ID Assignment name Date commented Date scored…" at bounding box center [258, 193] width 246 height 25
select select
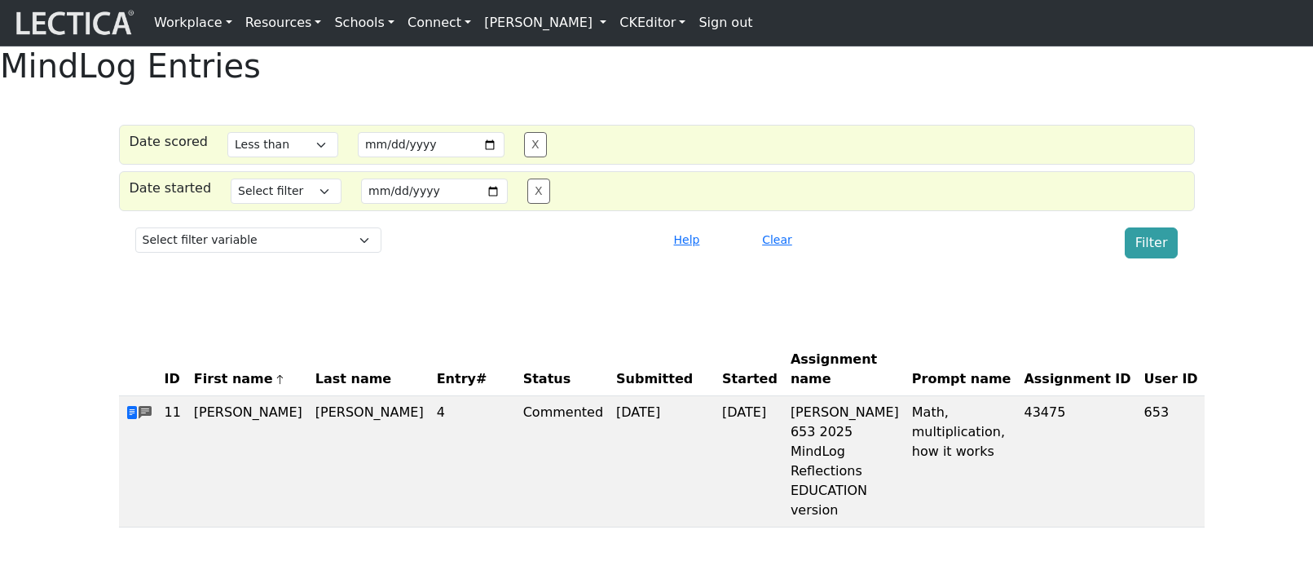
click at [526, 157] on button "X" at bounding box center [535, 144] width 23 height 25
select select
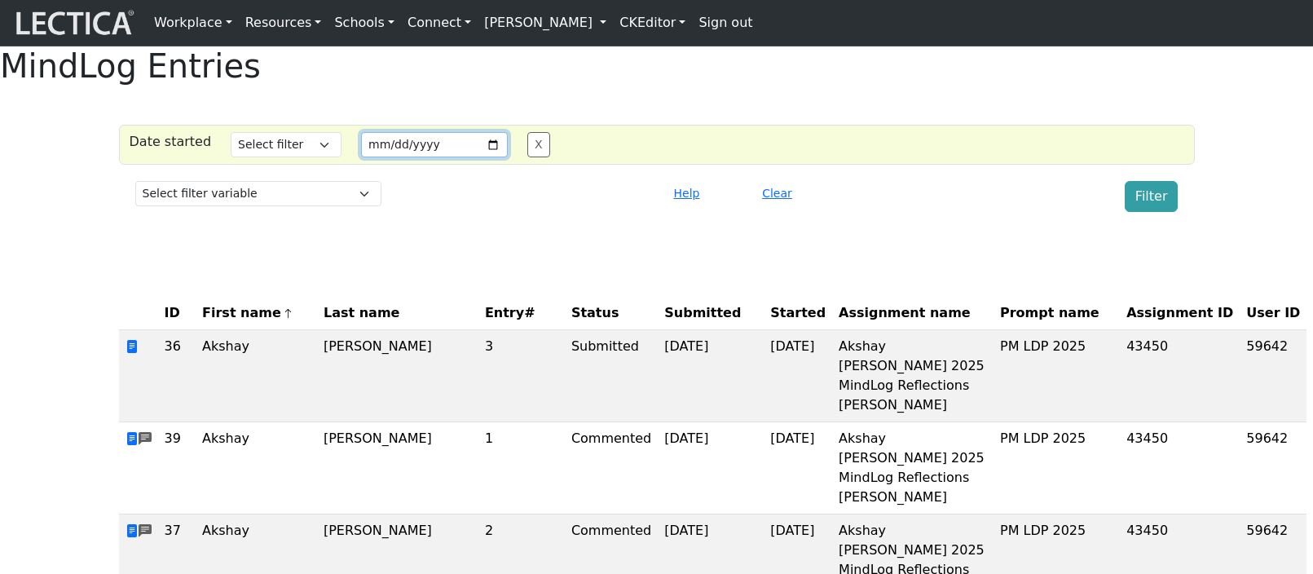
click at [480, 157] on input "date" at bounding box center [434, 144] width 147 height 25
click at [482, 157] on input "2025-09-29" at bounding box center [434, 144] width 147 height 25
type input "2025-09-25"
click at [293, 157] on select "Select filter Equals Greater than Less than" at bounding box center [286, 144] width 111 height 25
click at [231, 157] on select "Select filter Equals Greater than Less than" at bounding box center [286, 144] width 111 height 25
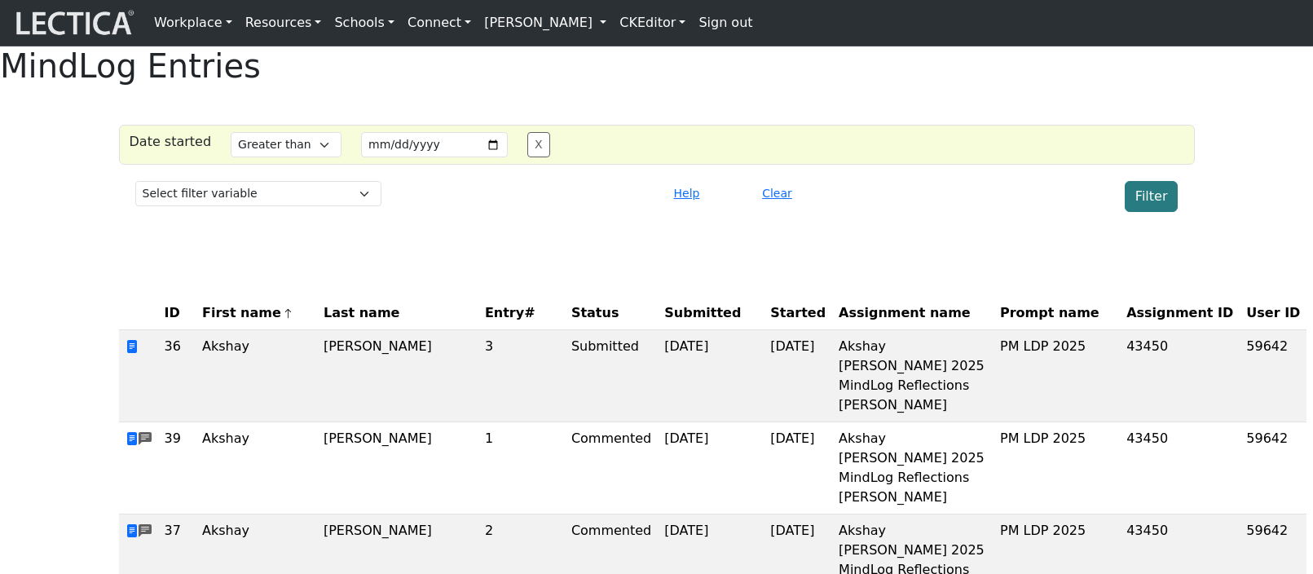
click at [1143, 212] on button "Filter" at bounding box center [1151, 196] width 54 height 31
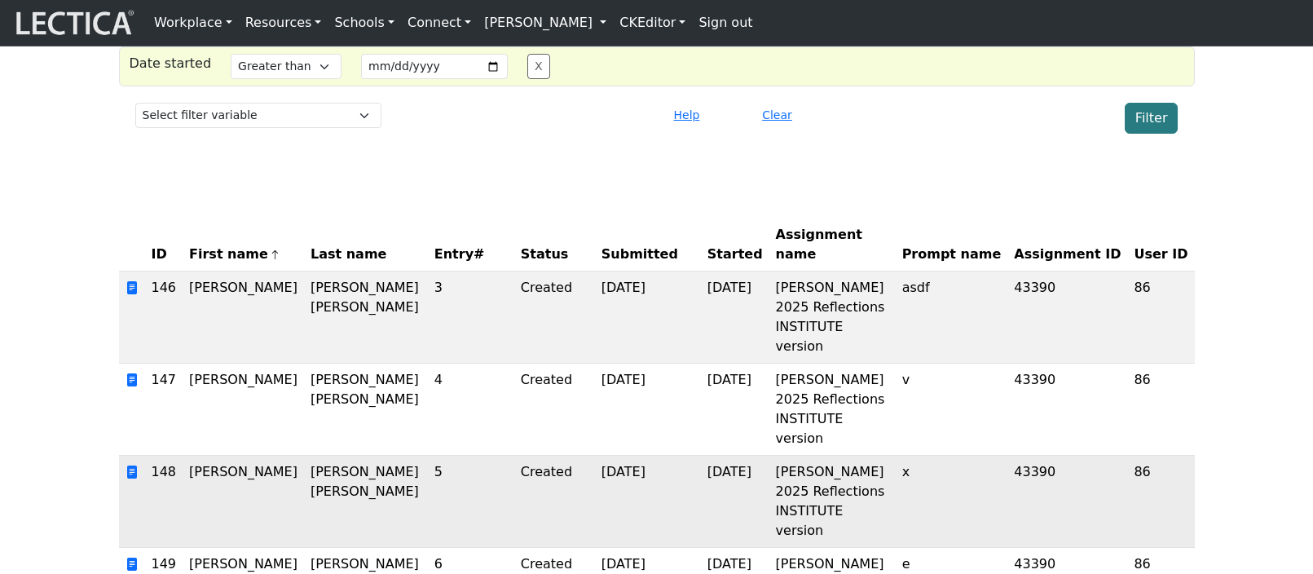
scroll to position [77, 0]
click at [301, 80] on select "Select filter Equals Greater than Less than" at bounding box center [286, 67] width 111 height 25
select select "iexact"
click at [231, 80] on select "Select filter Equals Greater than Less than" at bounding box center [286, 67] width 111 height 25
click at [483, 80] on input "2025-09-25" at bounding box center [434, 67] width 147 height 25
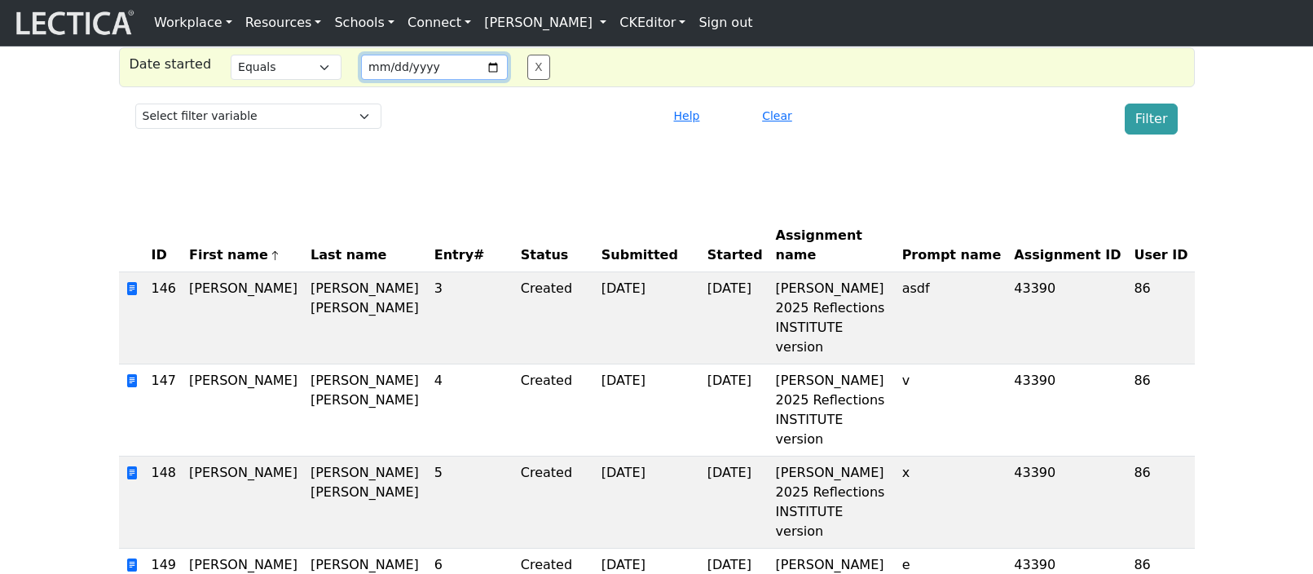
type input "2025-09-26"
click at [1156, 134] on button "Filter" at bounding box center [1151, 118] width 54 height 31
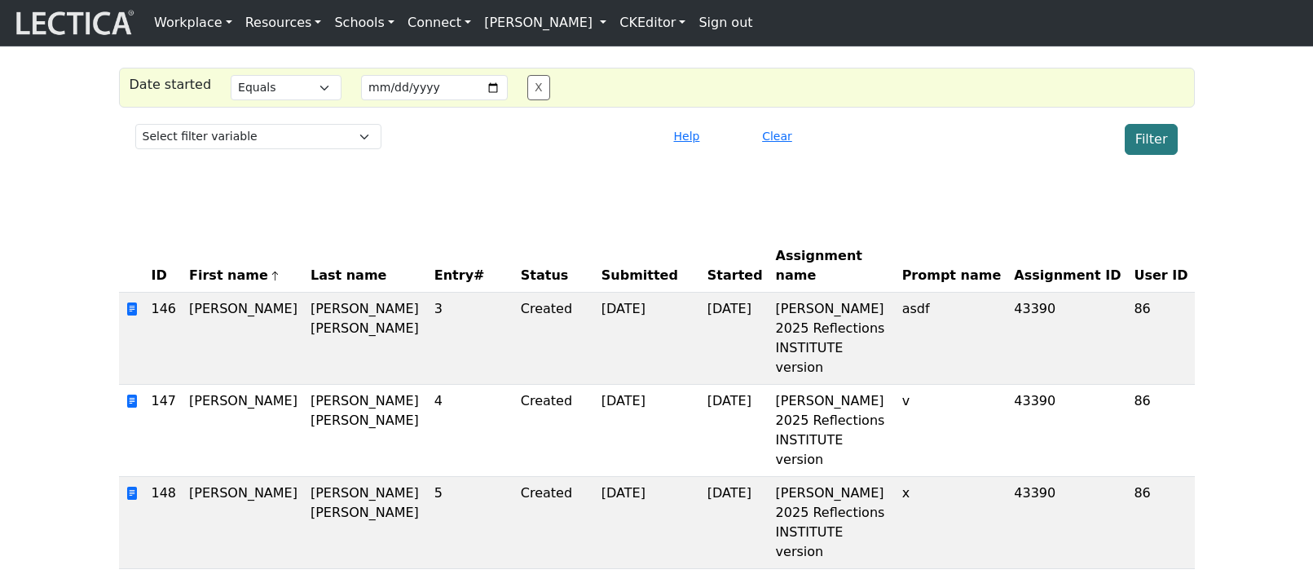
scroll to position [51, 0]
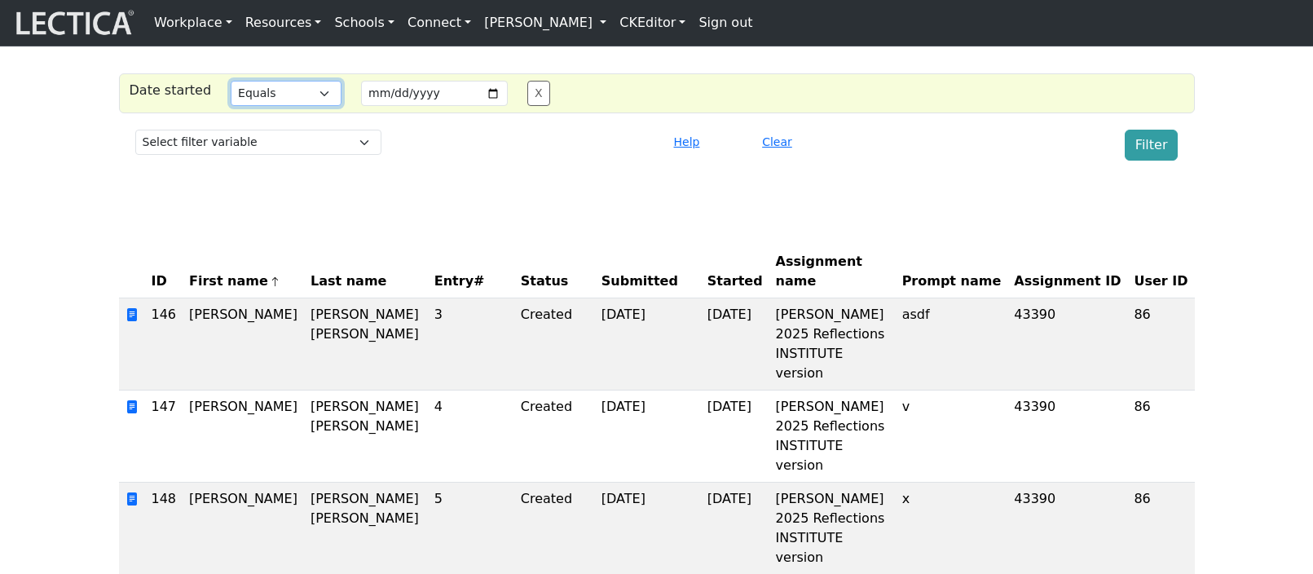
click at [292, 106] on select "Select filter Equals Greater than Less than" at bounding box center [286, 93] width 111 height 25
select select
click at [231, 106] on select "Select filter Equals Greater than Less than" at bounding box center [286, 93] width 111 height 25
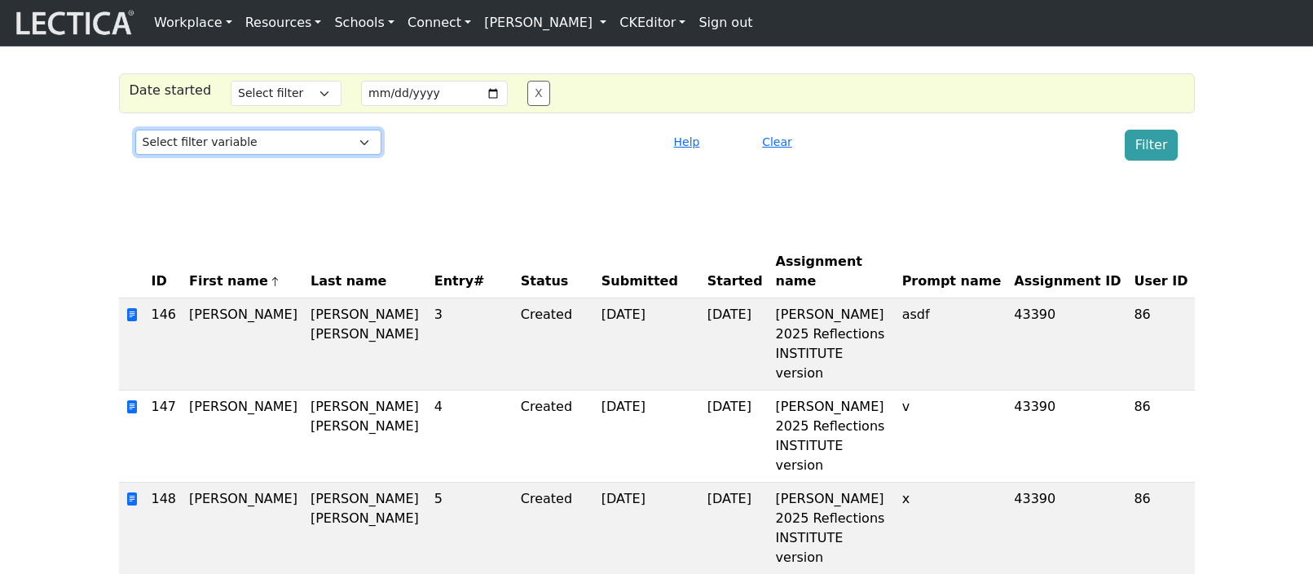
click at [326, 155] on select "Select filter variable Assignment ID Assignment name Date commented Date scored…" at bounding box center [258, 142] width 246 height 25
select select "submitted_at"
click at [135, 155] on select "Select filter variable Assignment ID Assignment name Date commented Date scored…" at bounding box center [258, 142] width 246 height 25
select select
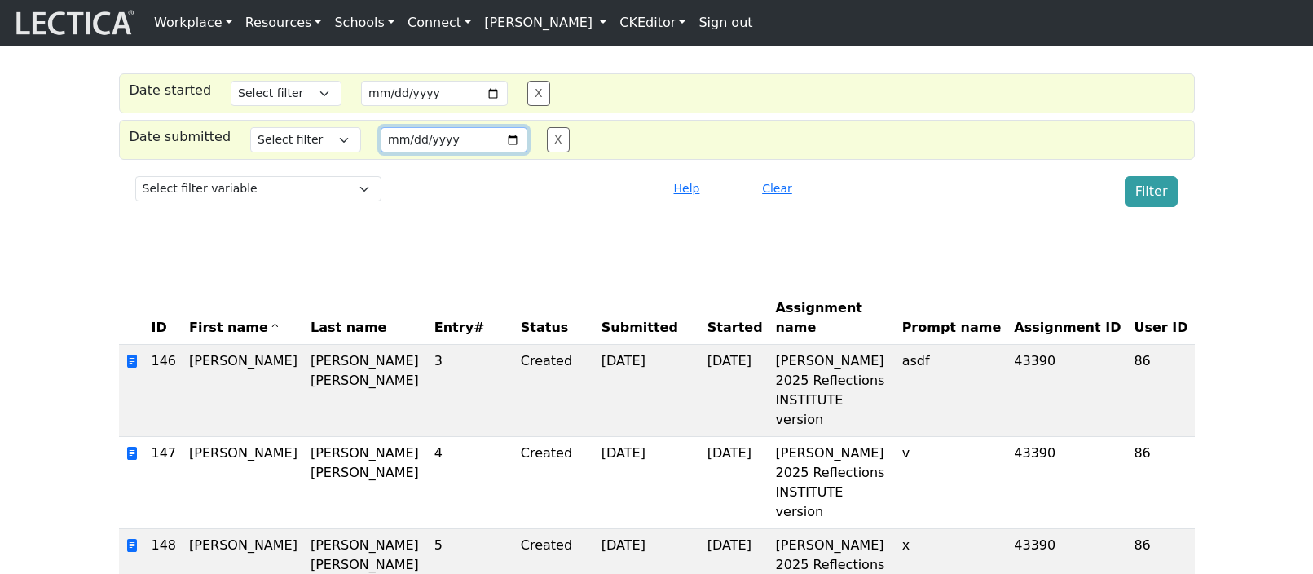
click at [490, 152] on input "date" at bounding box center [453, 139] width 147 height 25
click at [624, 275] on div "MindLog Entries Date started Select filter Equals Greater than Less than Search…" at bounding box center [656, 498] width 1313 height 1007
click at [497, 152] on input "date" at bounding box center [453, 139] width 147 height 25
click at [496, 152] on input "2025-09-30" at bounding box center [453, 139] width 147 height 25
type input "2025-09-26"
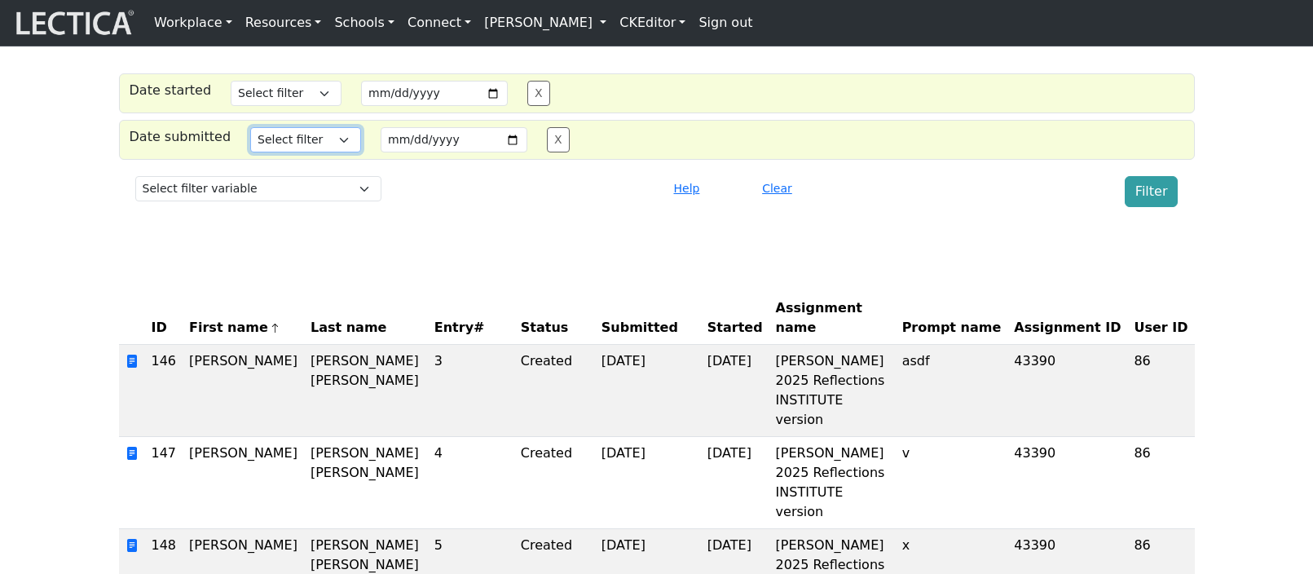
click at [305, 152] on select "Select filter Equals Greater than Less than" at bounding box center [305, 139] width 111 height 25
select select "iexact"
click at [250, 152] on select "Select filter Equals Greater than Less than" at bounding box center [305, 139] width 111 height 25
click at [944, 207] on div "Filter" at bounding box center [1055, 191] width 266 height 31
click at [1152, 207] on button "Filter" at bounding box center [1151, 191] width 54 height 31
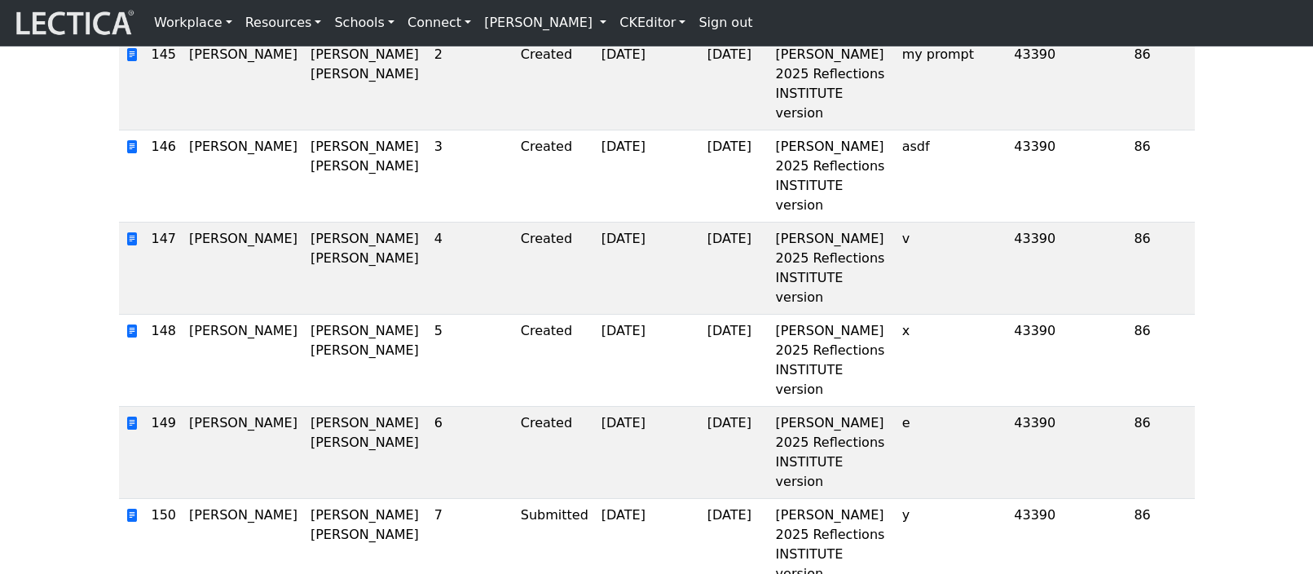
scroll to position [401, 0]
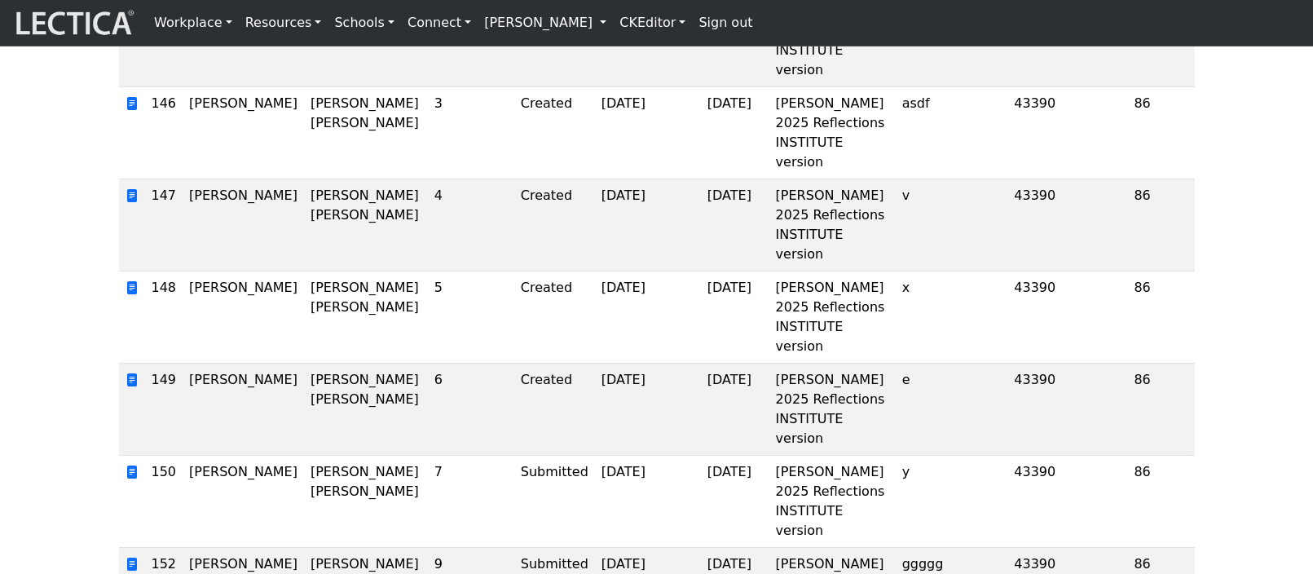
click at [997, 28] on div "Workplace Assessments Why LectaTests? About LectaTests Leadership Leader develo…" at bounding box center [729, 23] width 1165 height 33
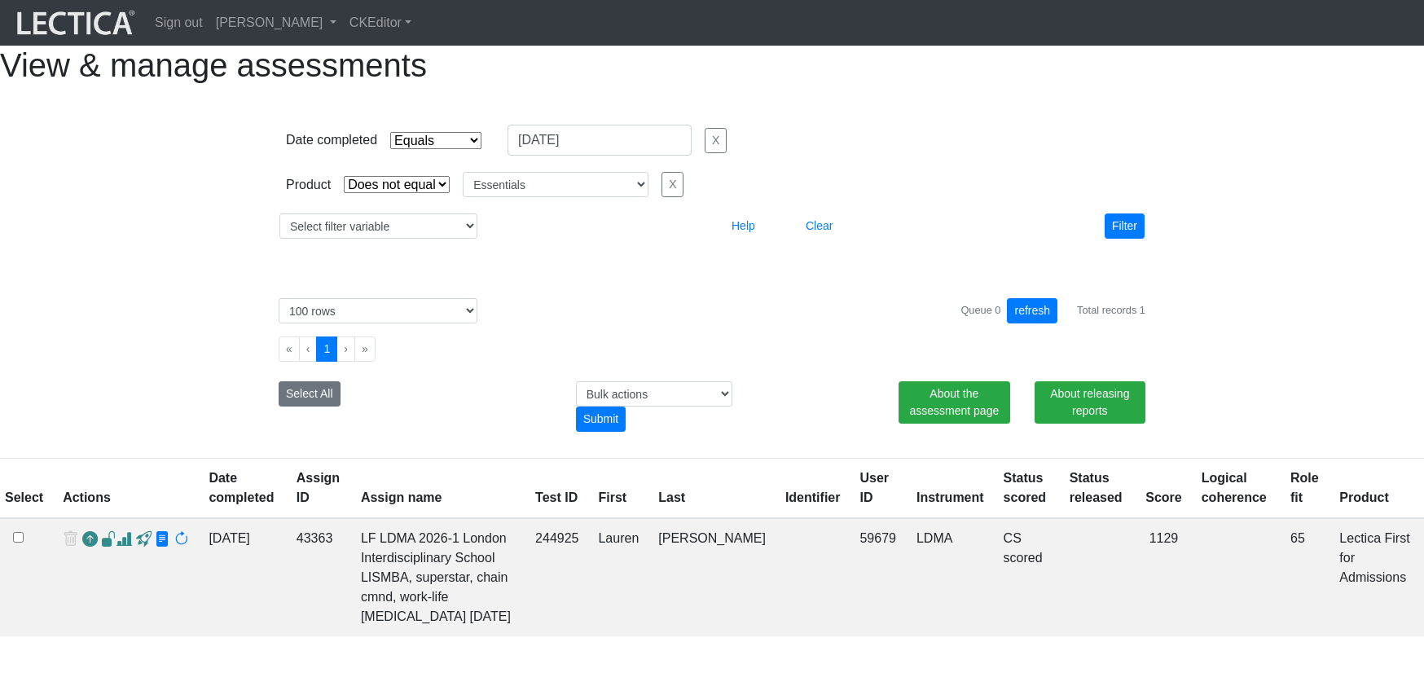
select select "contains"
select select "not_iexact"
select select "Essentials"
select select "100"
